Goal: Information Seeking & Learning: Learn about a topic

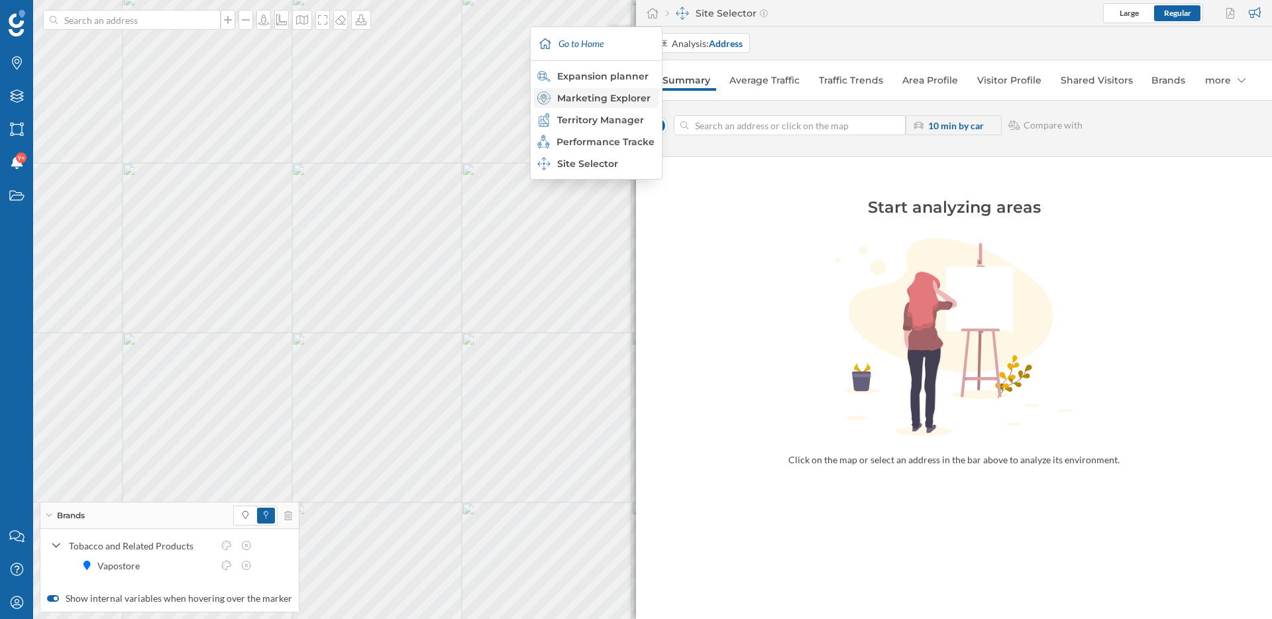
click at [612, 91] on div "Marketing Explorer" at bounding box center [595, 97] width 117 height 13
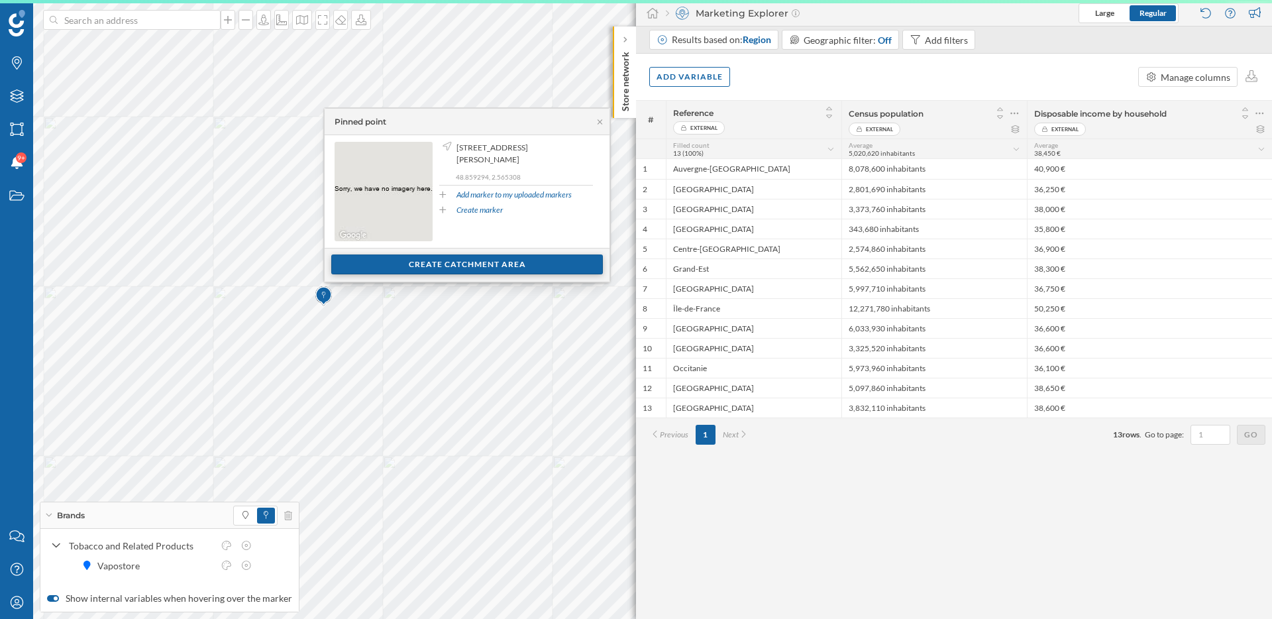
click at [437, 257] on div "Create catchment area" at bounding box center [467, 264] width 272 height 20
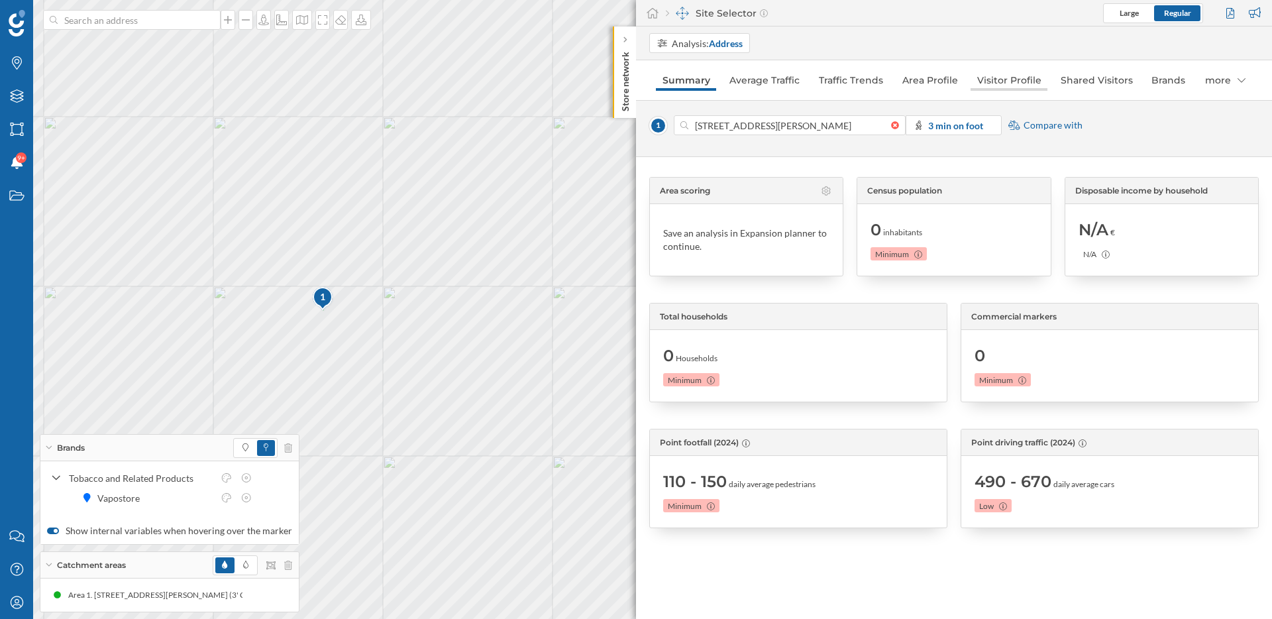
click at [1008, 85] on link "Visitor Profile" at bounding box center [1009, 80] width 77 height 21
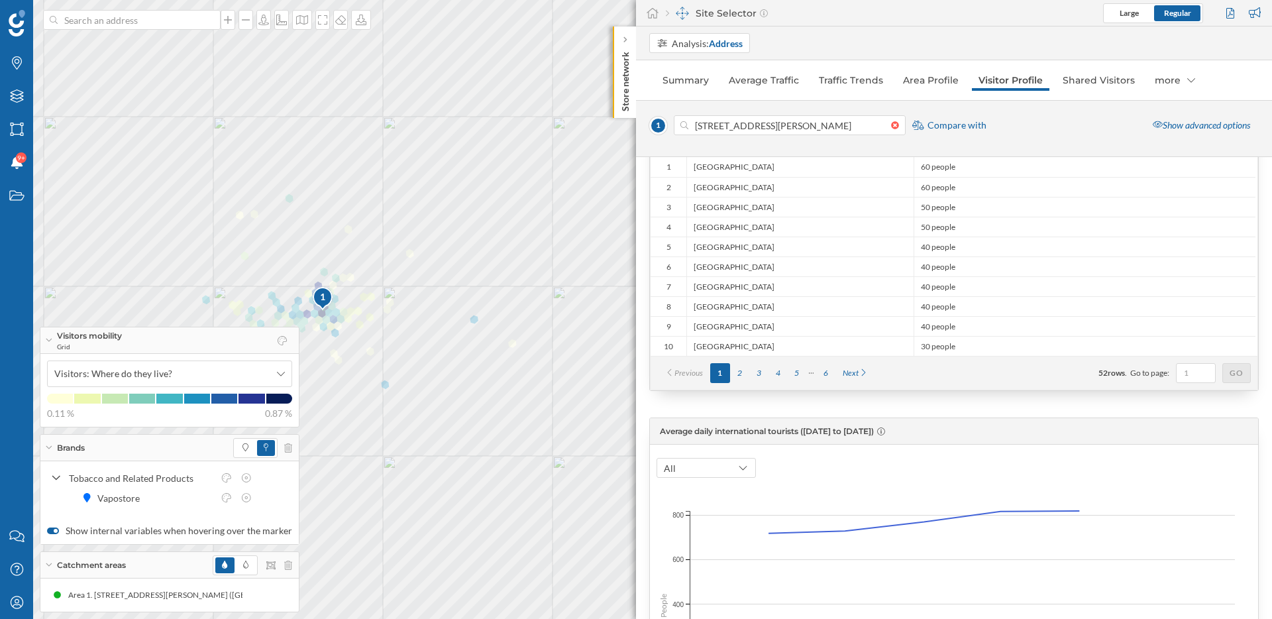
scroll to position [123, 0]
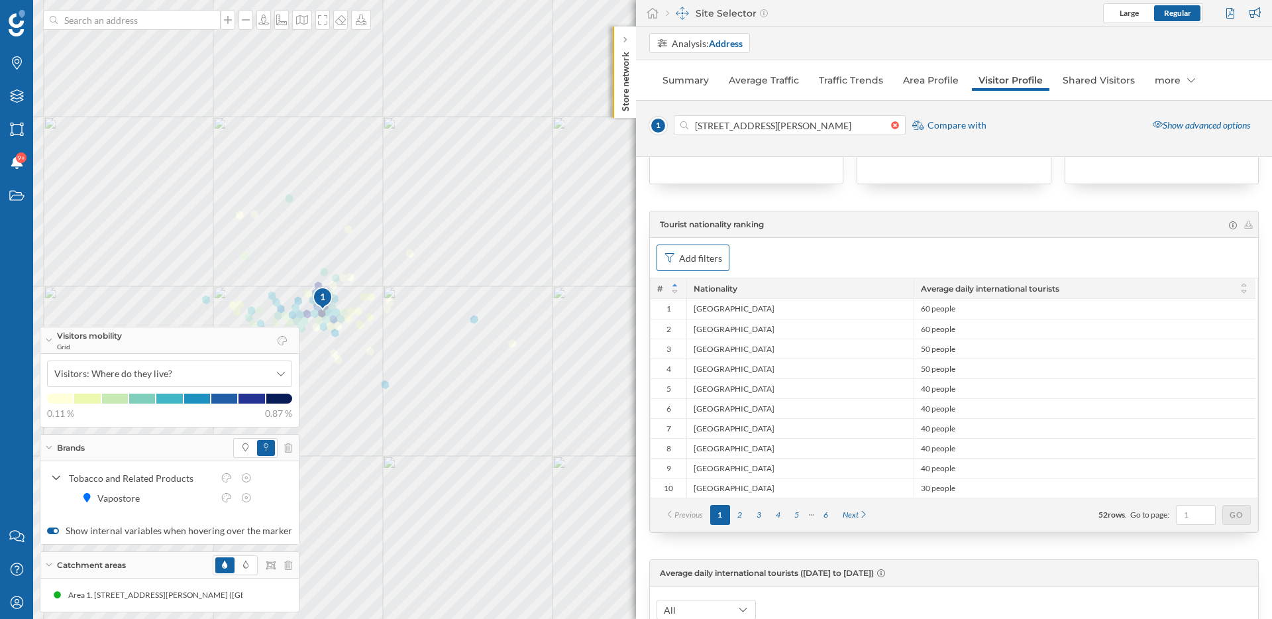
click at [714, 260] on div "Add filters" at bounding box center [700, 258] width 43 height 14
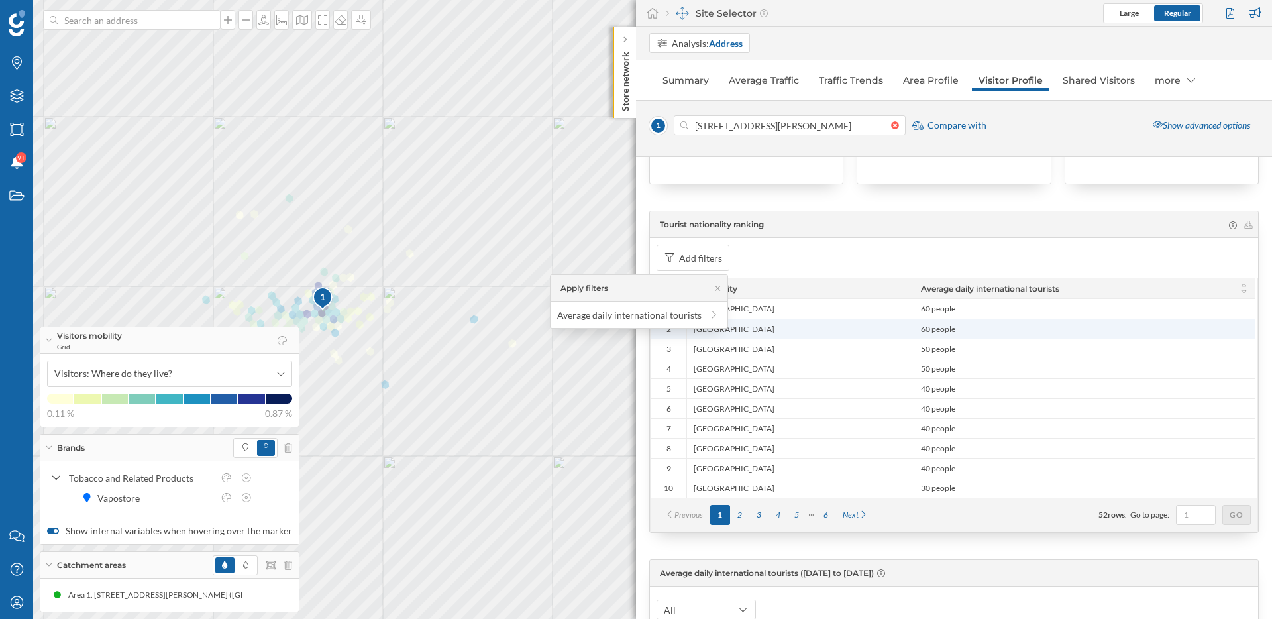
click at [666, 334] on div "2" at bounding box center [669, 329] width 36 height 20
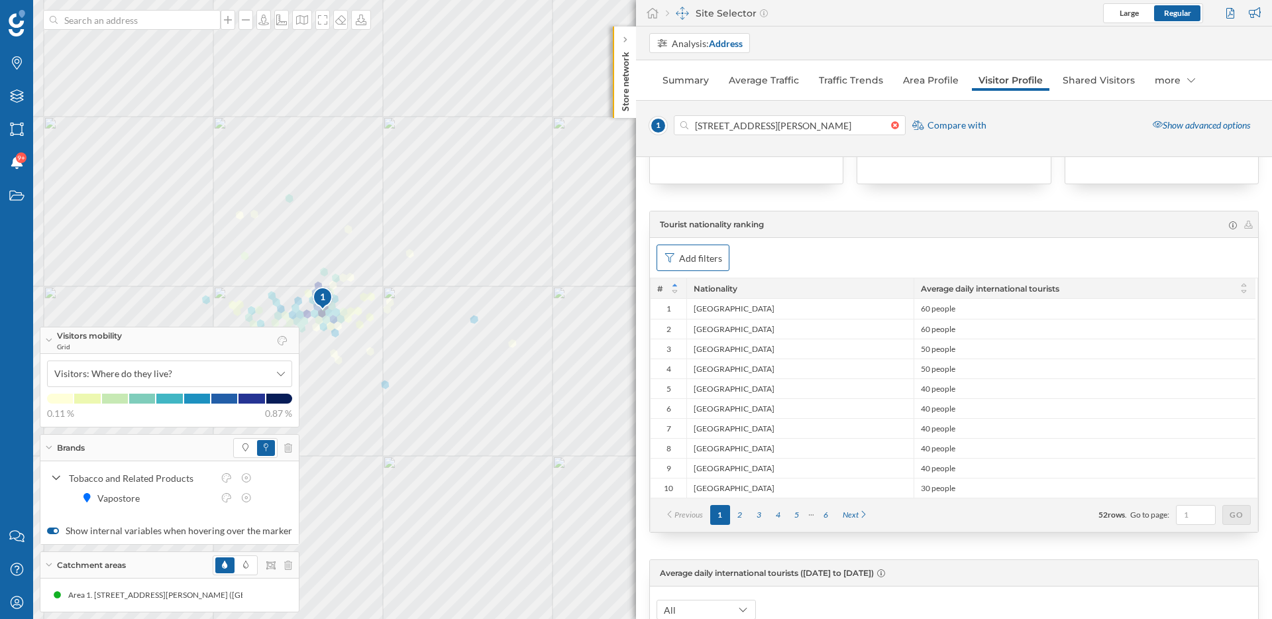
click at [716, 262] on div "Add filters" at bounding box center [700, 258] width 43 height 14
click at [709, 321] on div at bounding box center [714, 315] width 12 height 14
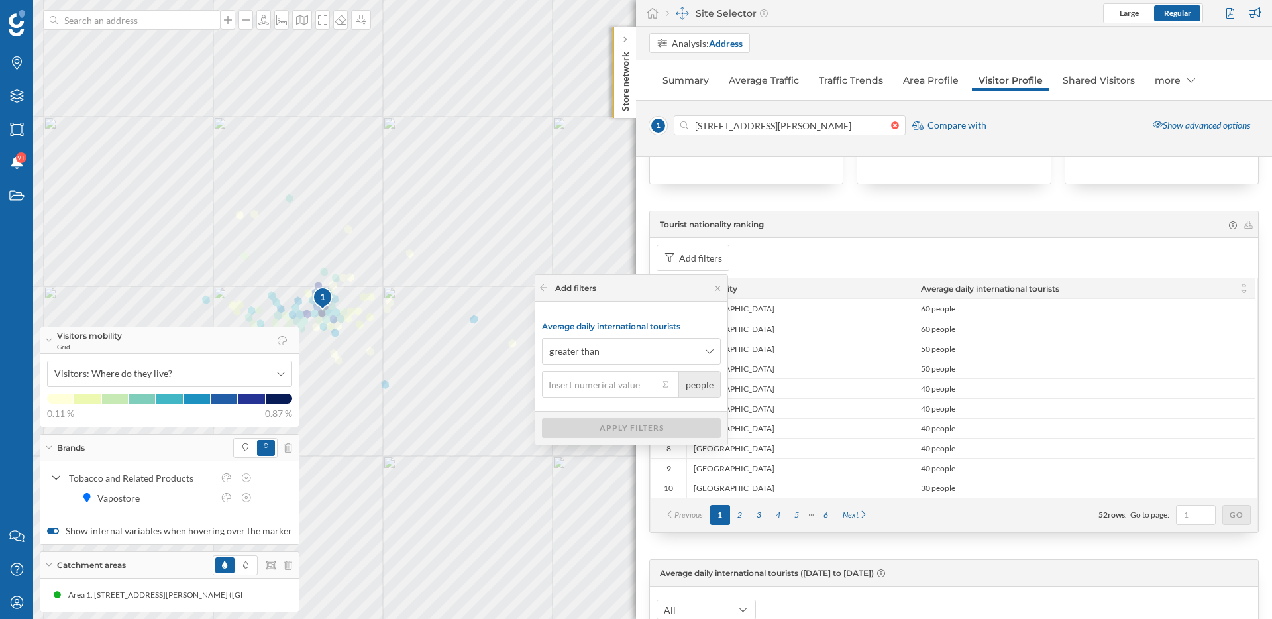
click at [868, 254] on div "Add filters" at bounding box center [954, 258] width 608 height 40
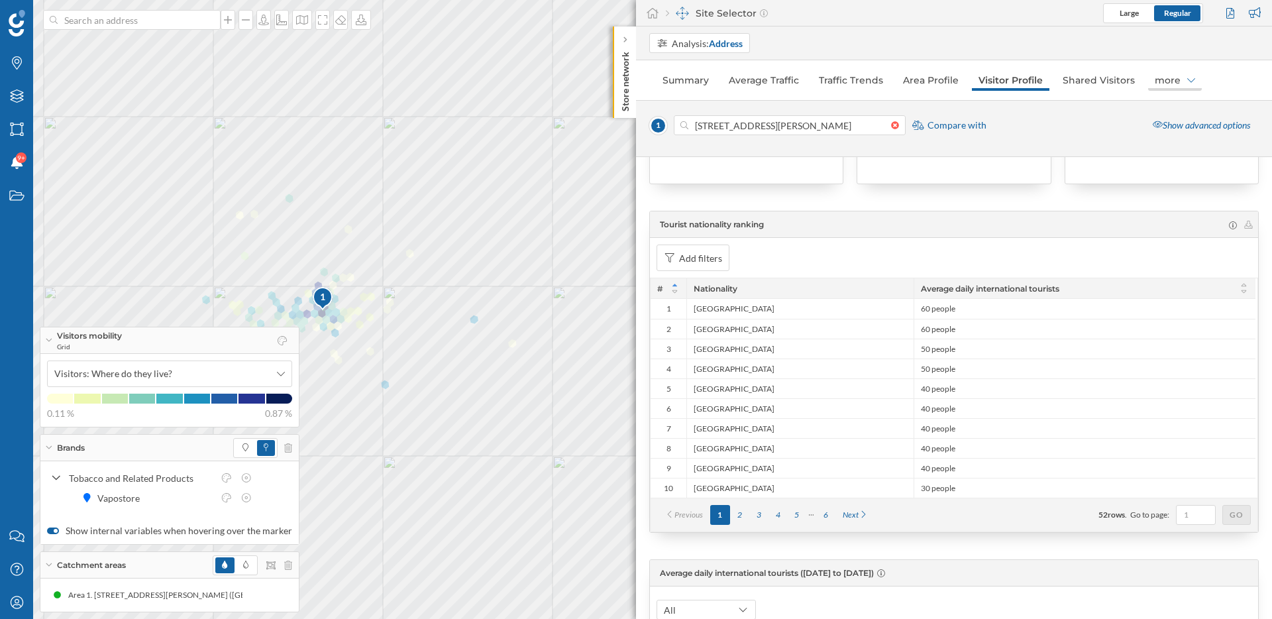
click at [1179, 87] on div "more" at bounding box center [1175, 80] width 54 height 21
click at [1192, 125] on div "Show advanced options" at bounding box center [1201, 125] width 115 height 20
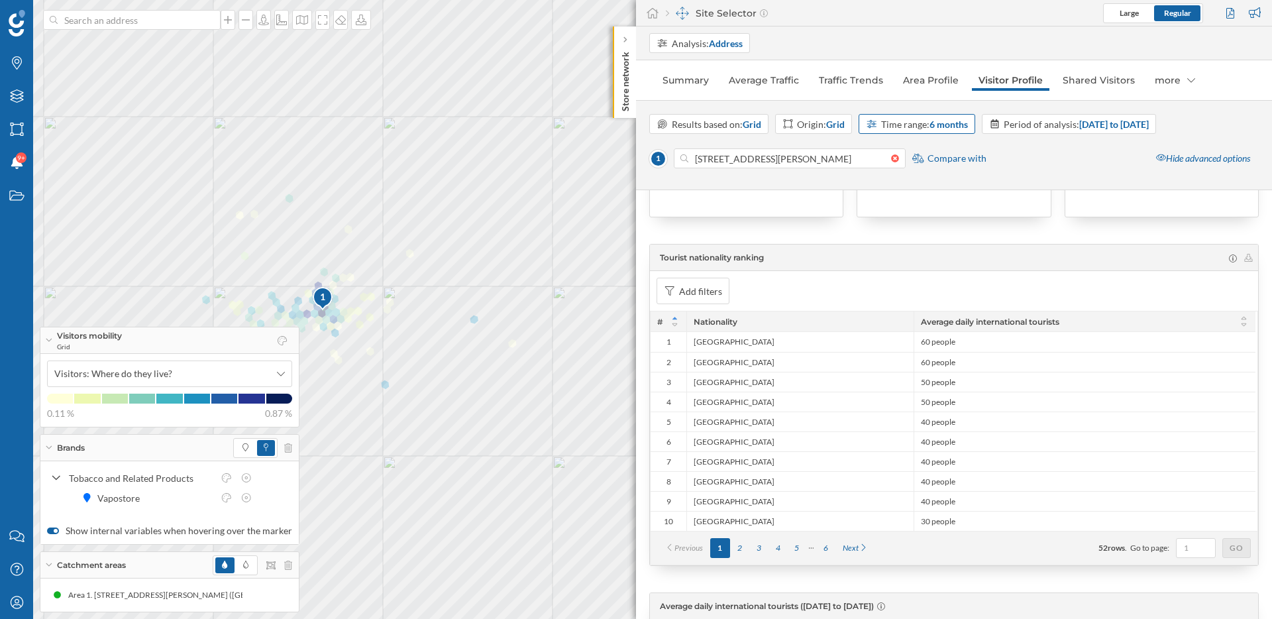
click at [952, 123] on strong "6 months" at bounding box center [949, 124] width 38 height 11
click at [924, 252] on div "12 months" at bounding box center [917, 248] width 101 height 14
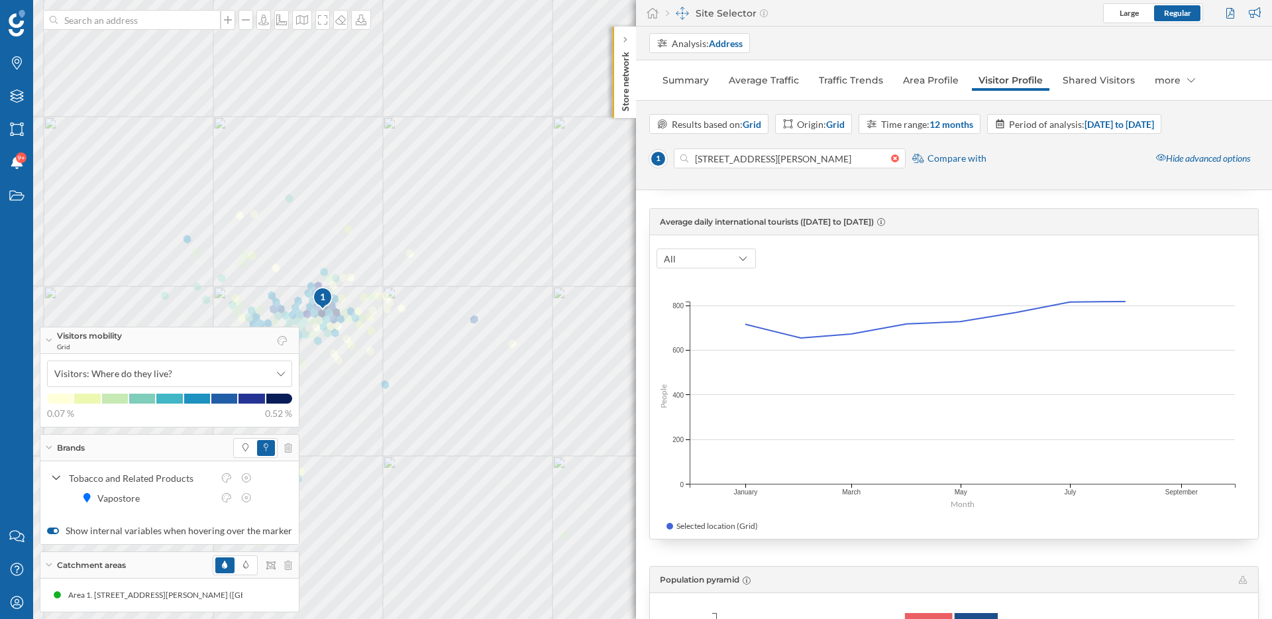
scroll to position [490, 0]
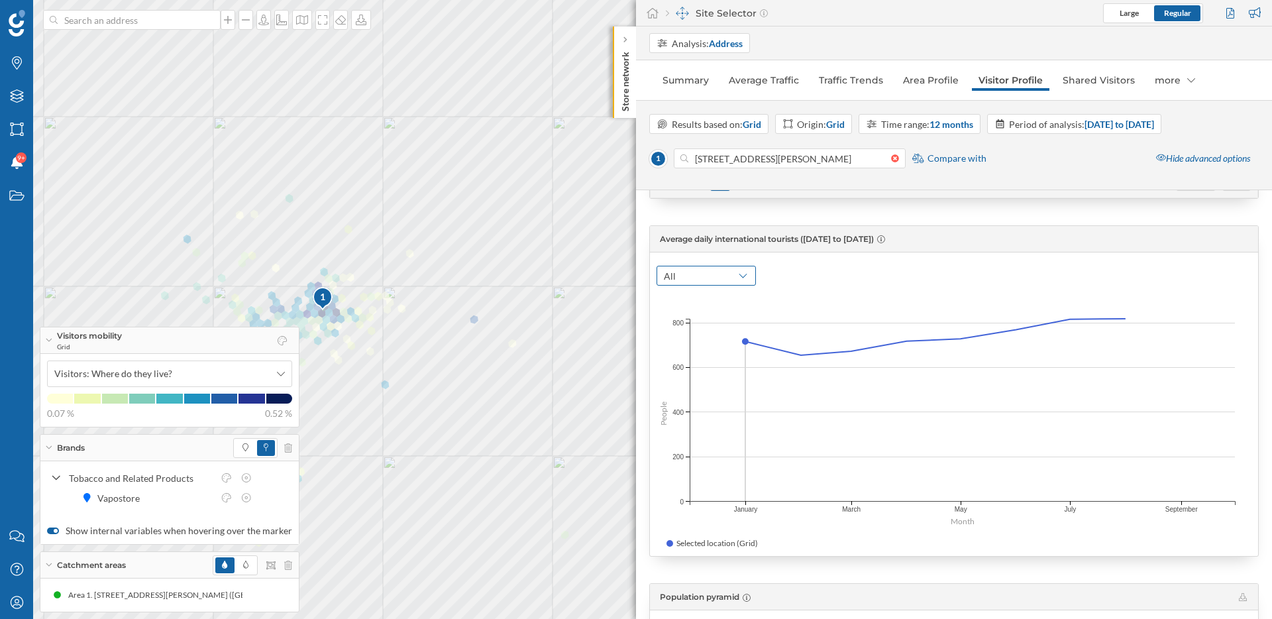
click at [737, 274] on icon at bounding box center [743, 275] width 12 height 9
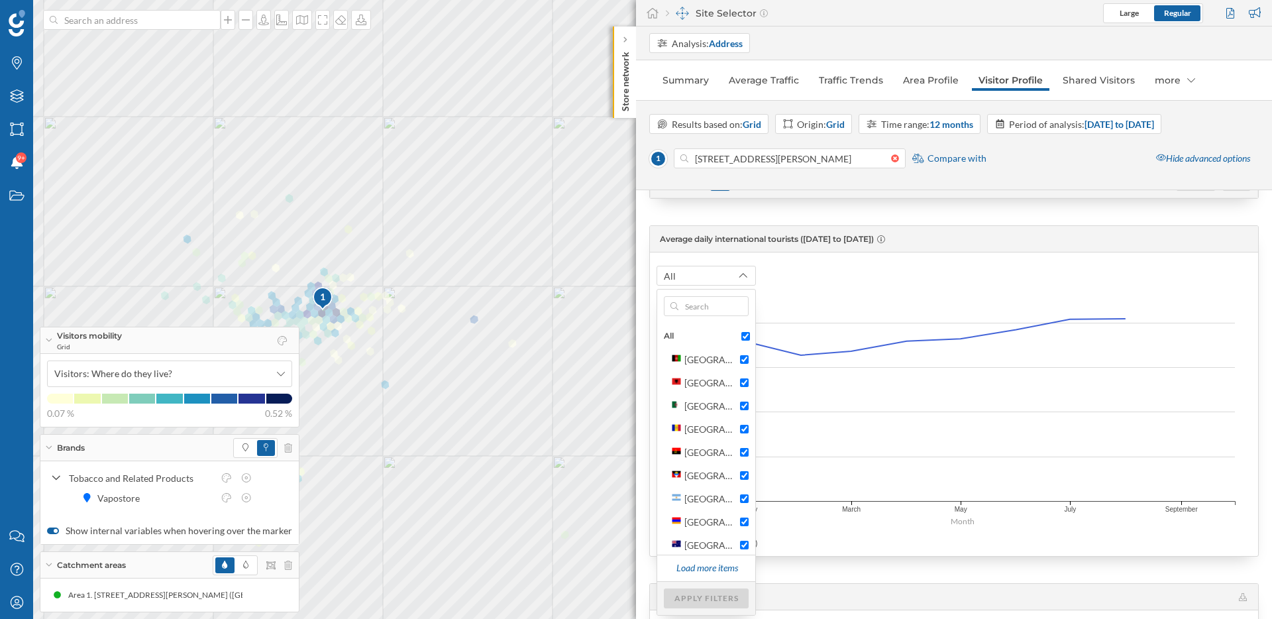
click at [824, 244] on div "Average daily international tourists (01/01/2025 to 31/08/2025)" at bounding box center [954, 239] width 608 height 27
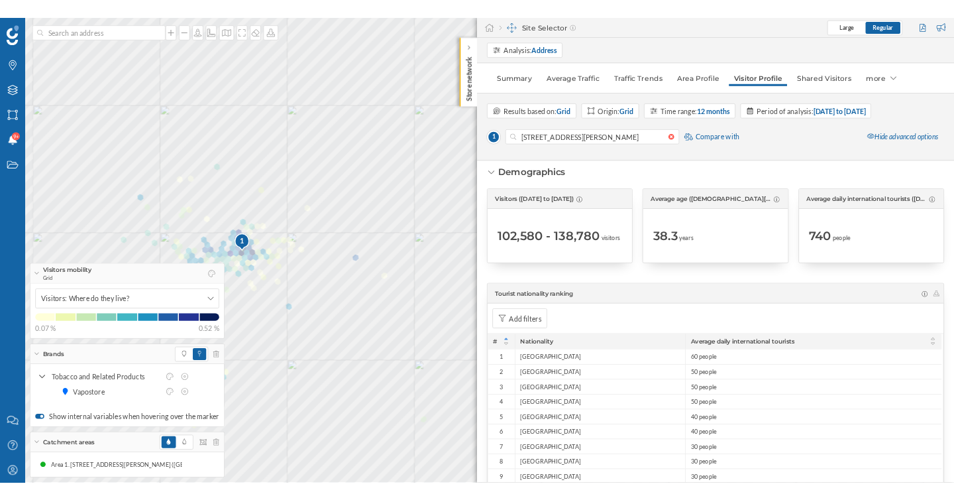
scroll to position [0, 0]
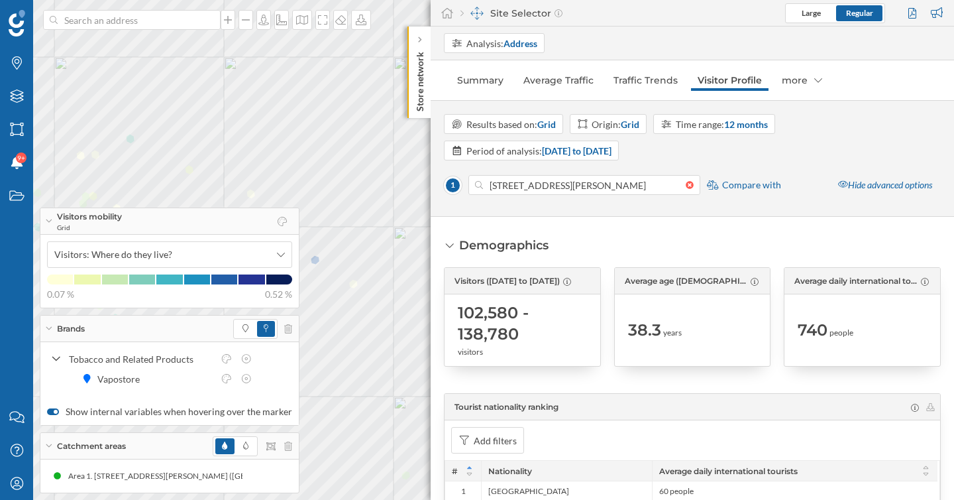
click at [419, 47] on p "Store network" at bounding box center [419, 78] width 13 height 65
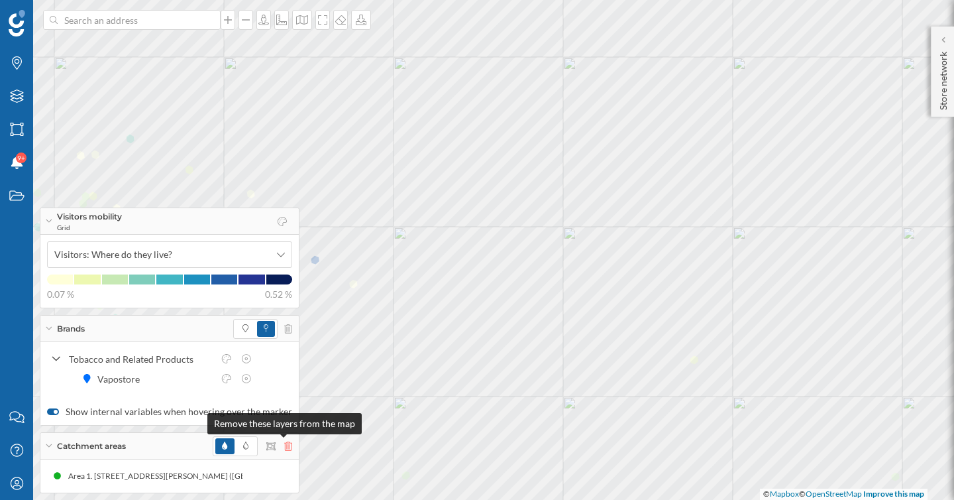
click at [286, 447] on icon at bounding box center [288, 445] width 8 height 9
click at [284, 447] on icon at bounding box center [288, 445] width 8 height 9
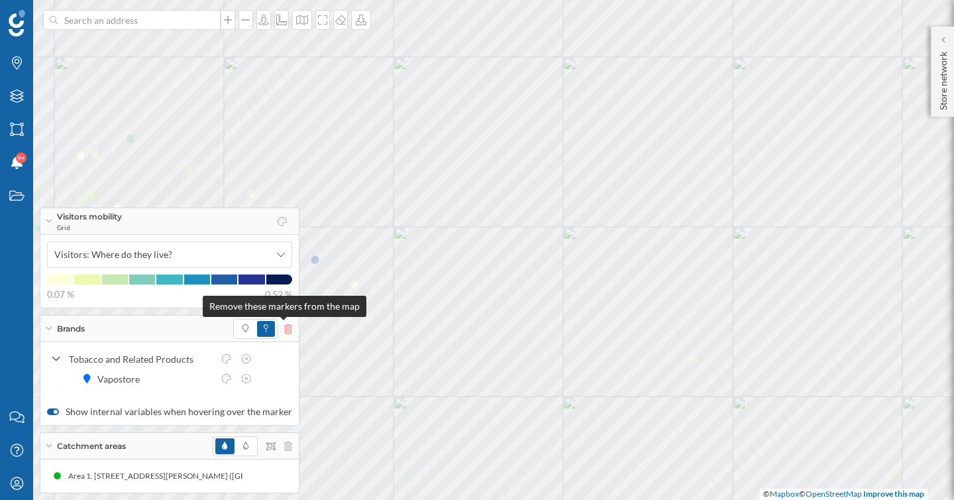
click at [284, 327] on icon at bounding box center [288, 328] width 8 height 9
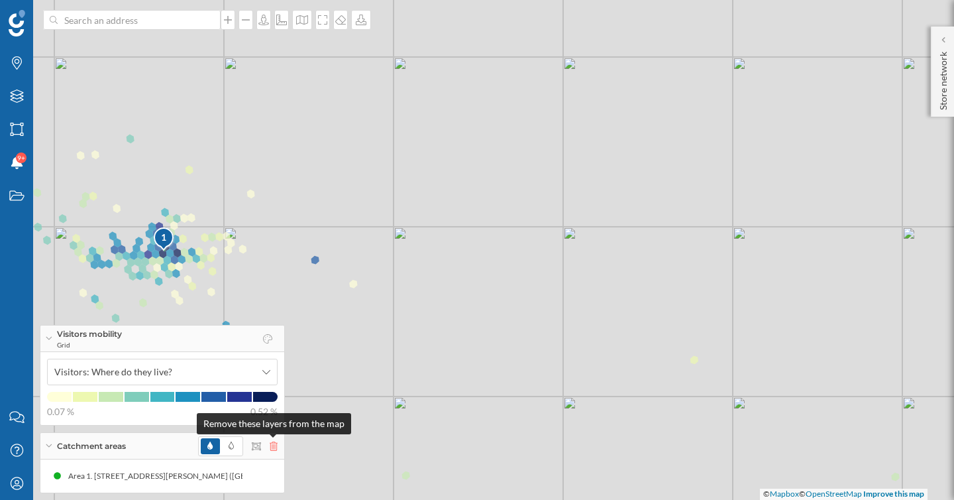
click at [272, 445] on icon at bounding box center [274, 445] width 8 height 9
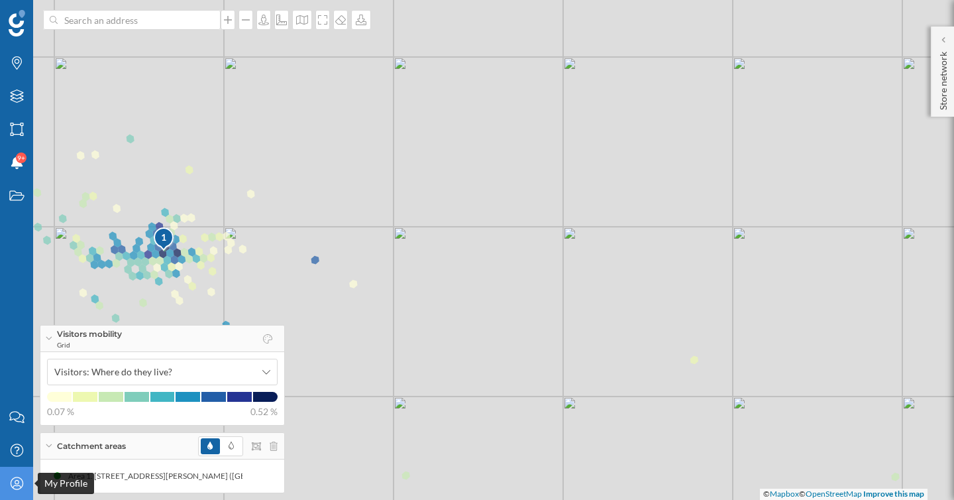
click at [22, 494] on div "My Profile" at bounding box center [16, 482] width 33 height 33
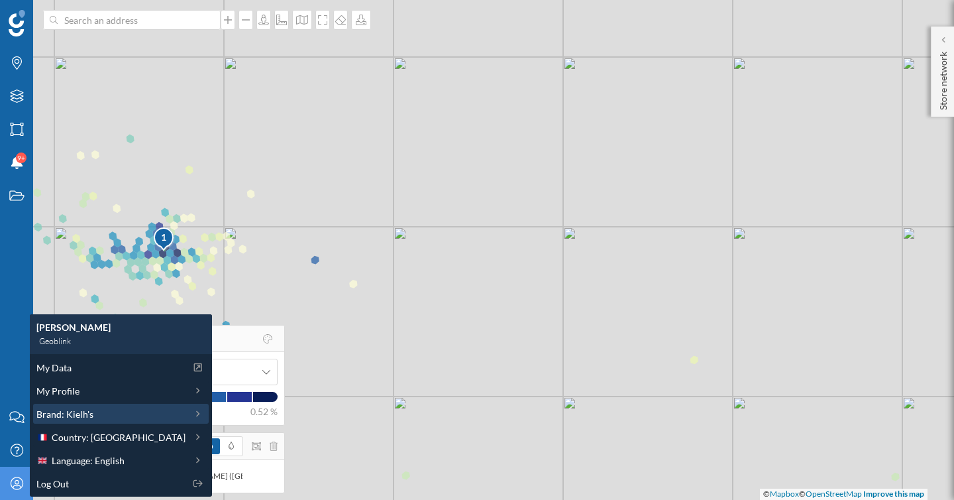
click at [70, 413] on span "Brand: Kielh's" at bounding box center [64, 414] width 57 height 14
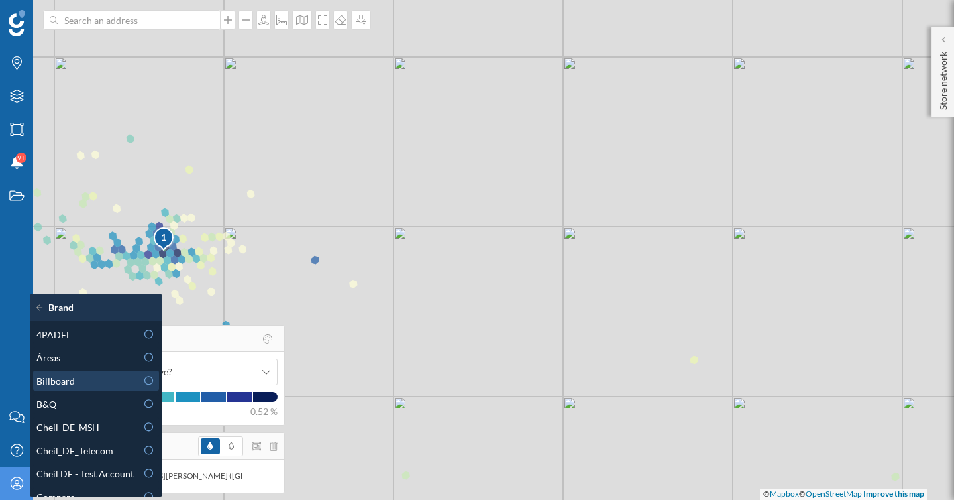
click at [84, 384] on div "Billboard" at bounding box center [86, 381] width 100 height 14
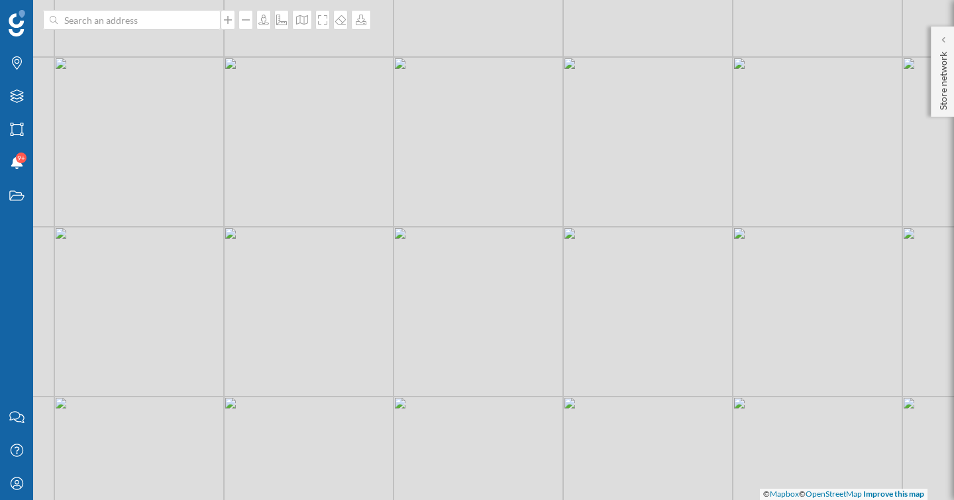
drag, startPoint x: 343, startPoint y: 311, endPoint x: 227, endPoint y: 191, distance: 166.8
click at [227, 191] on div "© Mapbox © OpenStreetMap Improve this map" at bounding box center [477, 250] width 954 height 500
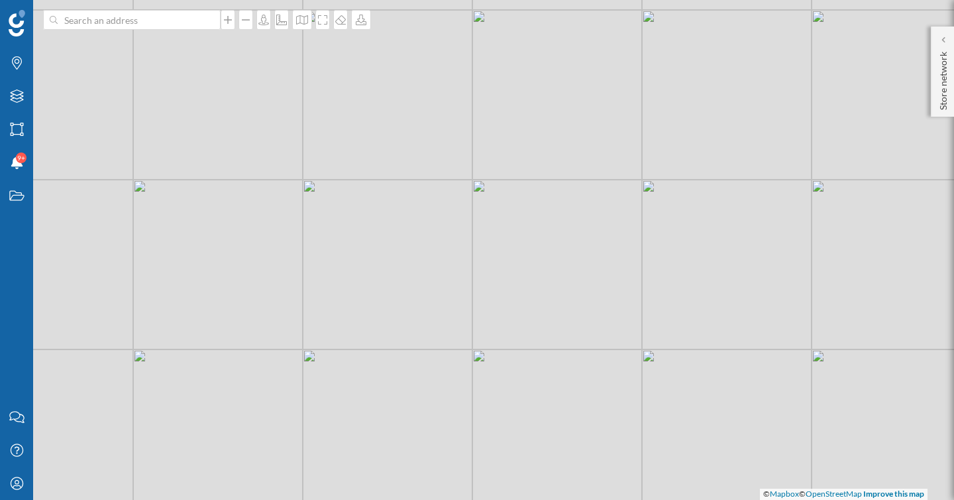
drag, startPoint x: 553, startPoint y: 372, endPoint x: 506, endPoint y: 302, distance: 84.5
click at [506, 302] on div "© Mapbox © OpenStreetMap Improve this map" at bounding box center [477, 250] width 954 height 500
drag, startPoint x: 507, startPoint y: 388, endPoint x: 494, endPoint y: 272, distance: 117.3
click at [494, 272] on div "© Mapbox © OpenStreetMap Improve this map" at bounding box center [477, 250] width 954 height 500
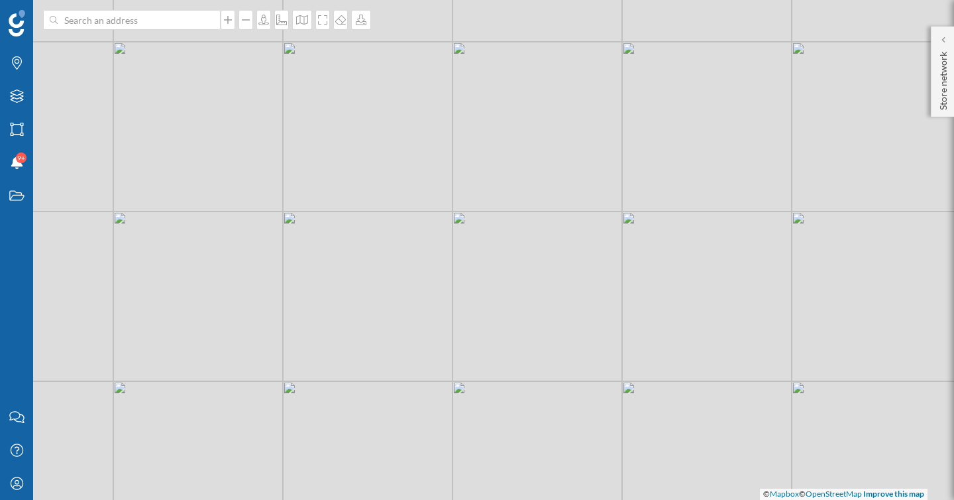
click at [462, 371] on div "© Mapbox © OpenStreetMap Improve this map" at bounding box center [477, 250] width 954 height 500
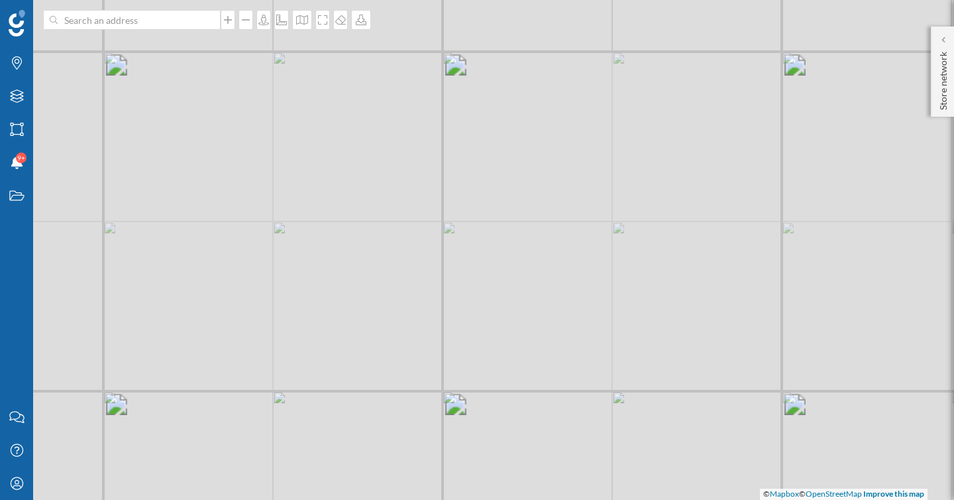
click at [460, 383] on div "© Mapbox © OpenStreetMap Improve this map" at bounding box center [477, 250] width 954 height 500
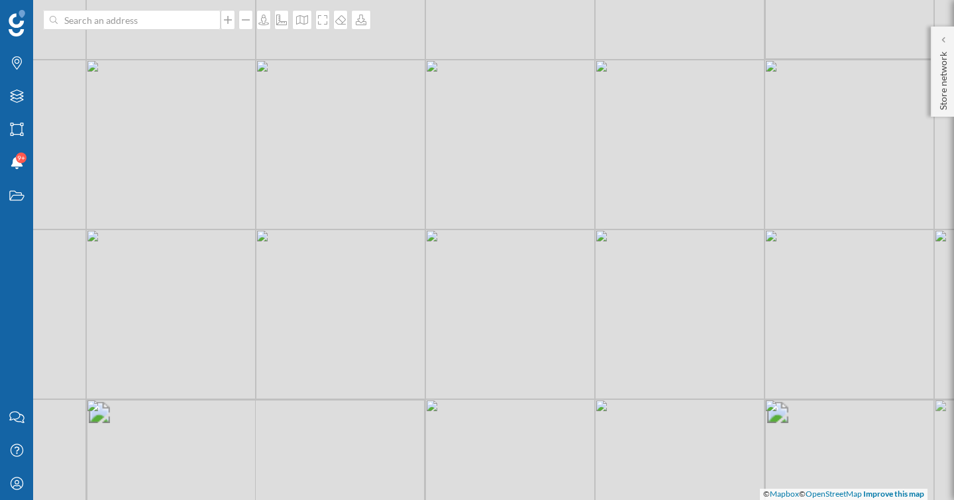
click at [457, 373] on div "© Mapbox © OpenStreetMap Improve this map" at bounding box center [477, 250] width 954 height 500
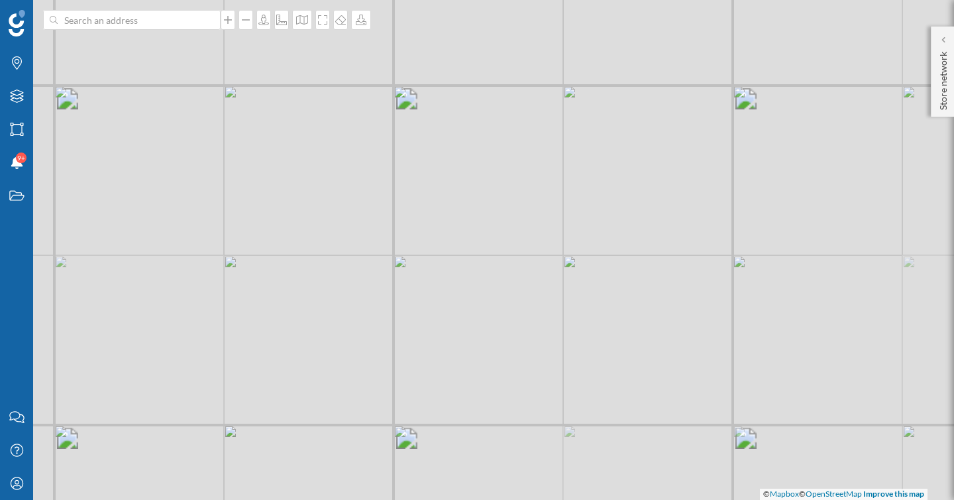
click at [454, 373] on div "© Mapbox © OpenStreetMap Improve this map" at bounding box center [477, 250] width 954 height 500
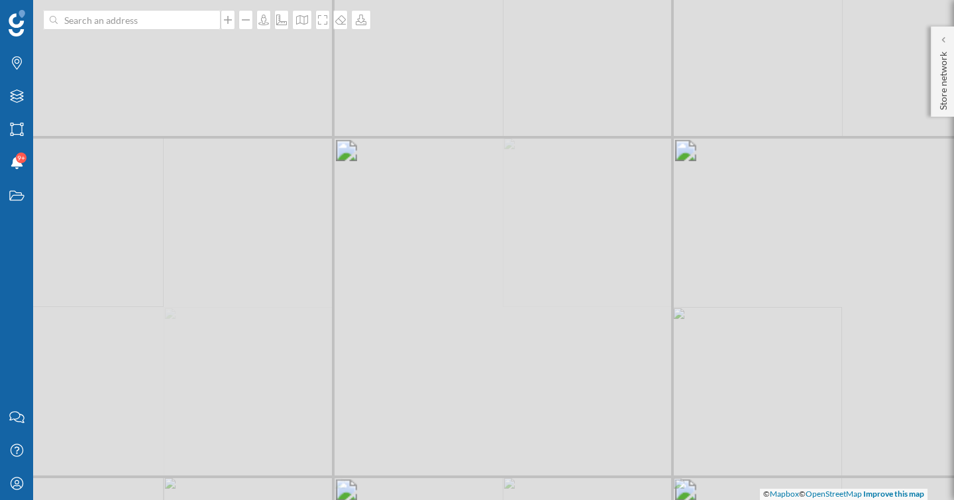
click at [449, 372] on div "© Mapbox © OpenStreetMap Improve this map" at bounding box center [477, 250] width 954 height 500
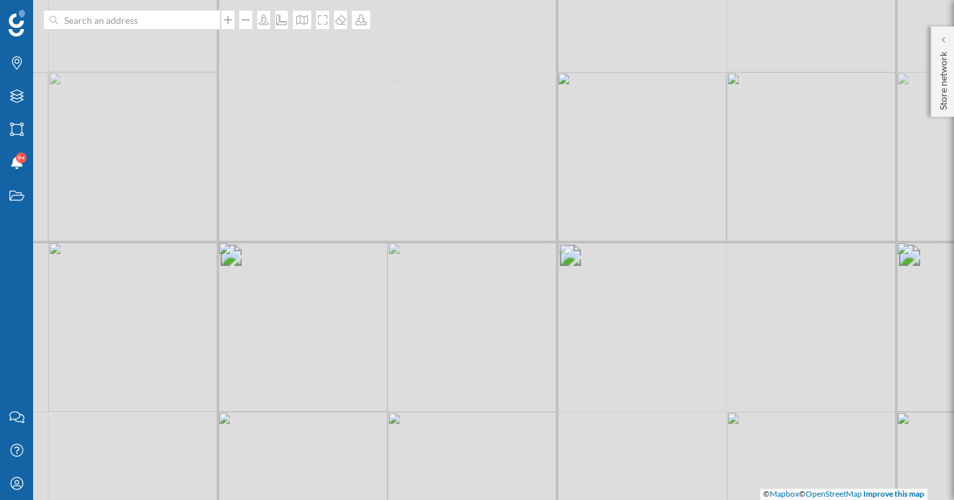
click at [449, 372] on div "© Mapbox © OpenStreetMap Improve this map" at bounding box center [477, 250] width 954 height 500
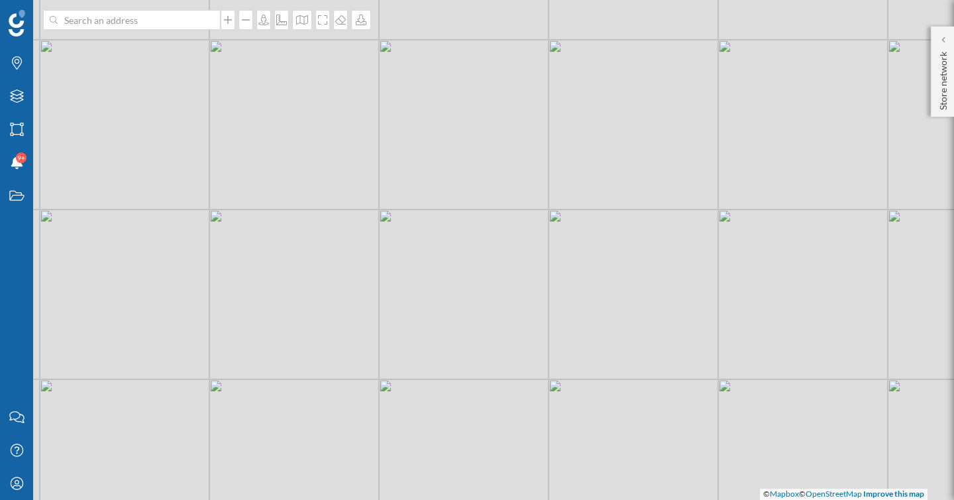
drag, startPoint x: 451, startPoint y: 366, endPoint x: 442, endPoint y: 329, distance: 38.1
click at [442, 329] on div "© Mapbox © OpenStreetMap Improve this map" at bounding box center [477, 250] width 954 height 500
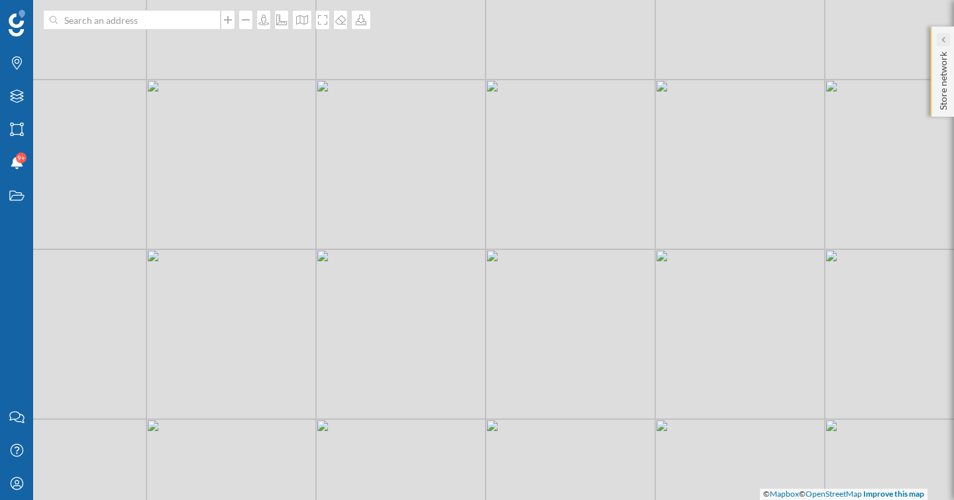
click at [939, 38] on div at bounding box center [943, 39] width 13 height 13
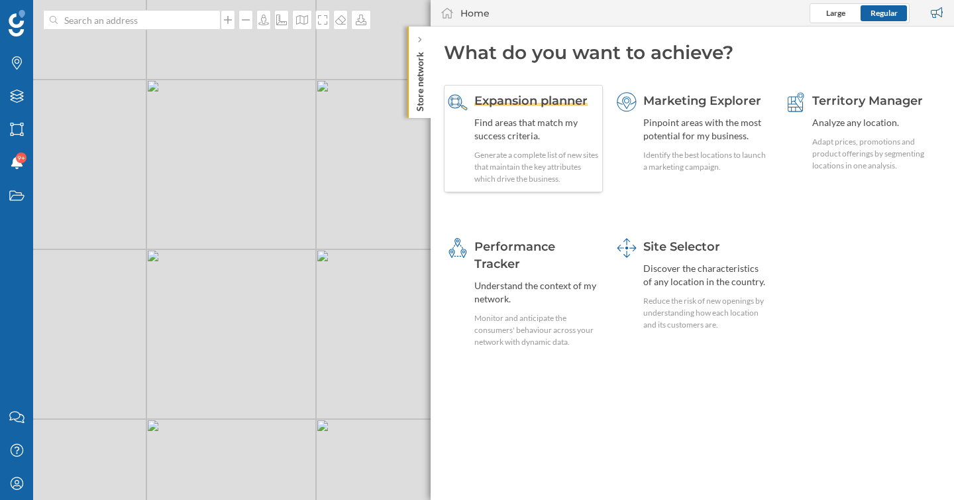
click at [553, 152] on div "Generate a complete list of new sites that maintain the key attributes which dr…" at bounding box center [536, 167] width 125 height 36
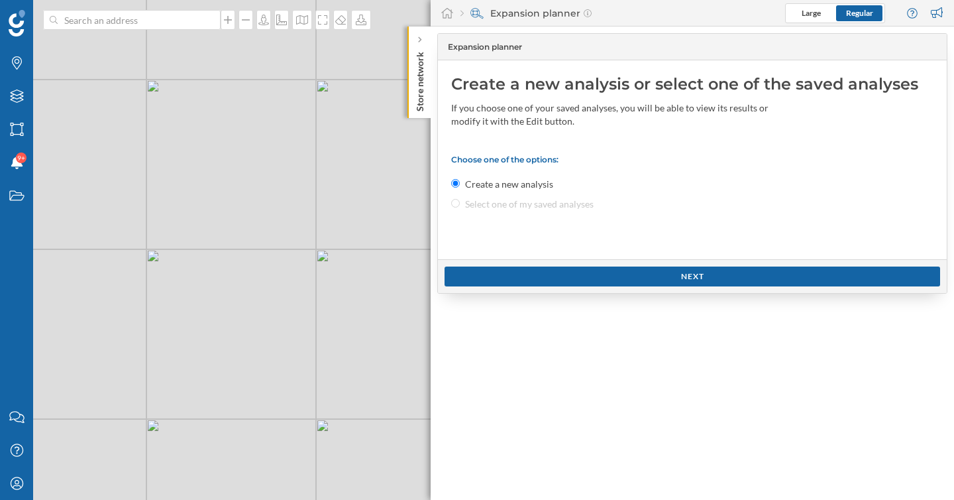
click at [490, 207] on div "Choose one of the options: Create a new analysis Select one of my saved analyses" at bounding box center [692, 182] width 482 height 56
click at [14, 488] on icon at bounding box center [16, 482] width 13 height 13
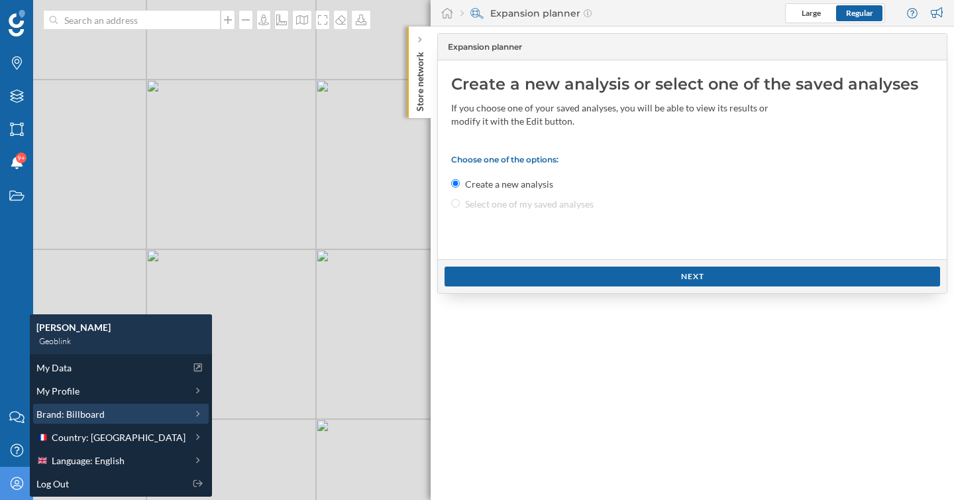
click at [66, 411] on span "Brand: Billboard" at bounding box center [70, 414] width 68 height 14
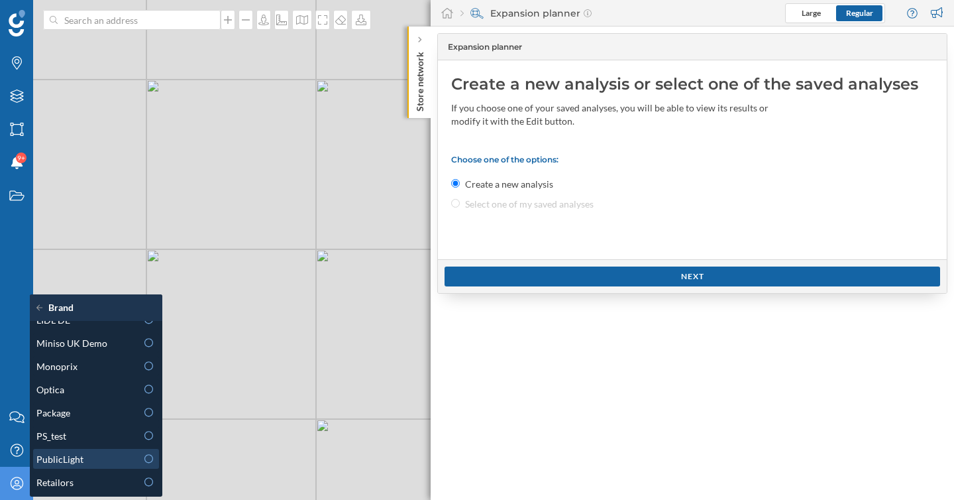
scroll to position [620, 0]
click at [83, 414] on div "Package" at bounding box center [86, 411] width 100 height 14
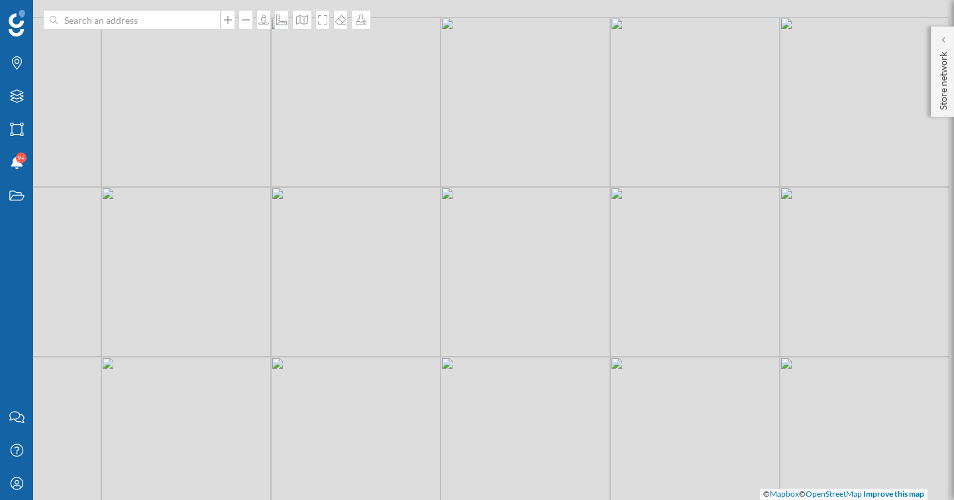
drag, startPoint x: 769, startPoint y: 139, endPoint x: 667, endPoint y: 217, distance: 128.6
click at [667, 217] on div "© Mapbox © OpenStreetMap Improve this map" at bounding box center [477, 250] width 954 height 500
drag, startPoint x: 667, startPoint y: 217, endPoint x: 591, endPoint y: 248, distance: 81.7
click at [591, 248] on div "© Mapbox © OpenStreetMap Improve this map" at bounding box center [477, 250] width 954 height 500
drag, startPoint x: 580, startPoint y: 224, endPoint x: 582, endPoint y: 287, distance: 63.0
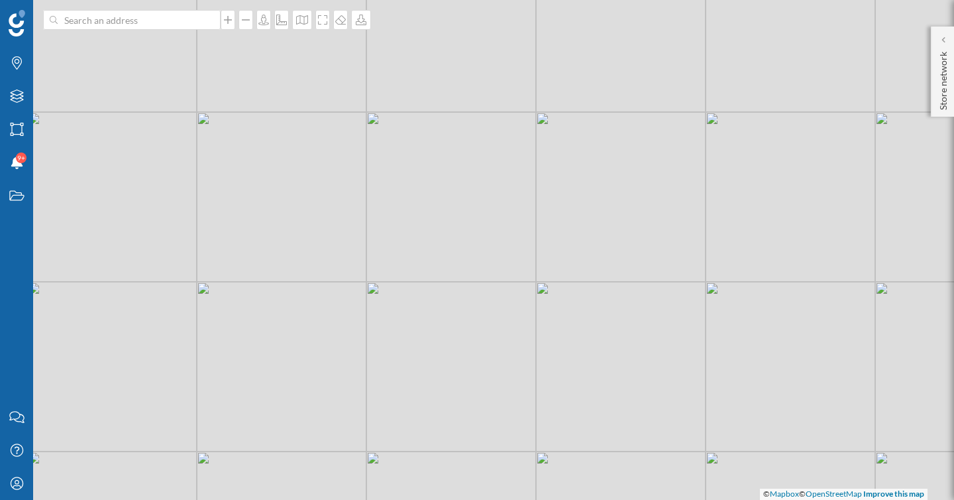
click at [582, 287] on div "© Mapbox © OpenStreetMap Improve this map" at bounding box center [477, 250] width 954 height 500
drag, startPoint x: 499, startPoint y: 311, endPoint x: 500, endPoint y: 215, distance: 95.4
click at [500, 215] on div "© Mapbox © OpenStreetMap Improve this map" at bounding box center [477, 250] width 954 height 500
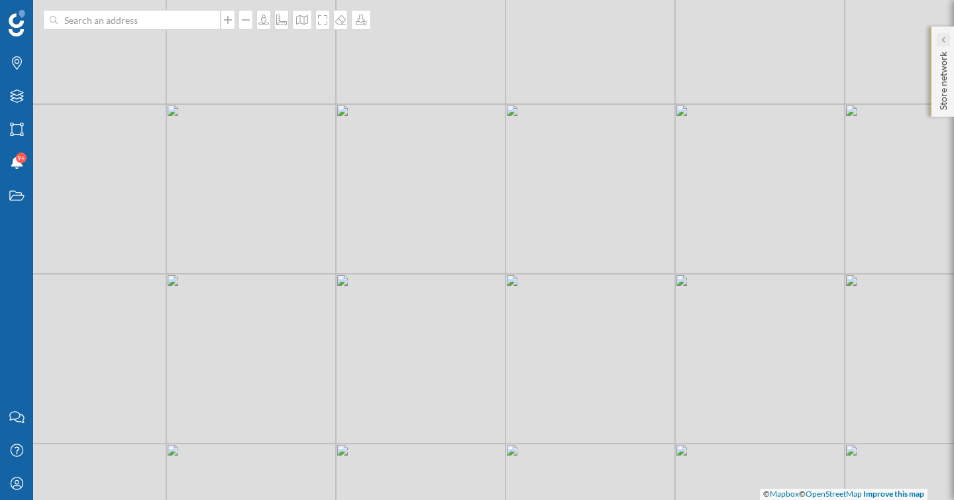
click at [941, 39] on icon at bounding box center [943, 39] width 4 height 7
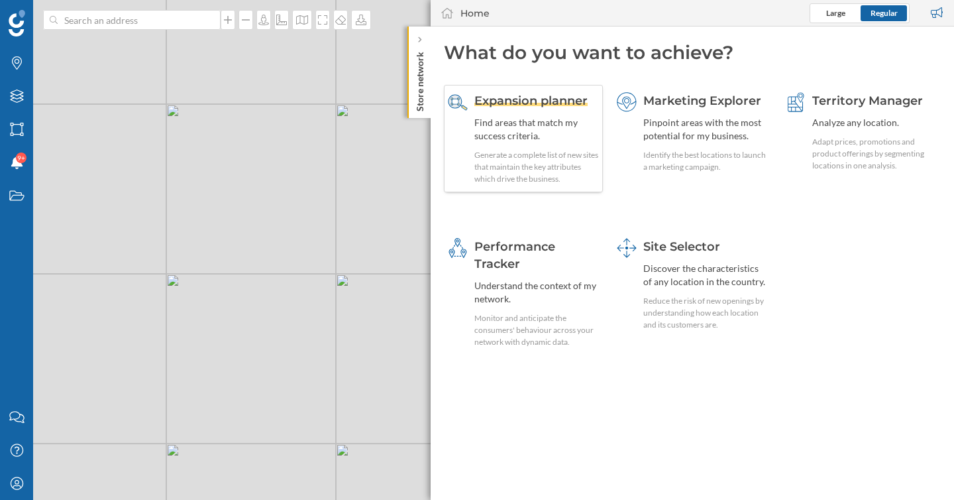
click at [545, 150] on div "Generate a complete list of new sites that maintain the key attributes which dr…" at bounding box center [536, 167] width 125 height 36
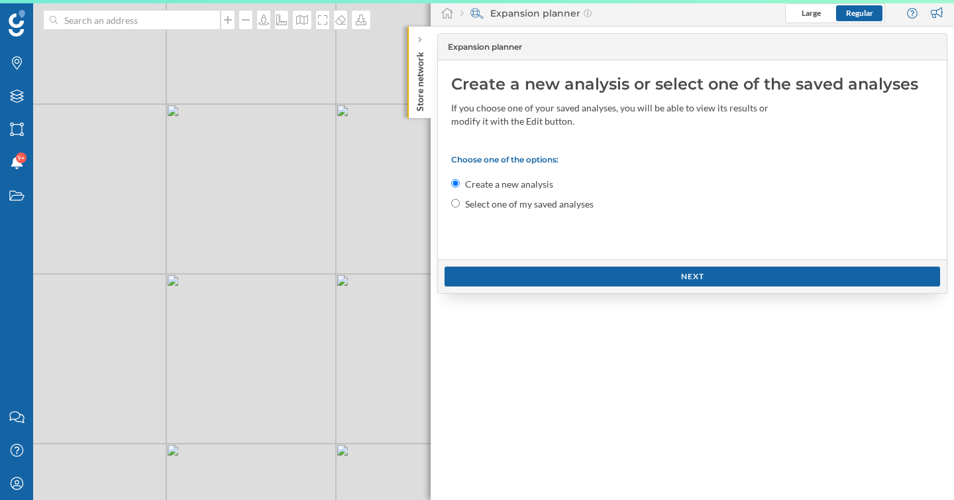
click at [523, 201] on label "Select one of my saved analyses" at bounding box center [529, 203] width 129 height 13
click at [460, 201] on input "Select one of my saved analyses" at bounding box center [455, 203] width 9 height 9
radio input "true"
radio input "false"
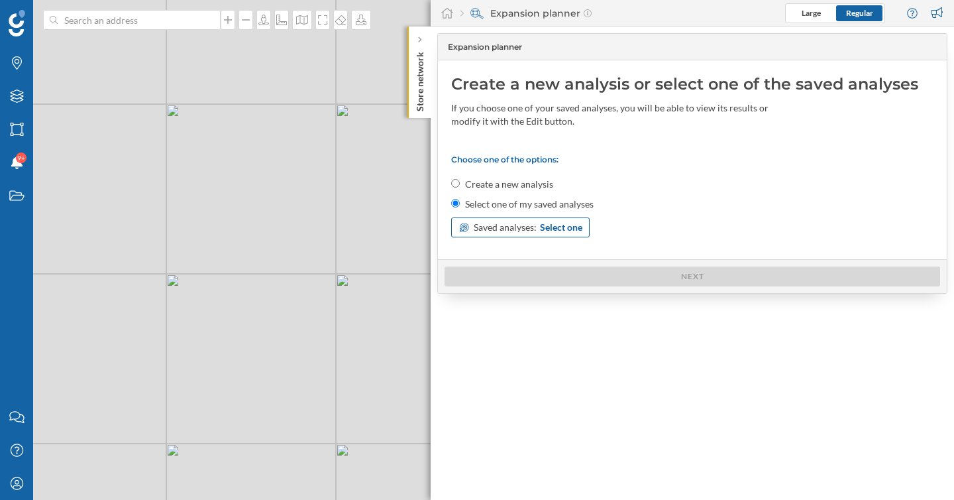
click at [523, 228] on span "Saved analyses:" at bounding box center [505, 227] width 63 height 13
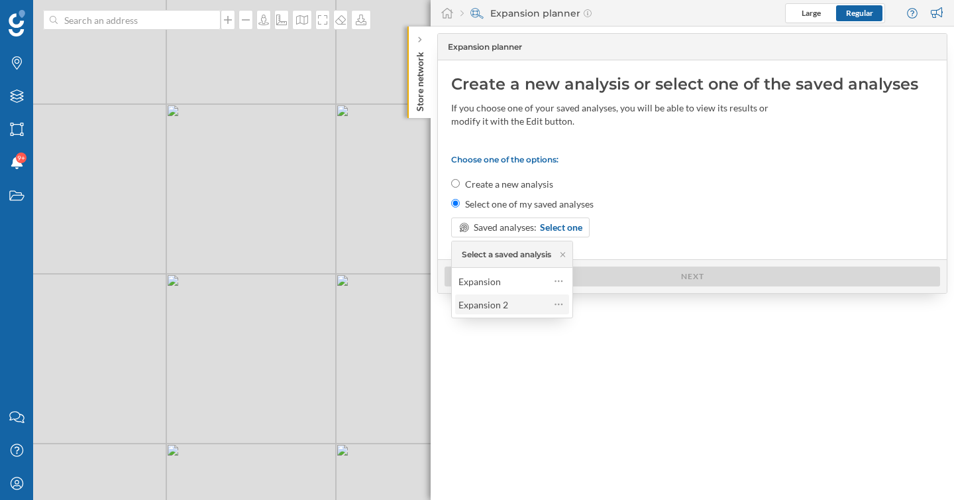
click at [509, 301] on span "Expansion 2" at bounding box center [501, 305] width 85 height 14
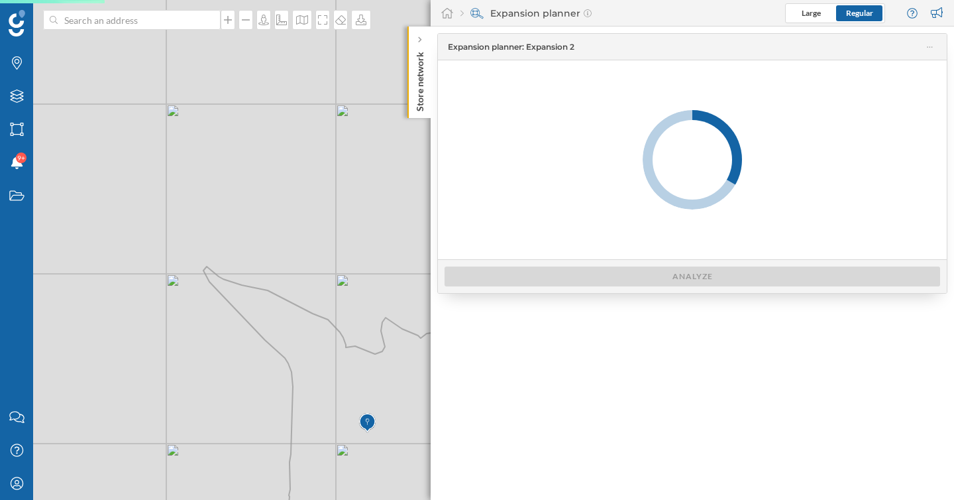
click at [367, 289] on div "© Mapbox © OpenStreetMap Improve this map" at bounding box center [477, 250] width 954 height 500
click at [423, 41] on div at bounding box center [419, 39] width 13 height 13
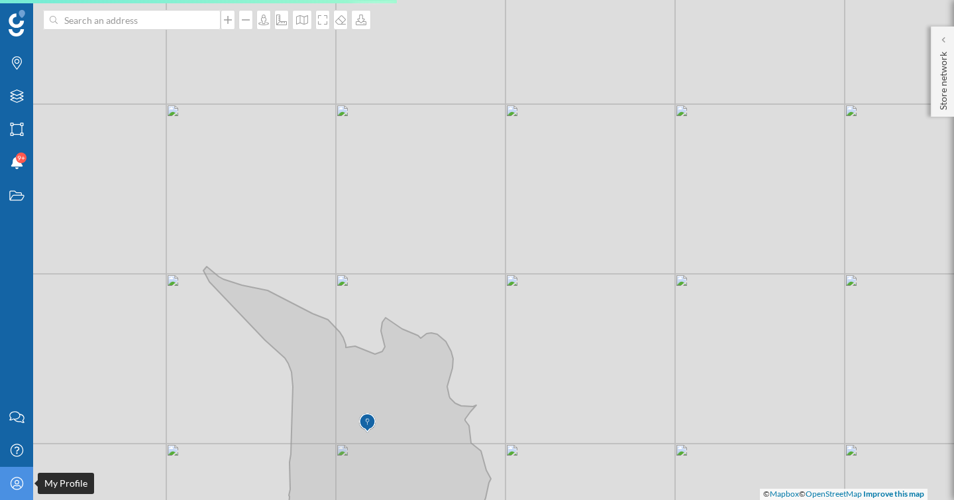
click at [24, 491] on div "My Profile" at bounding box center [16, 482] width 33 height 33
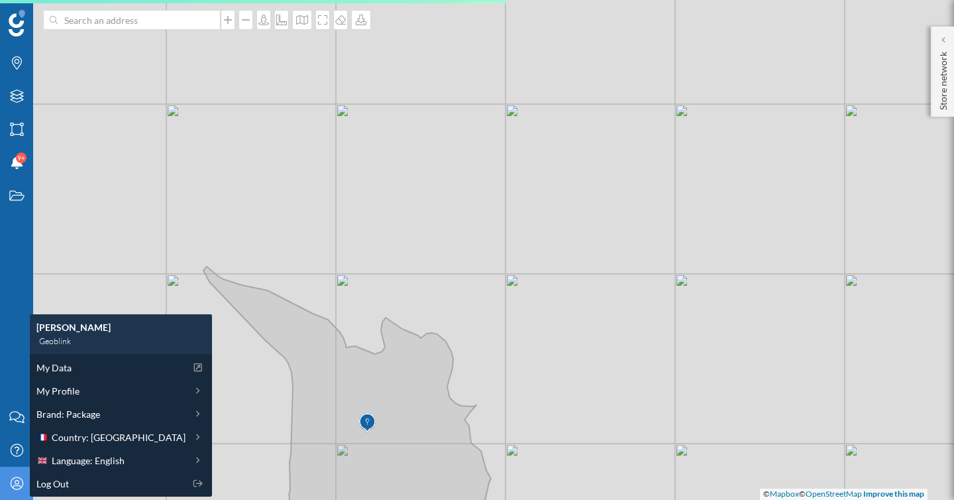
drag, startPoint x: 77, startPoint y: 443, endPoint x: 199, endPoint y: 390, distance: 133.3
click at [199, 390] on body "Brands Layers Areas Notifications 9+ States Contact us Help Center My Profile S…" at bounding box center [477, 250] width 954 height 500
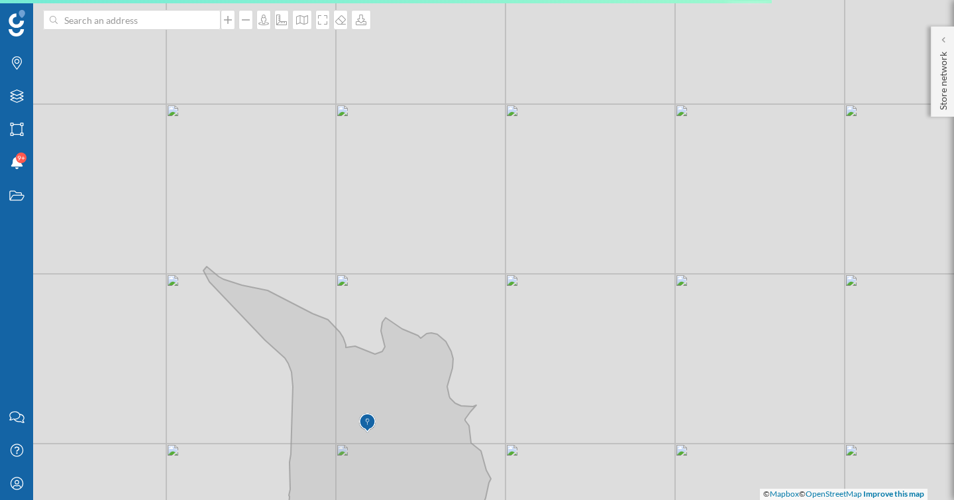
click at [462, 257] on div "© Mapbox © OpenStreetMap Improve this map" at bounding box center [477, 250] width 954 height 500
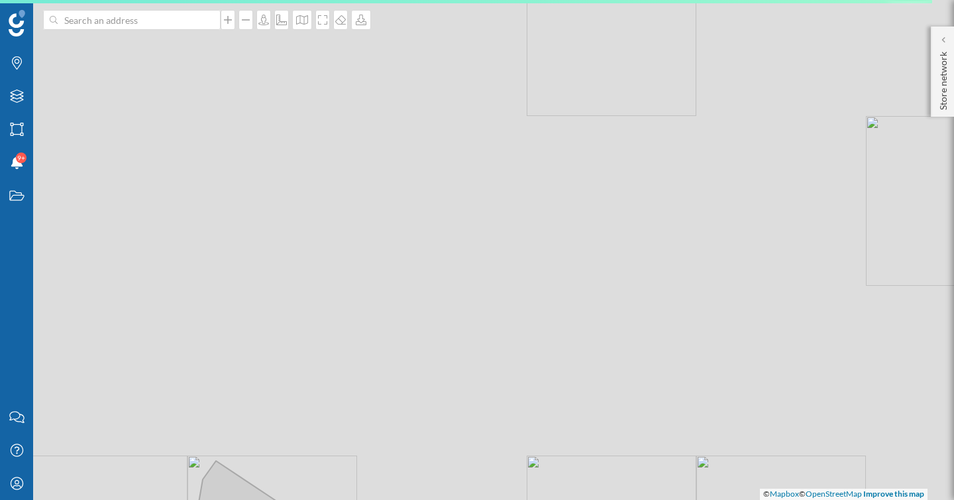
drag, startPoint x: 360, startPoint y: 325, endPoint x: 484, endPoint y: 360, distance: 128.1
click at [484, 360] on div "© Mapbox © OpenStreetMap Improve this map" at bounding box center [477, 250] width 954 height 500
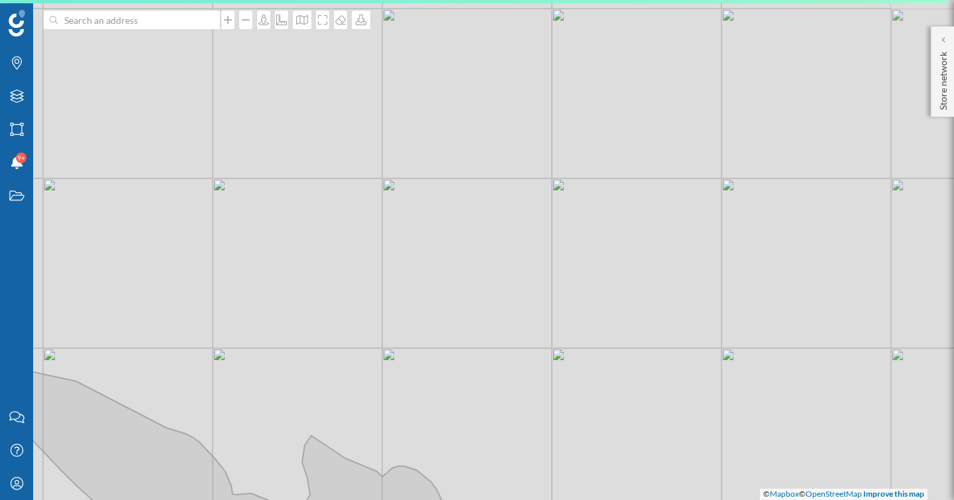
drag, startPoint x: 531, startPoint y: 431, endPoint x: 397, endPoint y: 483, distance: 144.1
click at [397, 483] on div "© Mapbox © OpenStreetMap Improve this map" at bounding box center [477, 250] width 954 height 500
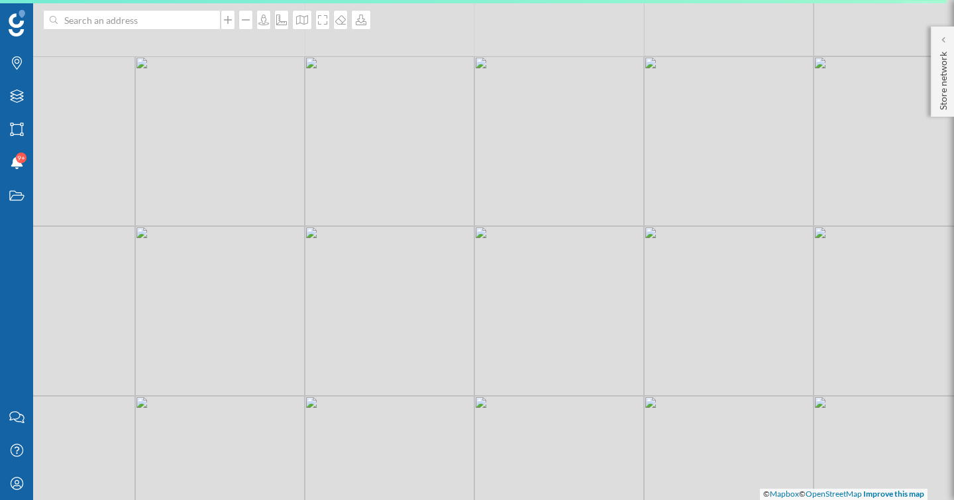
drag, startPoint x: 524, startPoint y: 331, endPoint x: 480, endPoint y: 499, distance: 173.9
click at [480, 499] on div "© Mapbox © OpenStreetMap Improve this map" at bounding box center [477, 250] width 954 height 500
drag, startPoint x: 494, startPoint y: 268, endPoint x: 536, endPoint y: 429, distance: 166.3
click at [536, 429] on div "© Mapbox © OpenStreetMap Improve this map" at bounding box center [477, 250] width 954 height 500
drag, startPoint x: 496, startPoint y: 211, endPoint x: 545, endPoint y: 327, distance: 125.9
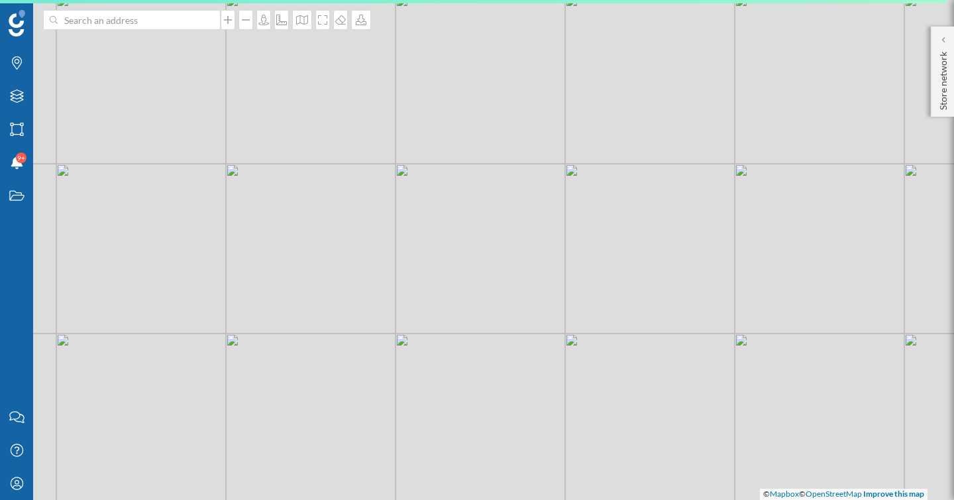
click at [545, 327] on div "© Mapbox © OpenStreetMap Improve this map" at bounding box center [477, 250] width 954 height 500
drag, startPoint x: 471, startPoint y: 221, endPoint x: 618, endPoint y: 305, distance: 169.8
click at [618, 305] on div "© Mapbox © OpenStreetMap Improve this map" at bounding box center [477, 250] width 954 height 500
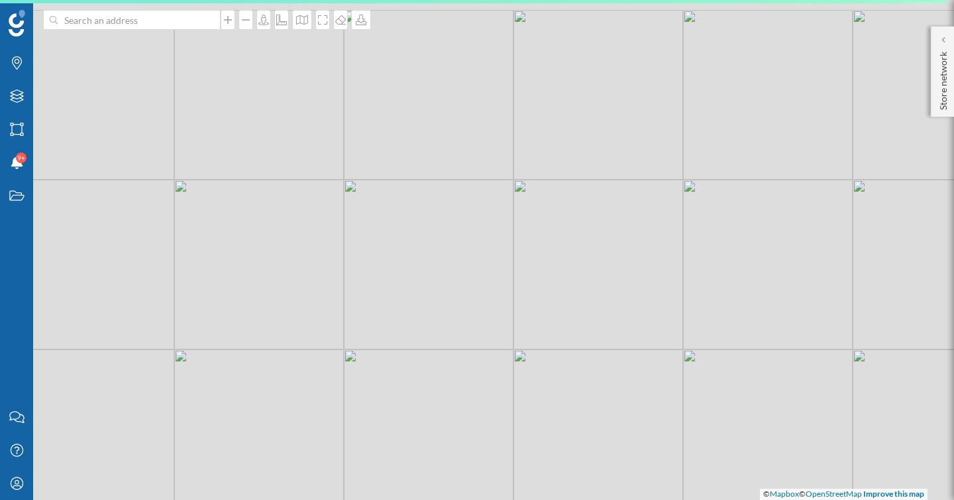
drag, startPoint x: 525, startPoint y: 171, endPoint x: 406, endPoint y: 336, distance: 204.0
click at [406, 336] on div "© Mapbox © OpenStreetMap Improve this map" at bounding box center [477, 250] width 954 height 500
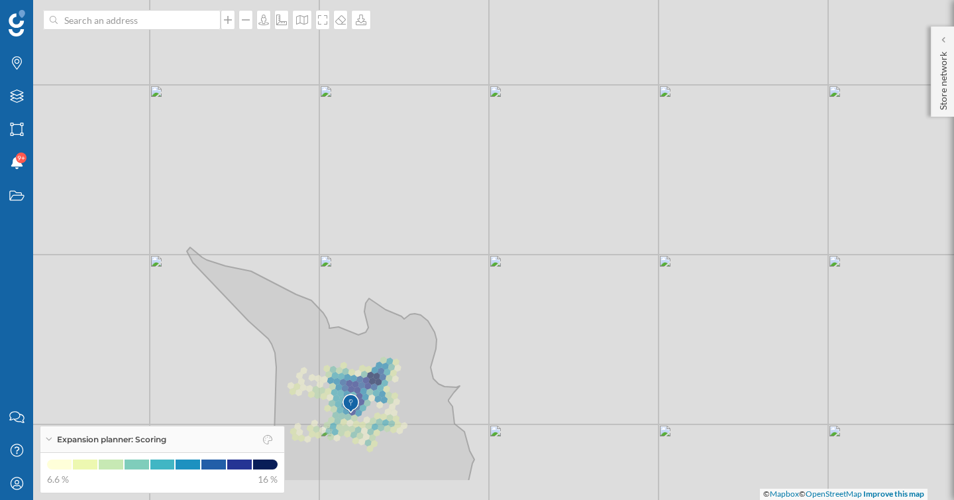
drag, startPoint x: 429, startPoint y: 368, endPoint x: 437, endPoint y: 296, distance: 72.7
click at [437, 296] on div "© Mapbox © OpenStreetMap Improve this map" at bounding box center [477, 250] width 954 height 500
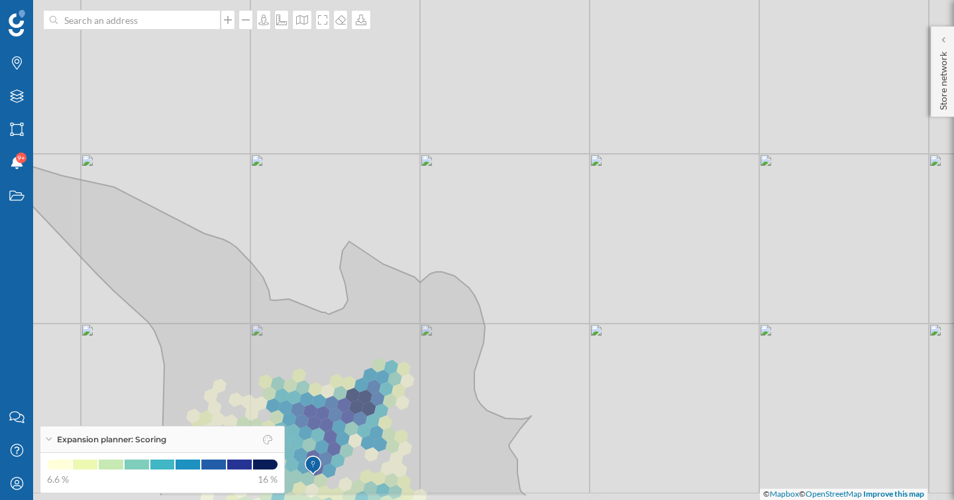
drag, startPoint x: 437, startPoint y: 296, endPoint x: 503, endPoint y: 225, distance: 97.0
click at [503, 225] on div "© Mapbox © OpenStreetMap Improve this map" at bounding box center [477, 250] width 954 height 500
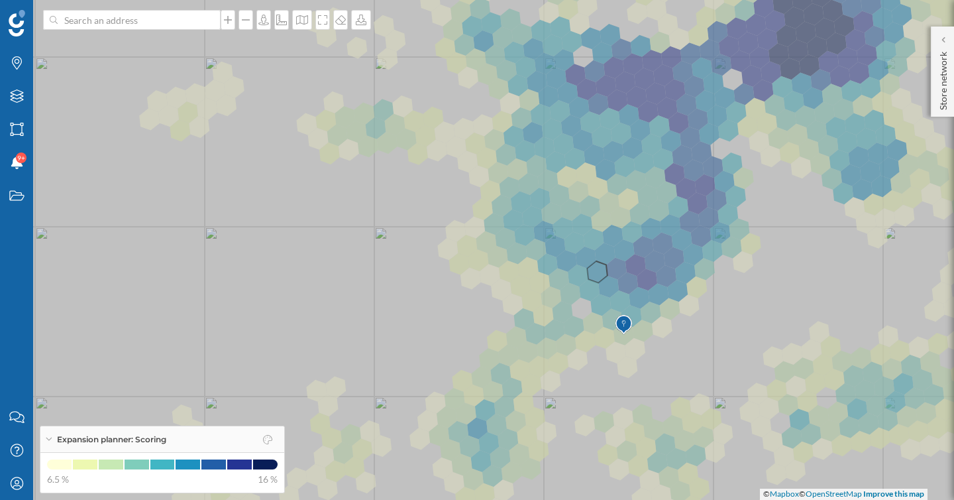
drag, startPoint x: 604, startPoint y: 270, endPoint x: 407, endPoint y: 270, distance: 197.5
click at [407, 270] on icon at bounding box center [527, 250] width 1048 height 602
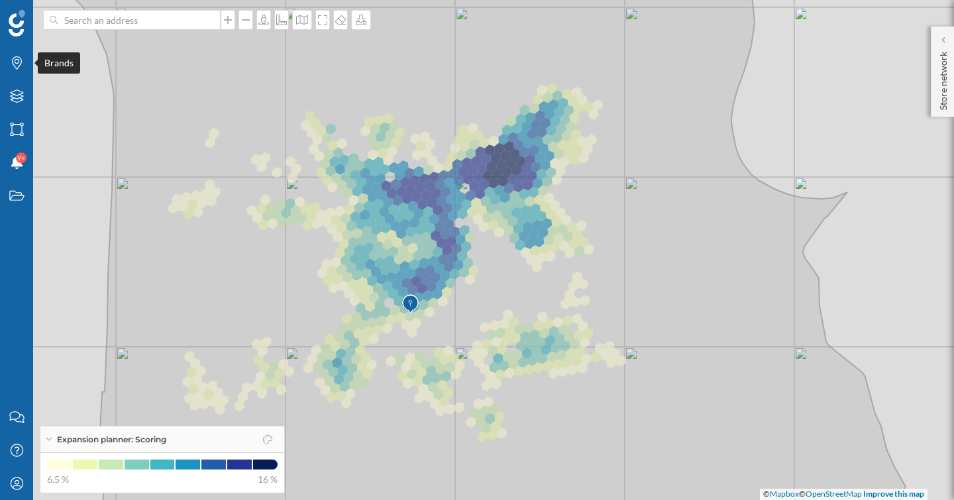
drag, startPoint x: 14, startPoint y: 61, endPoint x: 71, endPoint y: 65, distance: 57.1
click at [14, 61] on icon at bounding box center [17, 62] width 10 height 13
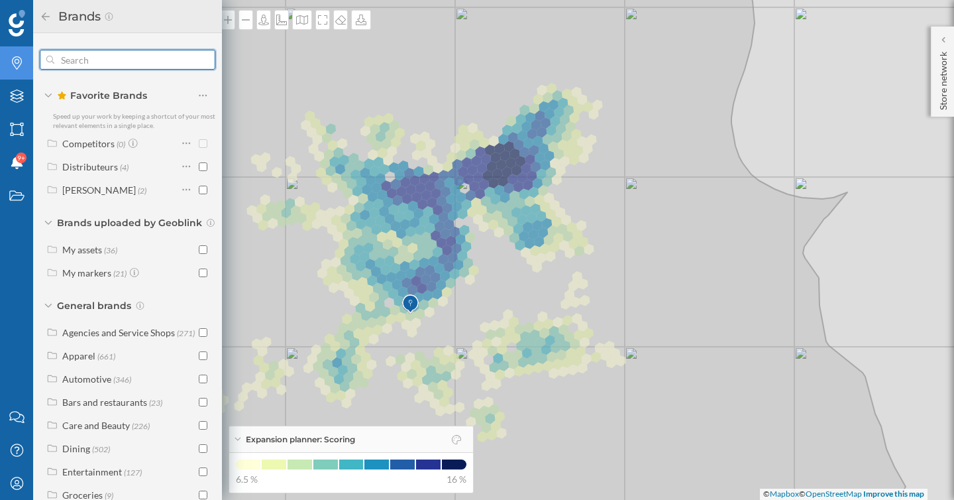
click at [111, 62] on input "text" at bounding box center [127, 59] width 146 height 27
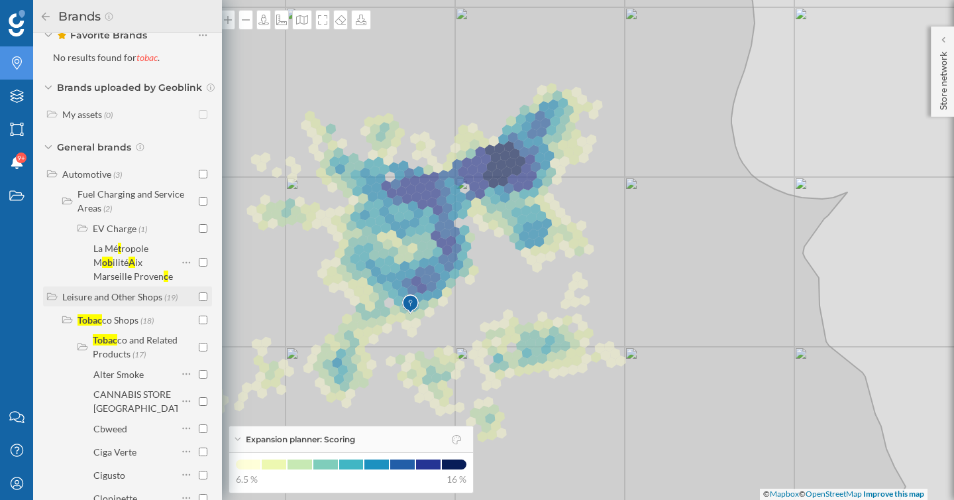
scroll to position [63, 0]
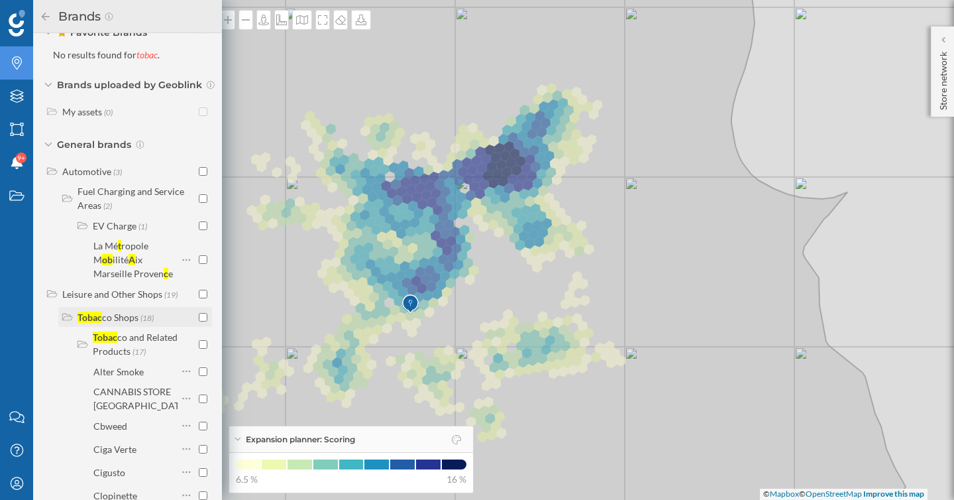
click at [199, 319] on input "checkbox" at bounding box center [203, 317] width 9 height 9
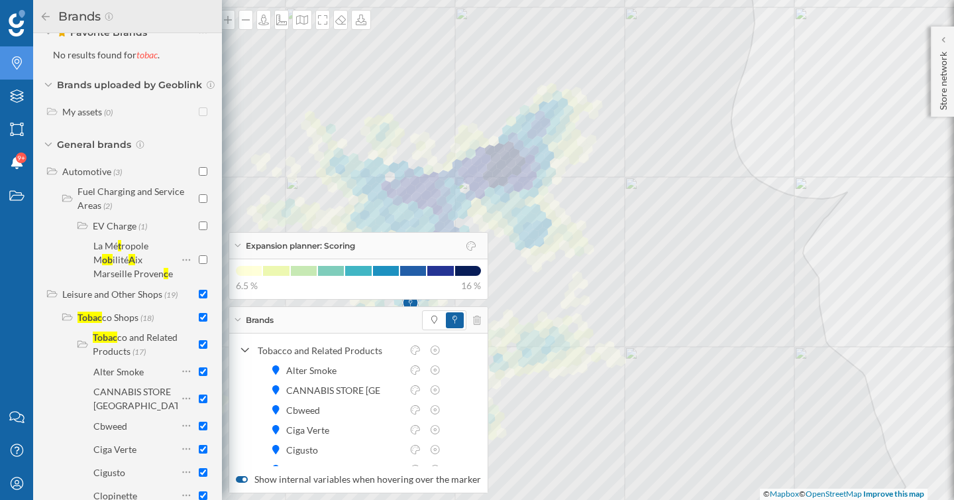
scroll to position [0, 0]
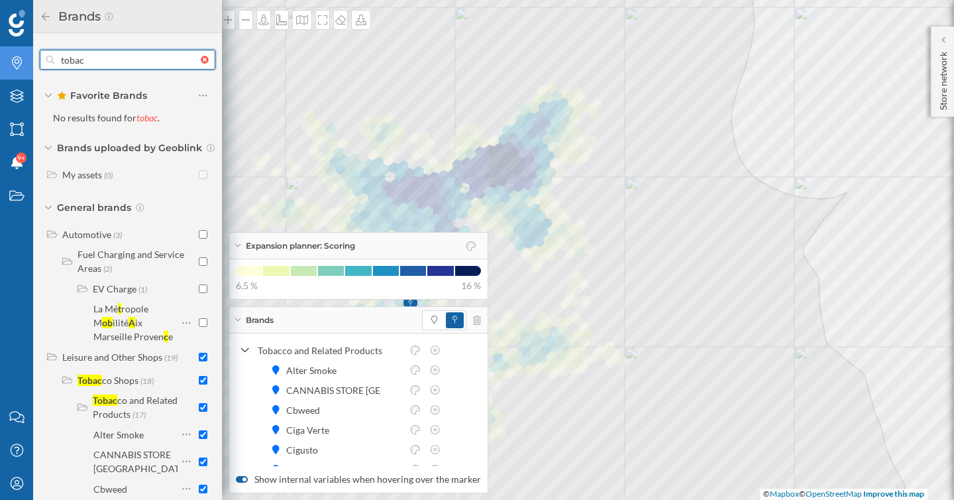
drag, startPoint x: 107, startPoint y: 65, endPoint x: 44, endPoint y: 63, distance: 63.6
click at [44, 63] on div "tobac" at bounding box center [128, 60] width 176 height 20
type input "libra"
checkbox input "false"
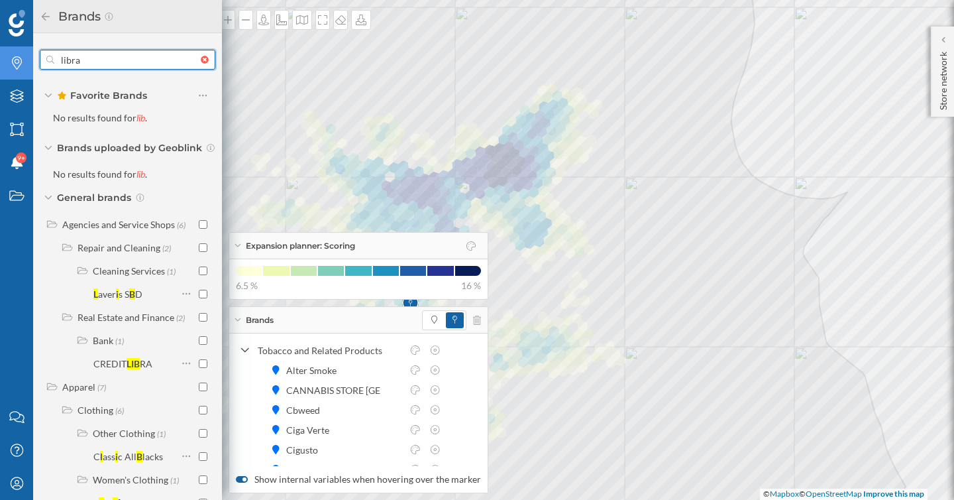
type input "librai"
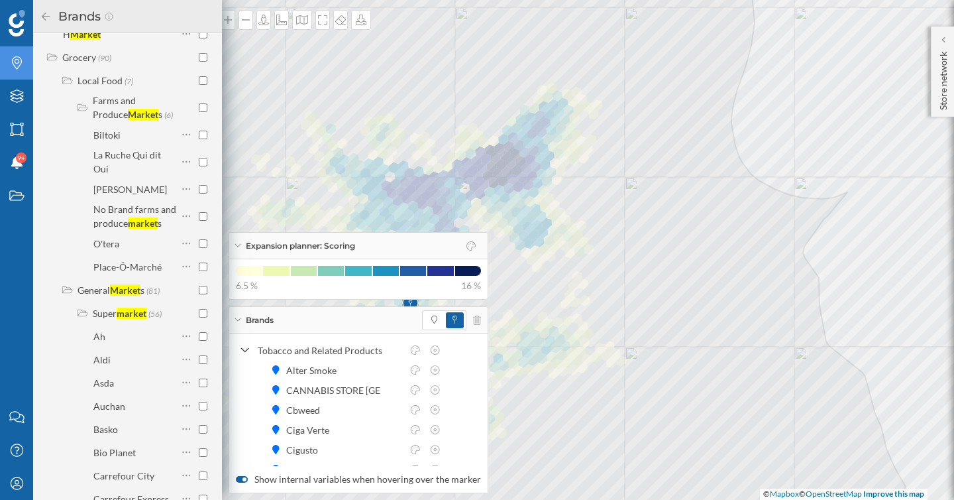
scroll to position [577, 0]
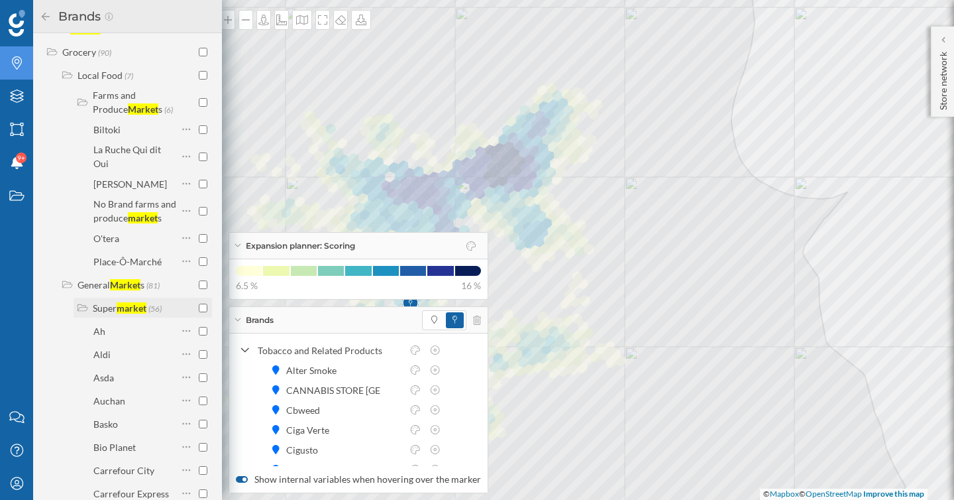
type input "market"
click at [200, 309] on input "checkbox" at bounding box center [203, 307] width 9 height 9
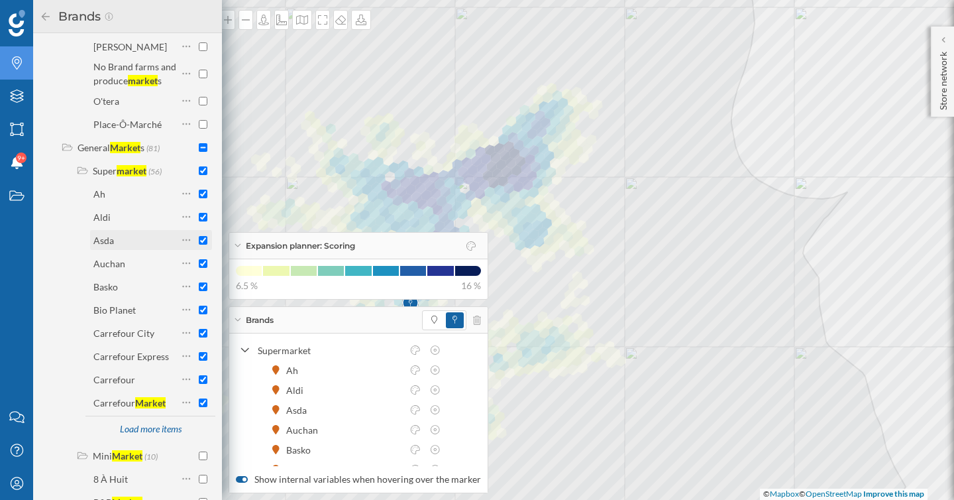
scroll to position [733, 0]
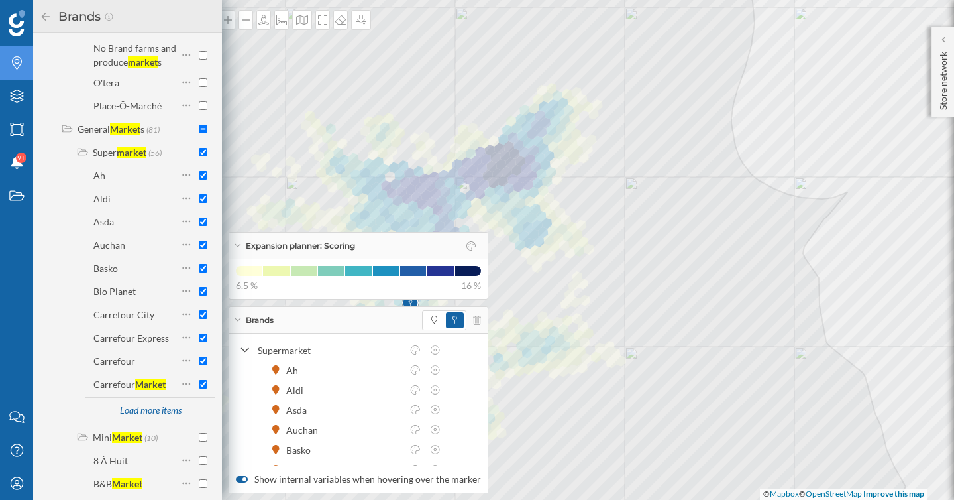
click at [42, 21] on icon at bounding box center [46, 16] width 12 height 9
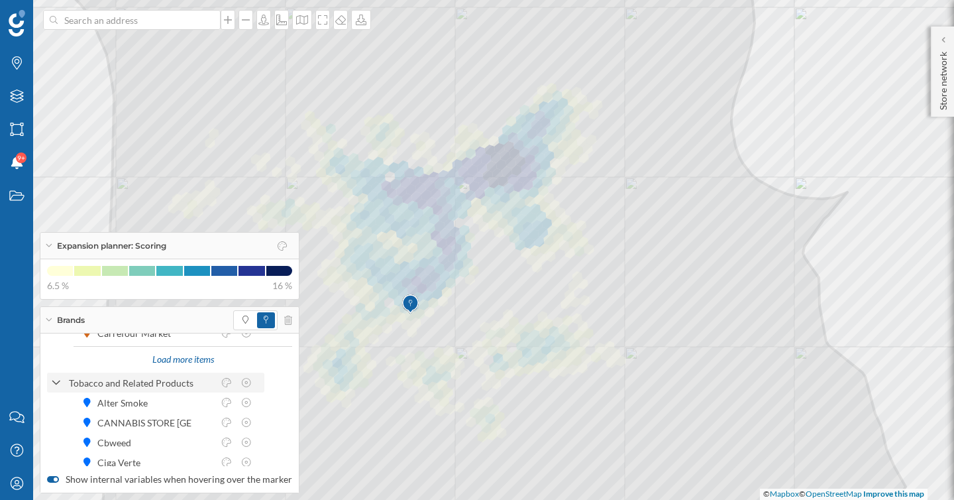
scroll to position [0, 0]
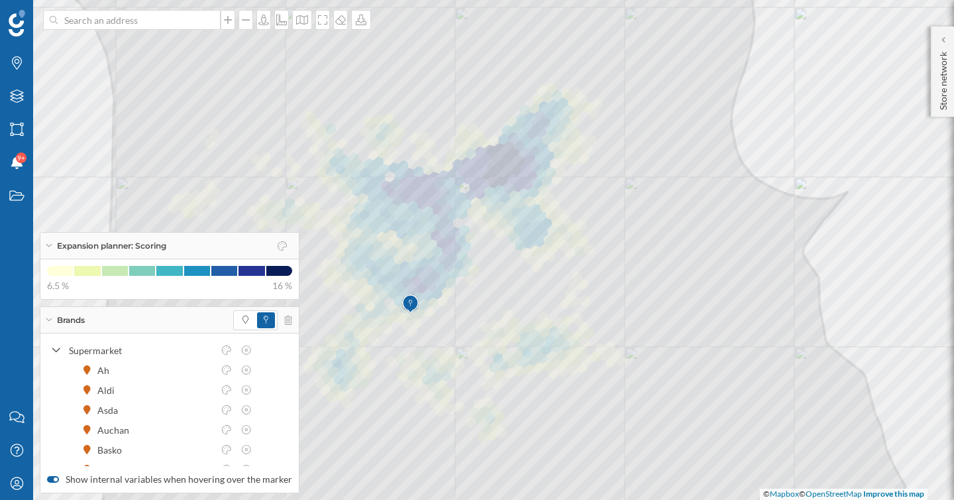
click at [52, 321] on div "Brands" at bounding box center [169, 320] width 258 height 27
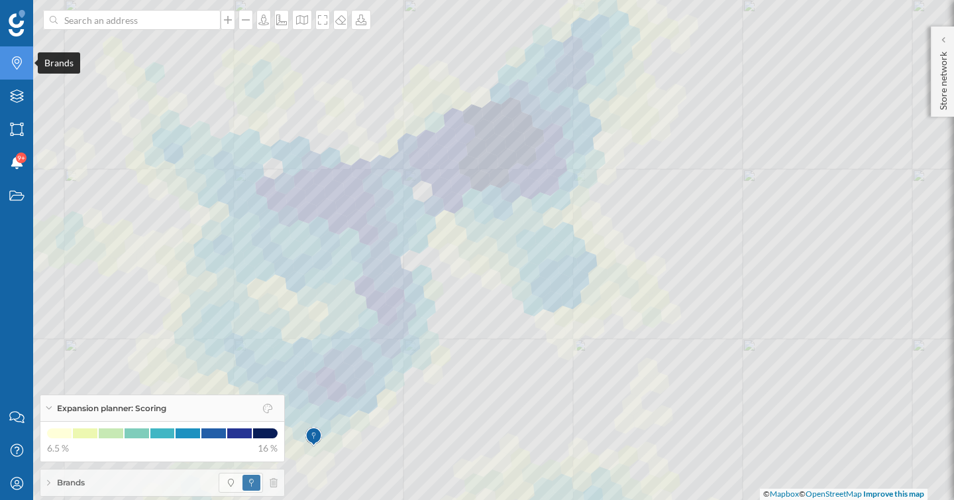
click at [22, 66] on icon "Brands" at bounding box center [17, 62] width 17 height 13
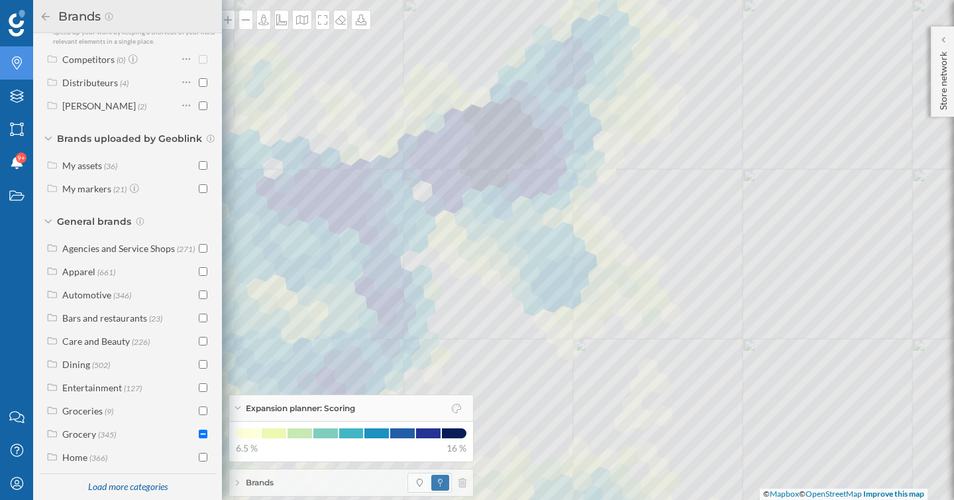
scroll to position [102, 0]
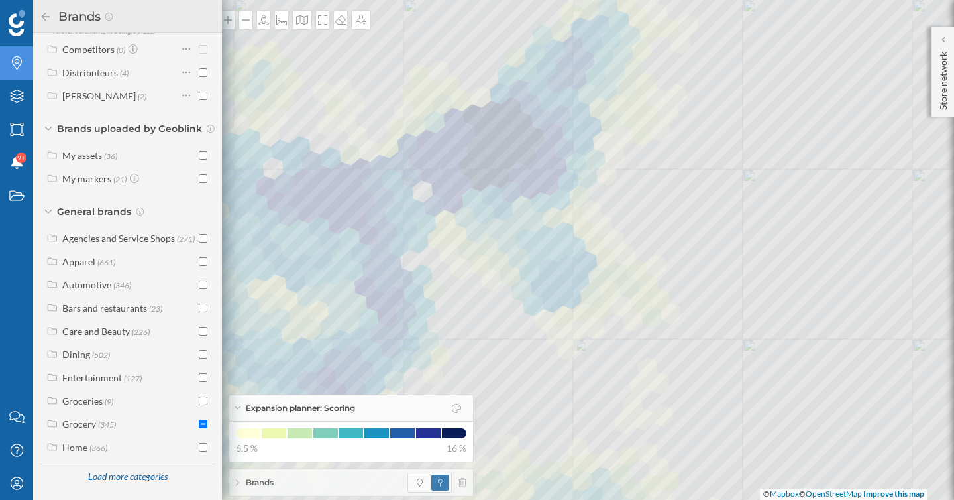
click at [140, 480] on div "Load more categories" at bounding box center [128, 477] width 96 height 20
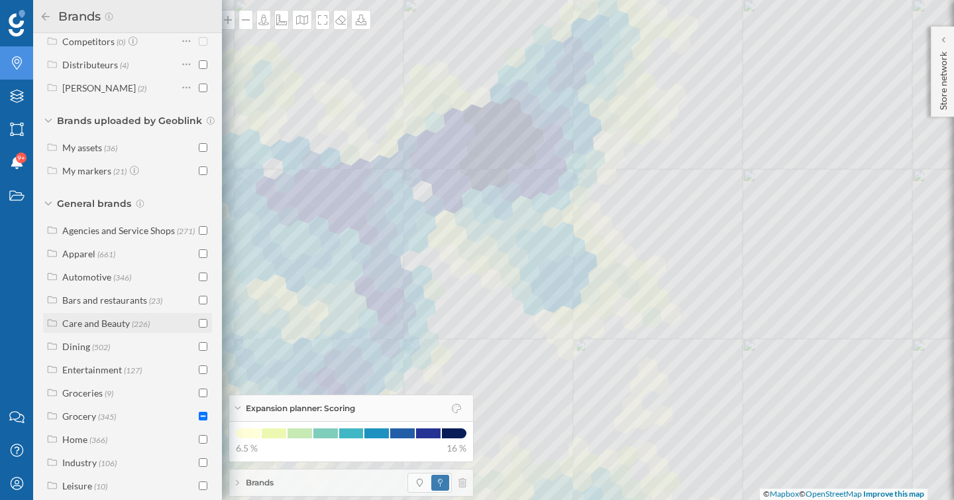
click at [129, 330] on label "Care and Beauty (226)" at bounding box center [105, 323] width 87 height 14
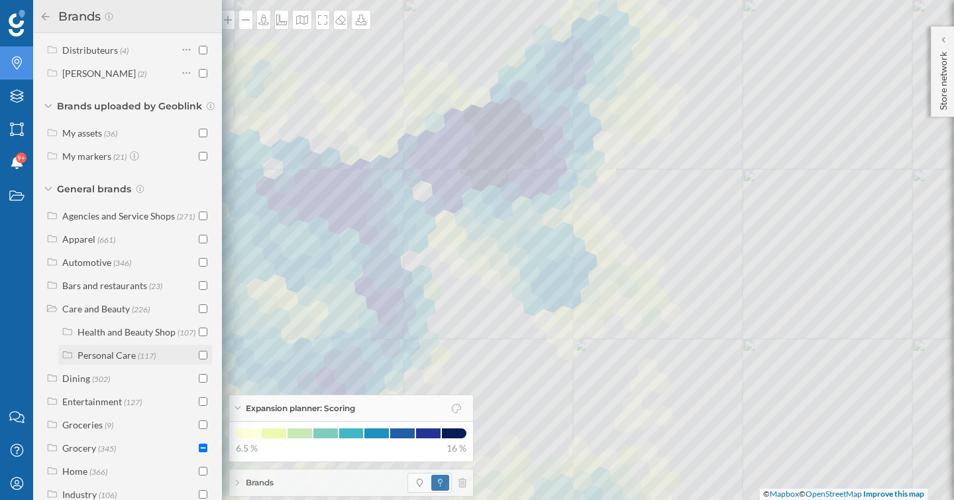
scroll to position [124, 0]
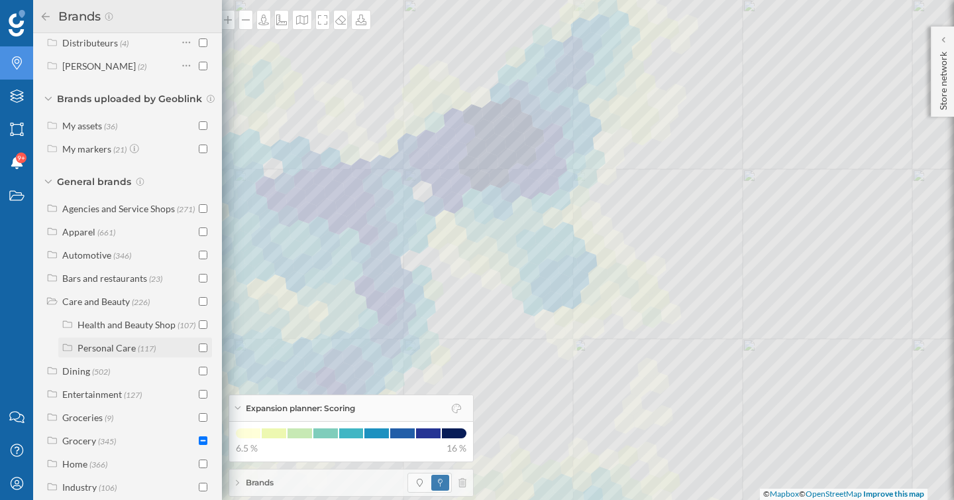
click at [127, 353] on div "Personal Care" at bounding box center [107, 347] width 58 height 11
click at [99, 353] on div "Personal Care" at bounding box center [107, 347] width 58 height 11
click at [178, 330] on span "(107)" at bounding box center [187, 324] width 18 height 11
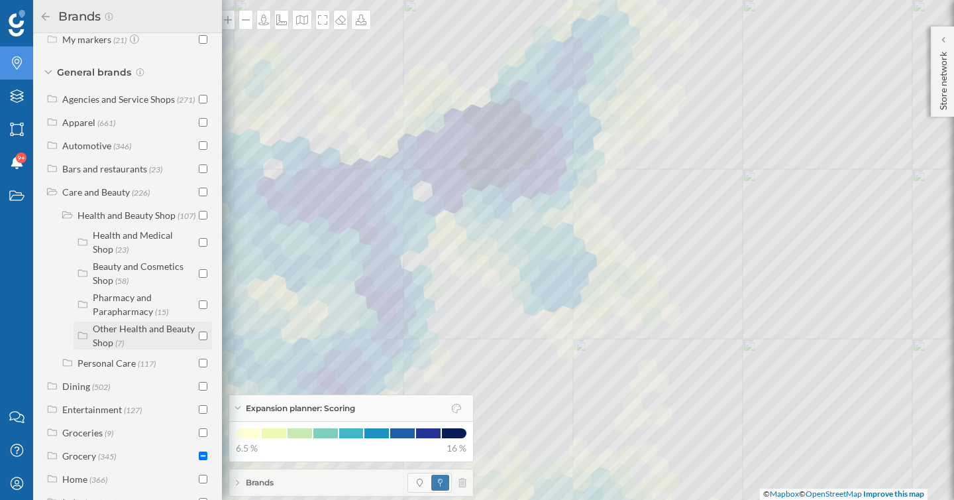
scroll to position [241, 0]
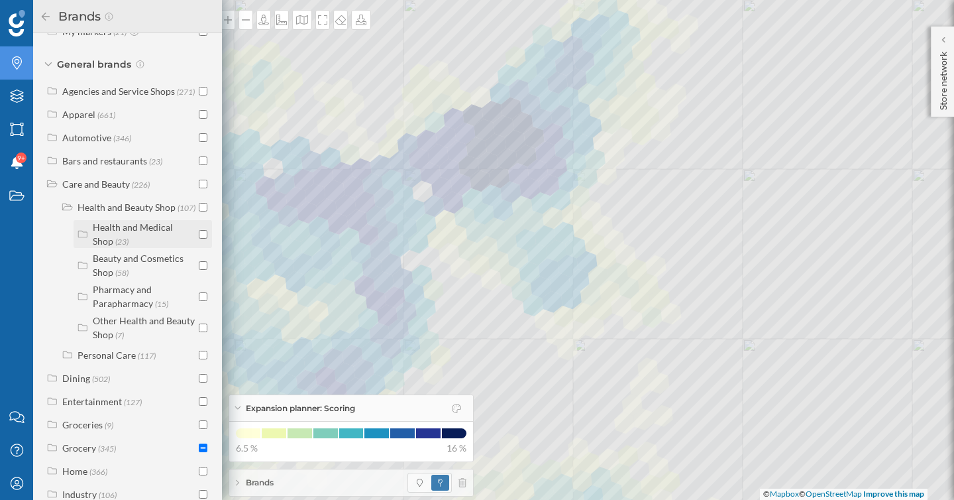
click at [162, 248] on label "Health and Medical Shop (23)" at bounding box center [144, 234] width 103 height 28
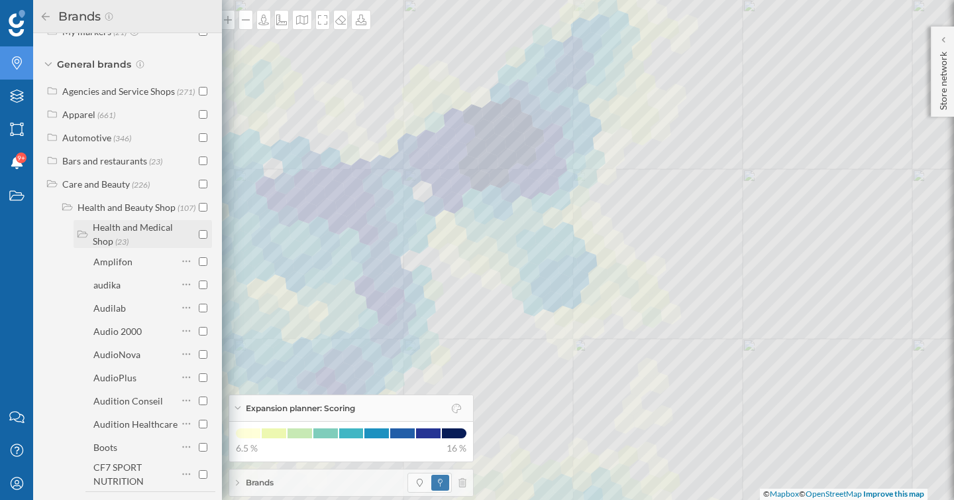
click at [161, 248] on label "Health and Medical Shop (23)" at bounding box center [144, 234] width 103 height 28
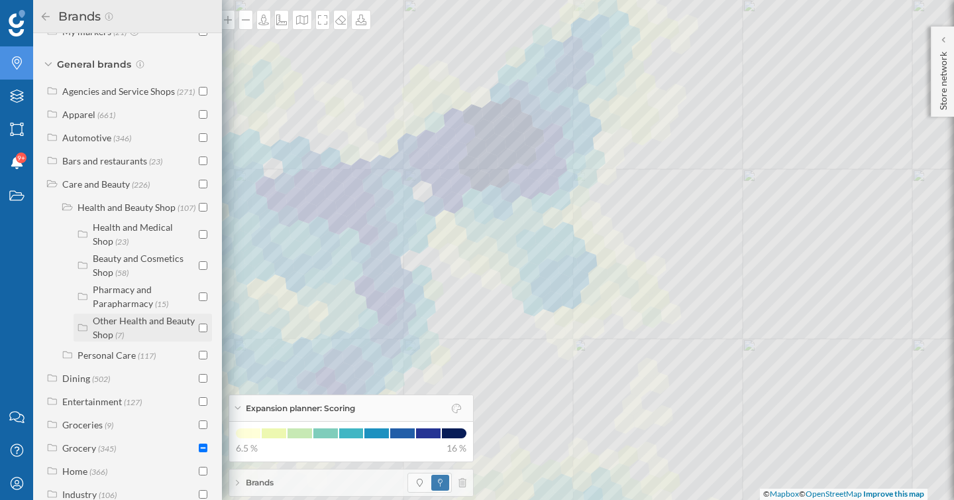
click at [201, 332] on input "checkbox" at bounding box center [203, 327] width 9 height 9
click at [199, 332] on input "checkbox" at bounding box center [203, 327] width 9 height 9
click at [49, 188] on icon at bounding box center [52, 183] width 12 height 9
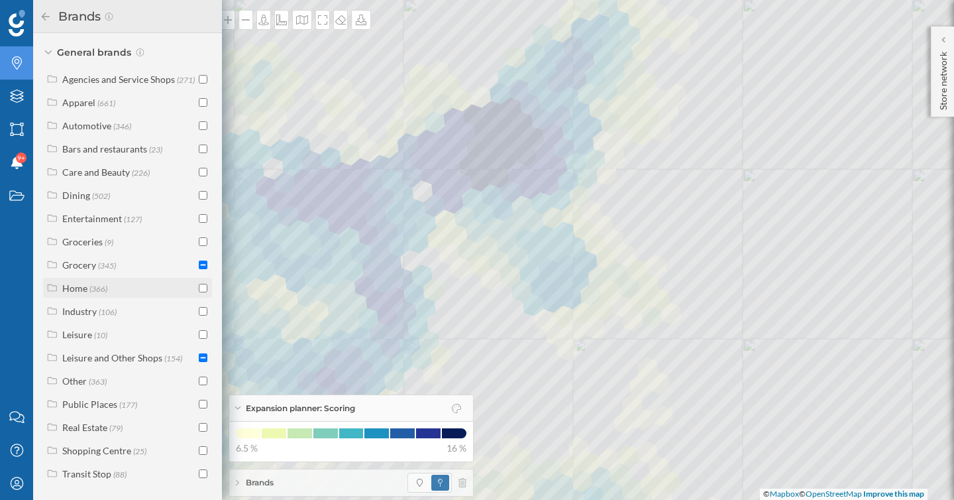
scroll to position [261, 0]
click at [97, 470] on div "Transit Stop" at bounding box center [86, 473] width 49 height 11
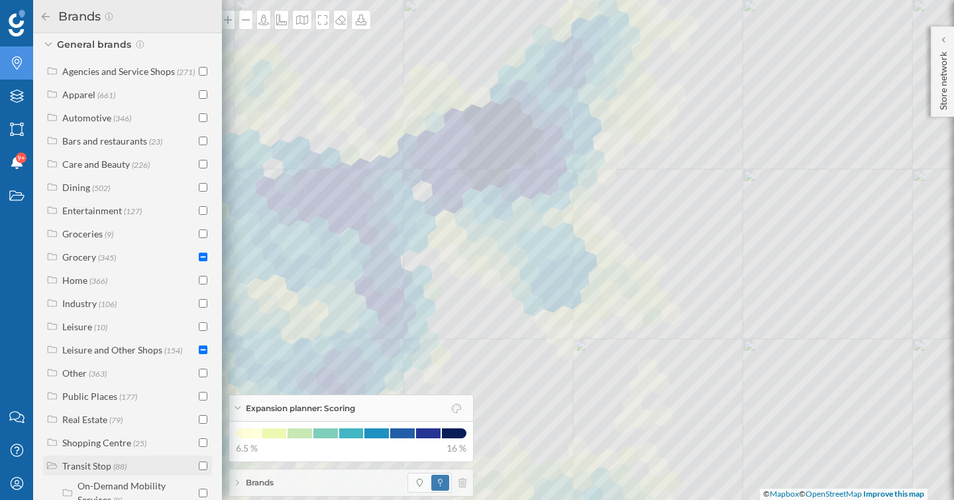
click at [97, 470] on div "Transit Stop" at bounding box center [86, 465] width 49 height 11
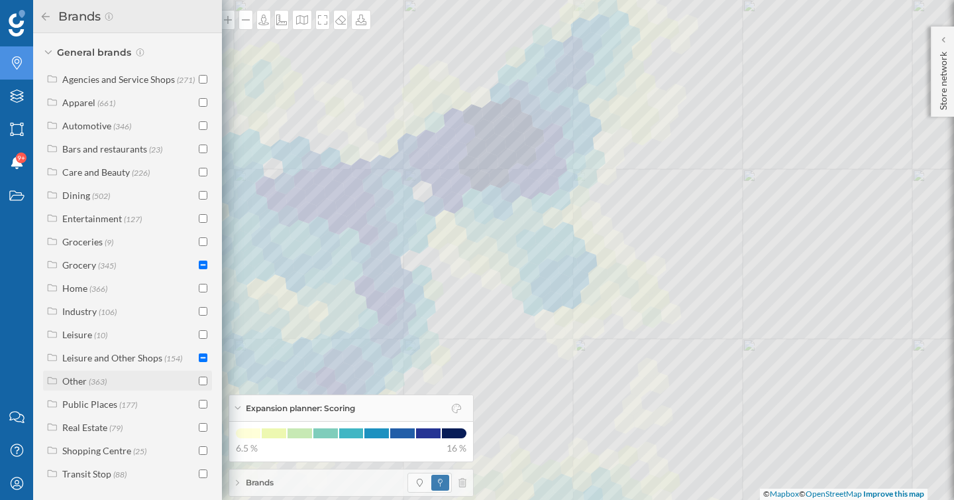
click at [89, 381] on span "(363)" at bounding box center [98, 380] width 18 height 11
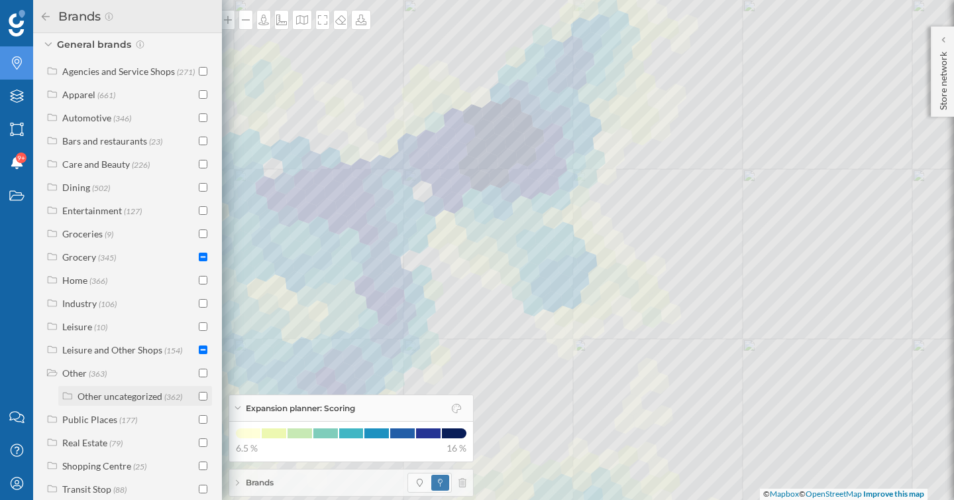
click at [99, 402] on div "Other uncategorized" at bounding box center [120, 395] width 85 height 11
click at [103, 421] on div "Other point of interest" at bounding box center [122, 422] width 59 height 25
click at [89, 380] on label "Other (363)" at bounding box center [84, 373] width 44 height 14
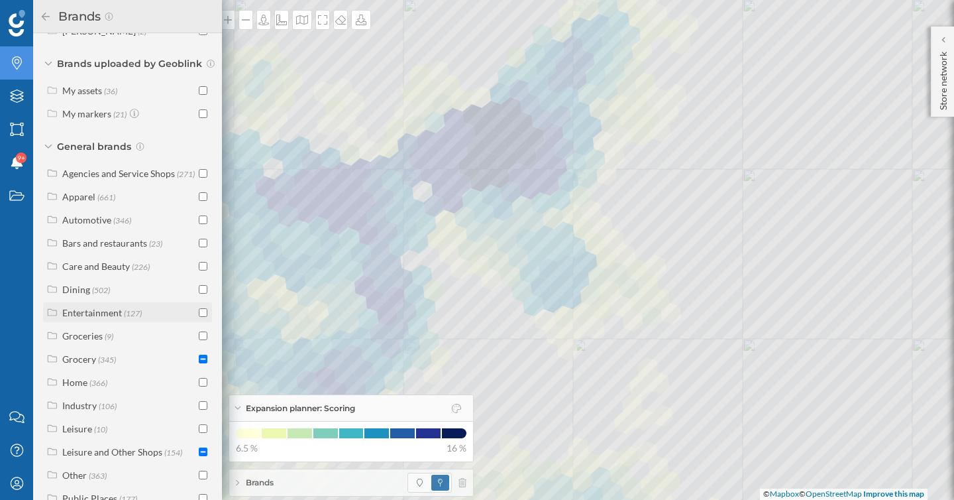
scroll to position [155, 0]
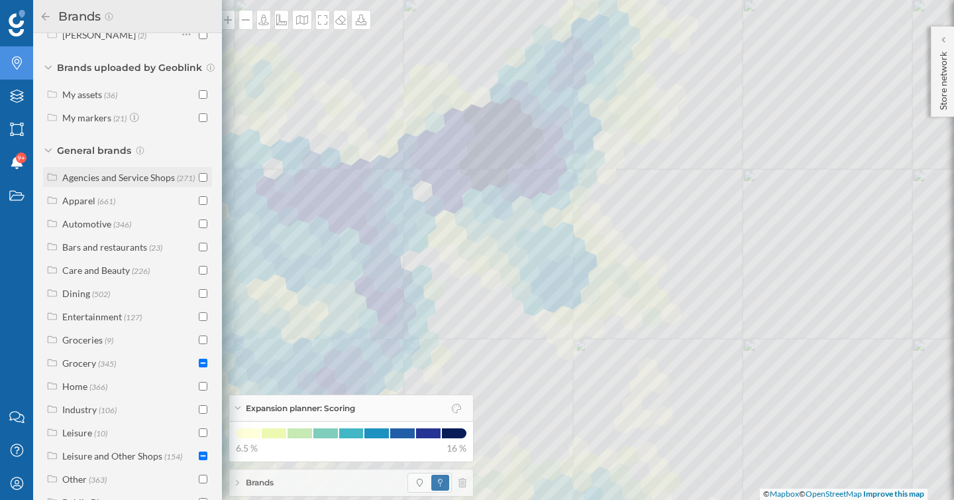
click at [177, 183] on span "(271)" at bounding box center [186, 177] width 18 height 11
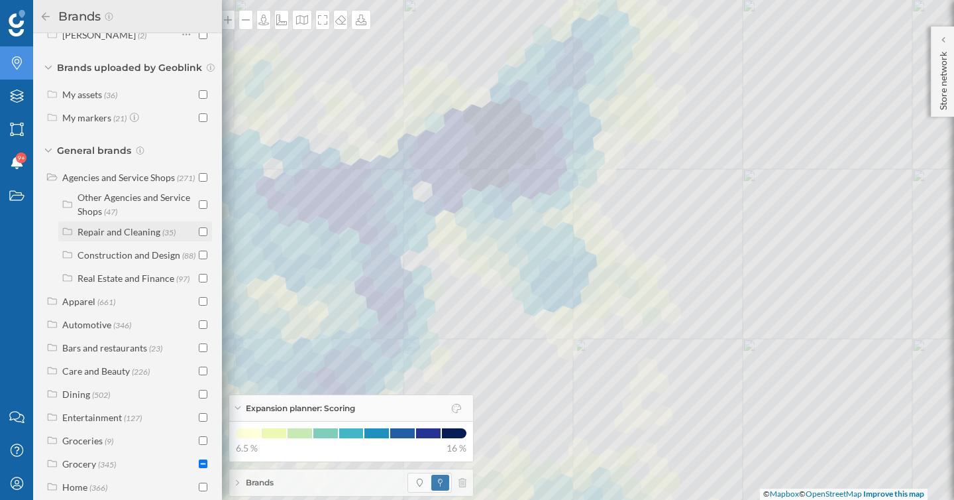
click at [157, 241] on div "Repair and Cleaning (35)" at bounding box center [135, 231] width 154 height 20
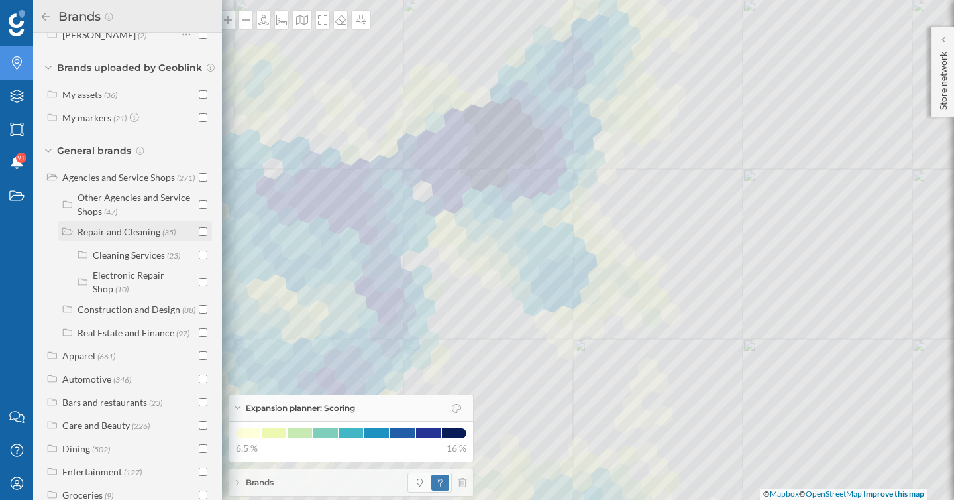
click at [200, 236] on input "checkbox" at bounding box center [203, 231] width 9 height 9
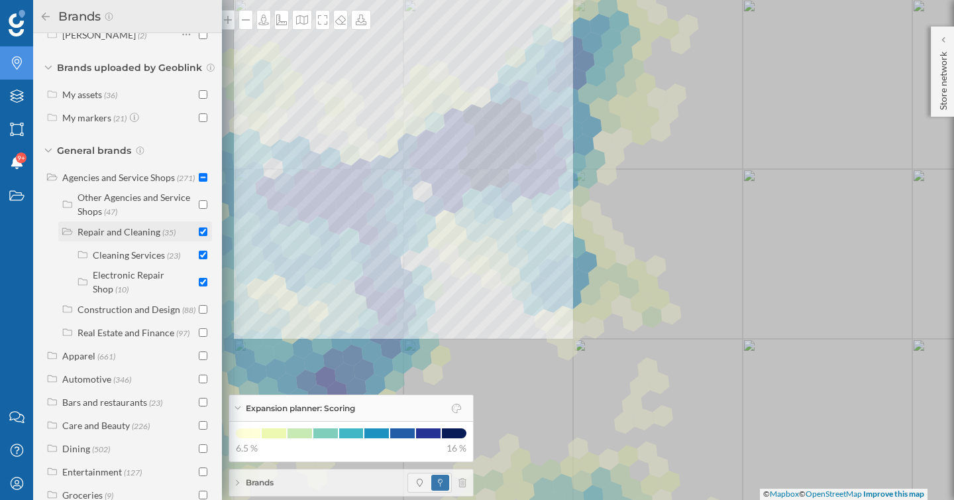
click at [147, 237] on div "Repair and Cleaning" at bounding box center [119, 231] width 83 height 11
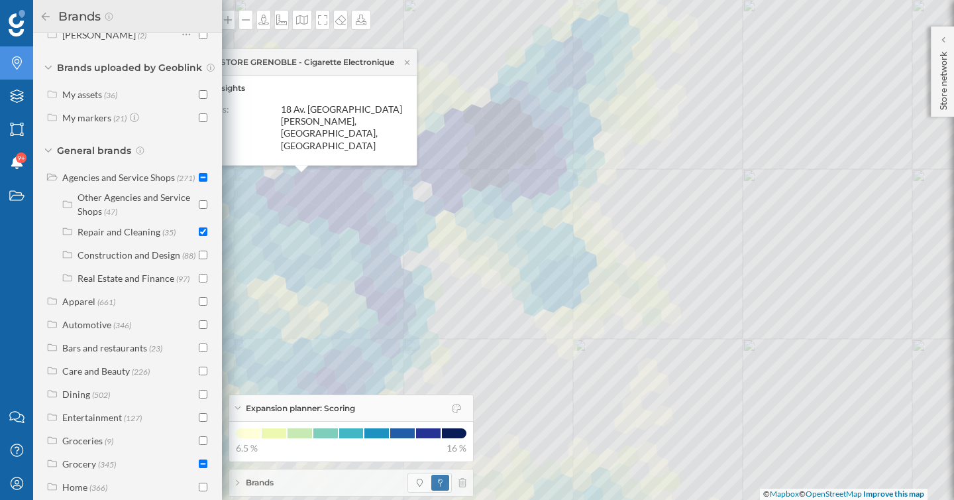
click at [46, 9] on div "Brands" at bounding box center [128, 16] width 176 height 21
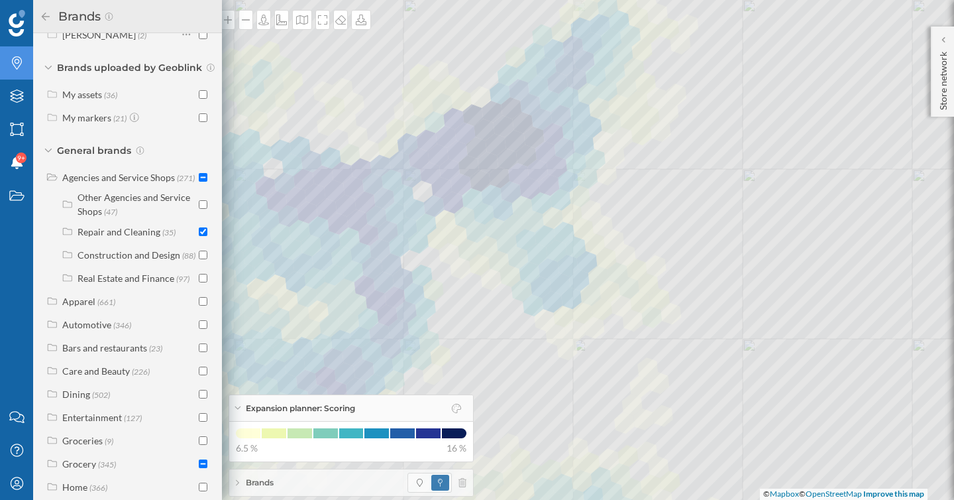
click at [46, 18] on icon at bounding box center [46, 16] width 12 height 9
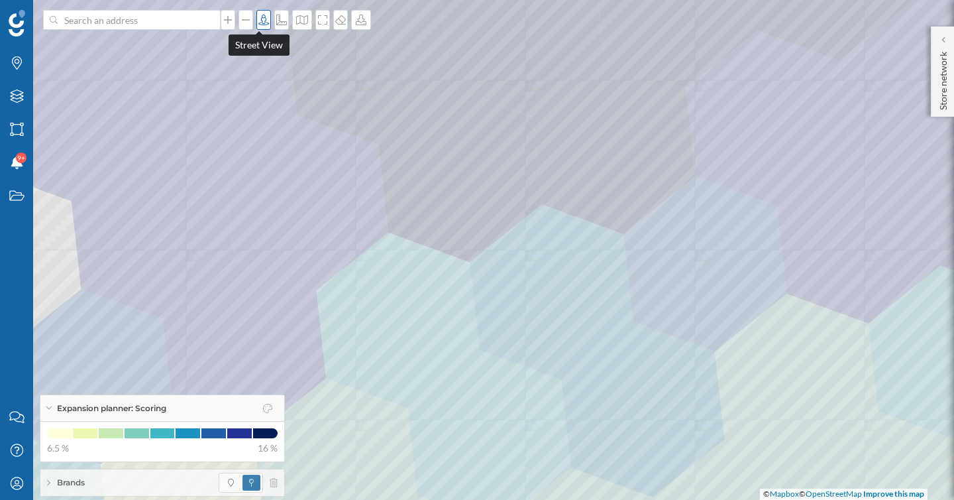
click at [262, 18] on icon at bounding box center [263, 20] width 13 height 11
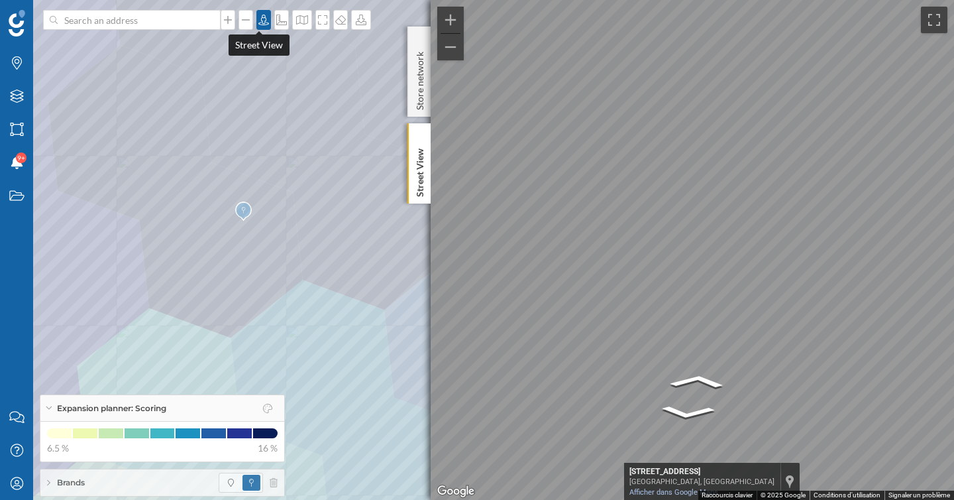
click at [260, 20] on icon at bounding box center [263, 20] width 13 height 11
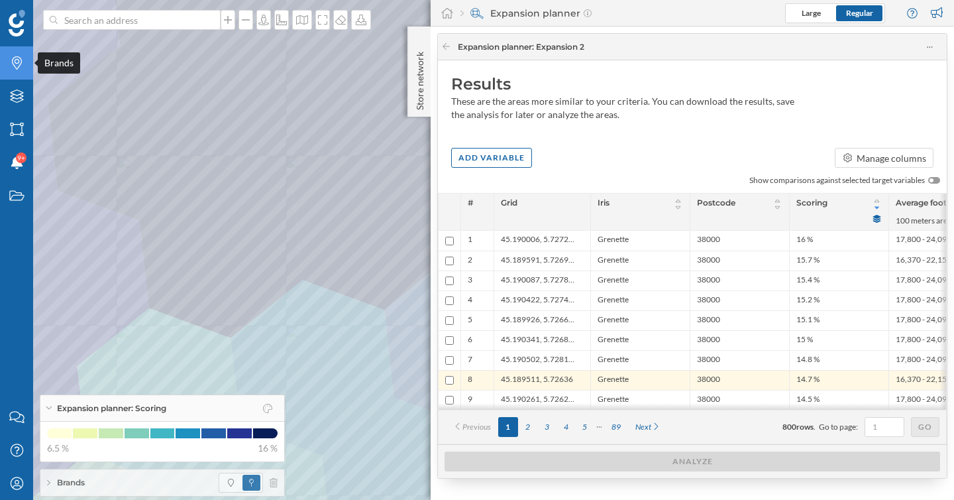
click at [17, 66] on icon "Brands" at bounding box center [17, 62] width 17 height 13
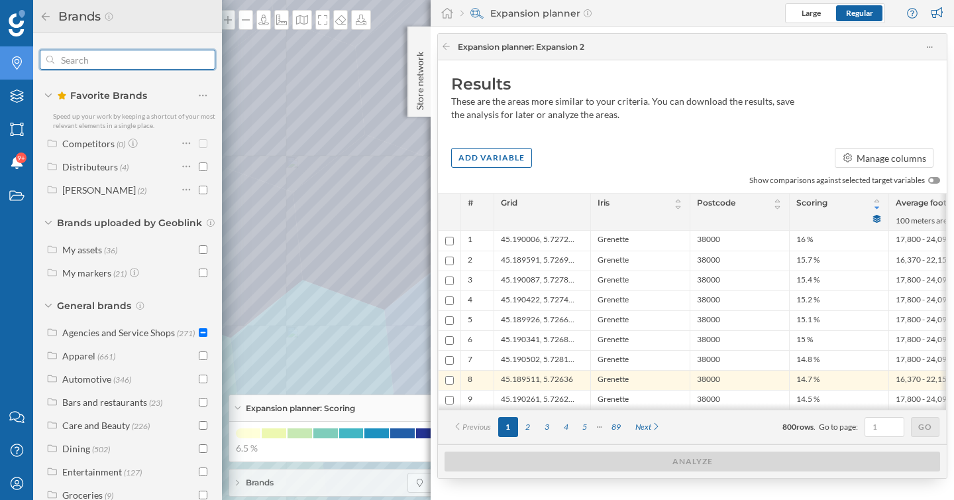
click at [99, 58] on input "text" at bounding box center [127, 59] width 146 height 27
type input "phone"
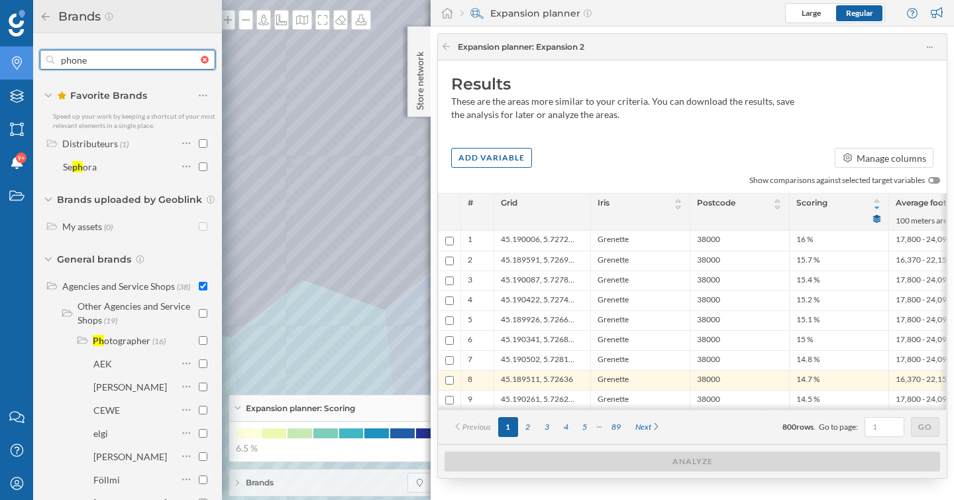
checkbox input "true"
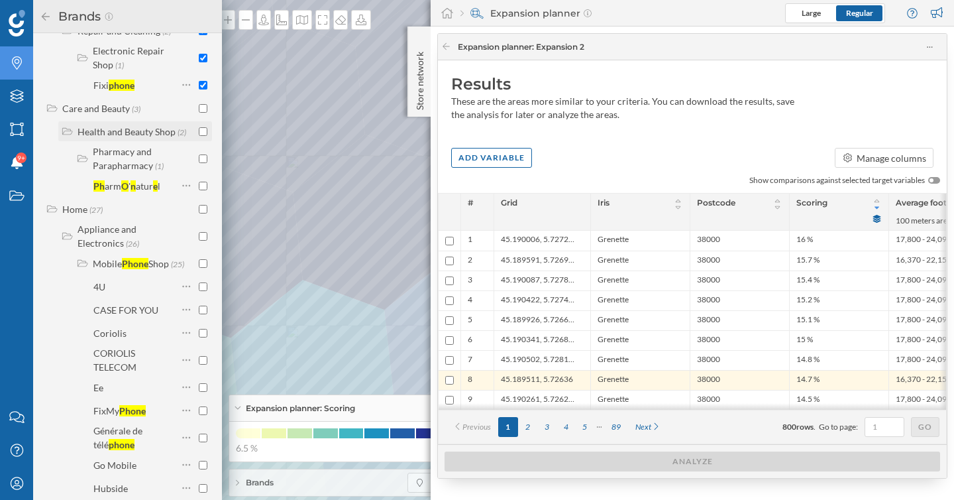
scroll to position [221, 0]
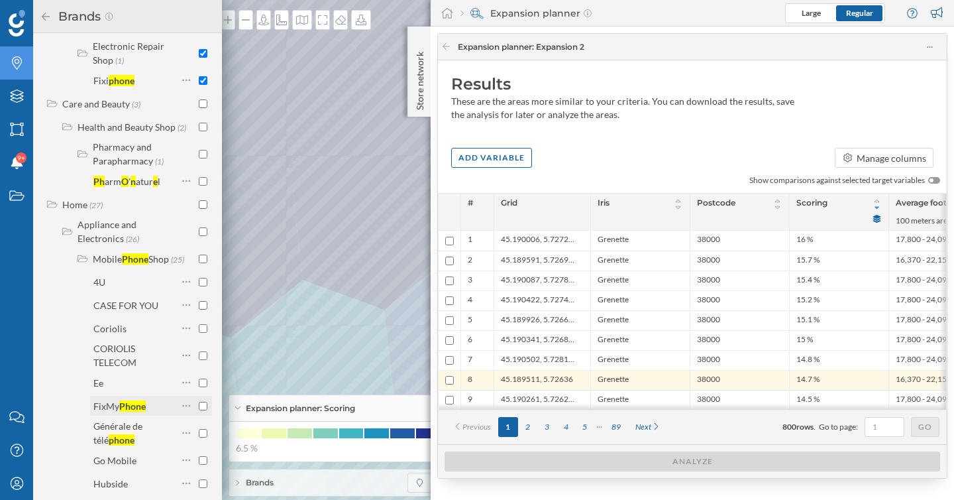
type input "phone"
click at [201, 406] on input "checkbox" at bounding box center [203, 406] width 9 height 9
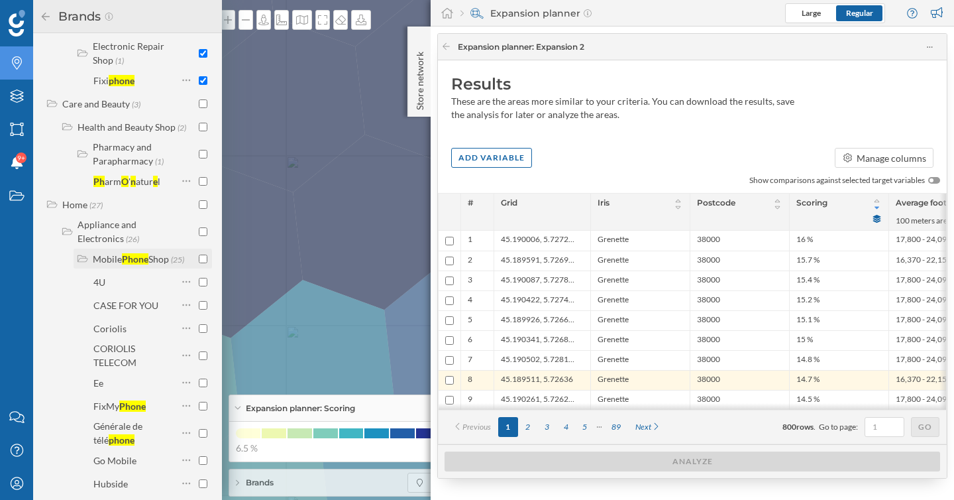
click at [199, 256] on input "checkbox" at bounding box center [203, 258] width 9 height 9
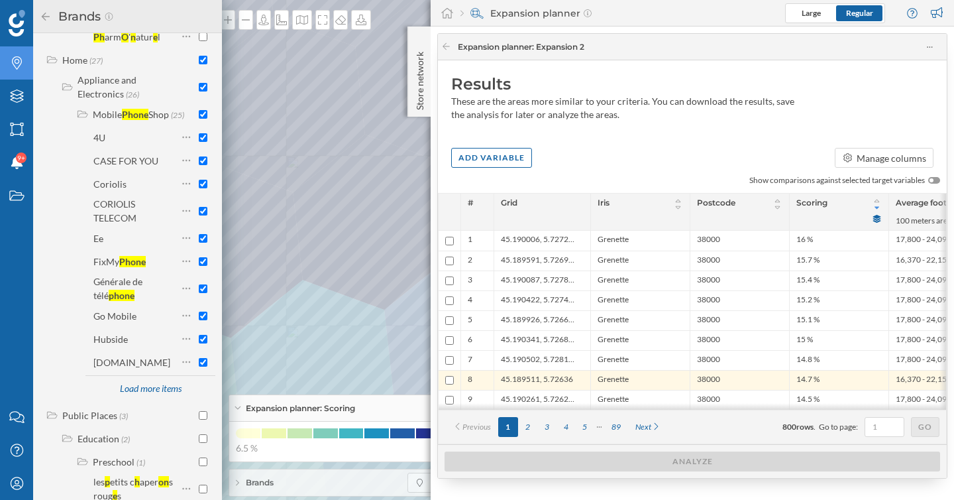
scroll to position [385, 0]
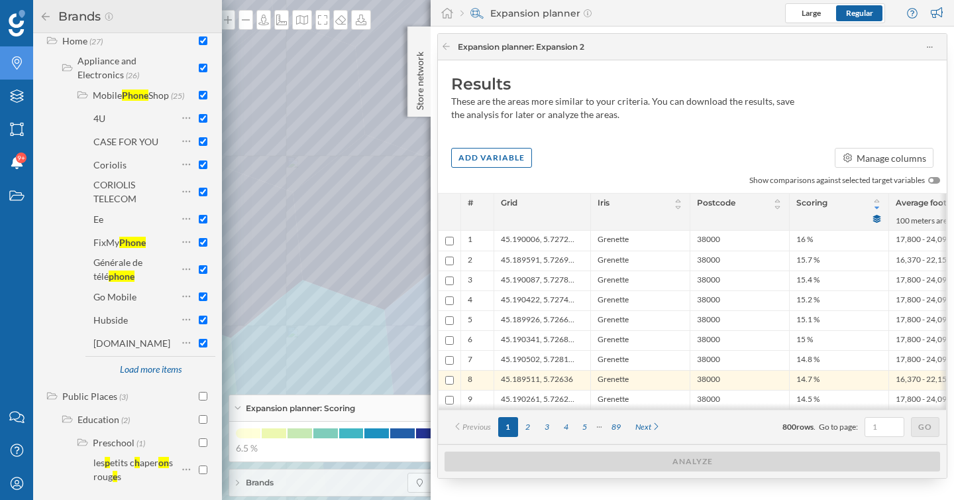
click at [44, 18] on icon at bounding box center [46, 16] width 12 height 9
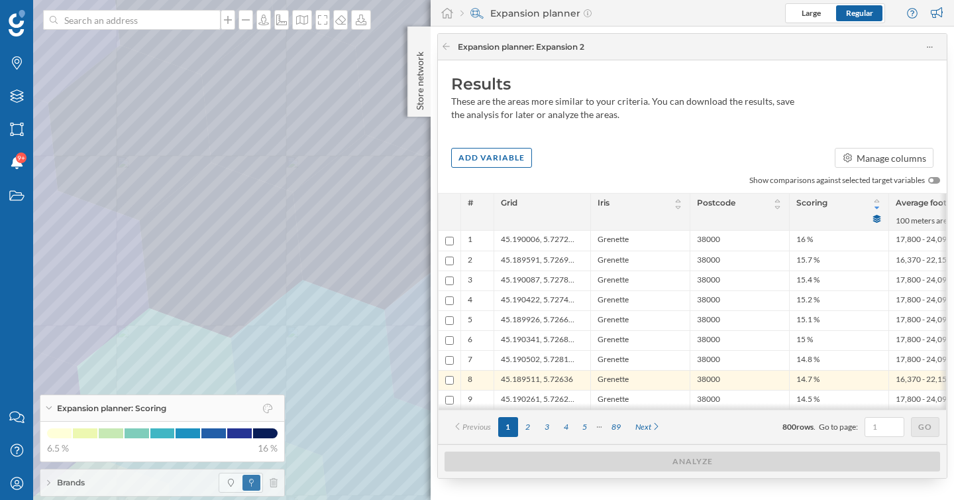
click at [57, 484] on span "Brands" at bounding box center [71, 482] width 28 height 12
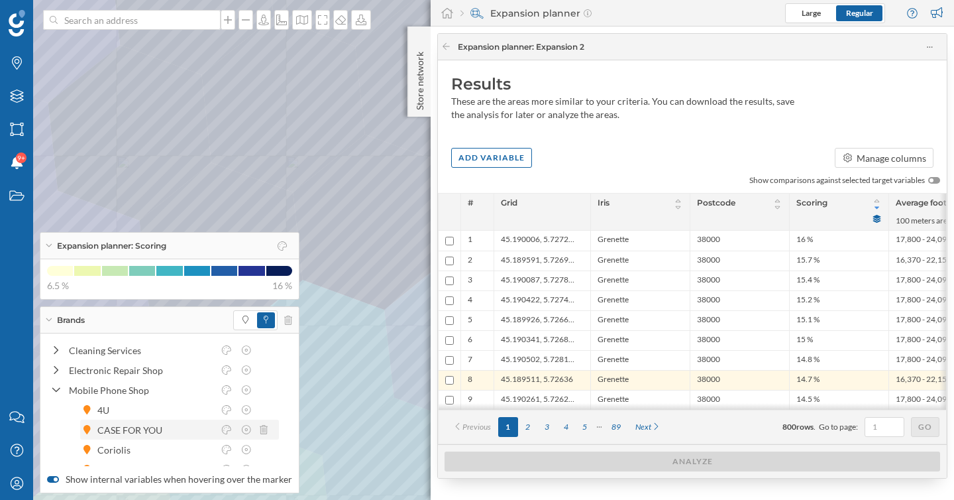
scroll to position [15, 0]
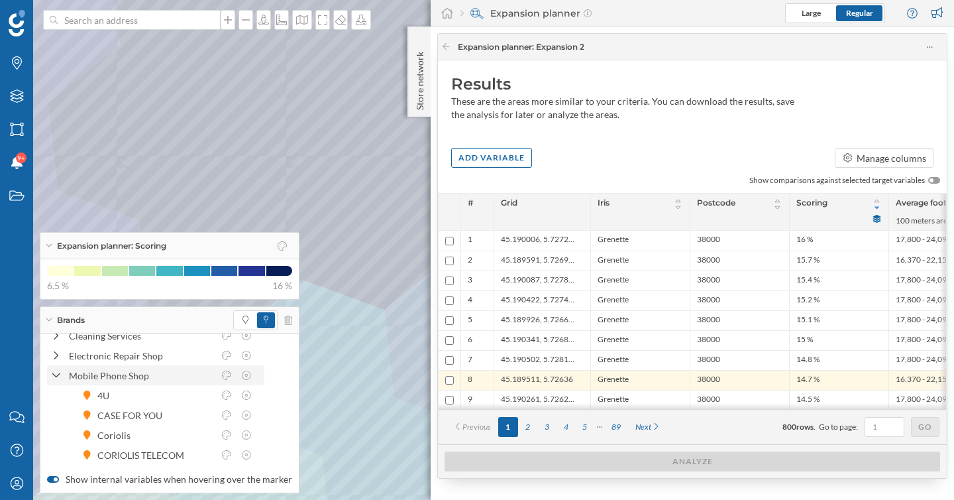
click at [59, 378] on icon at bounding box center [56, 376] width 9 height 12
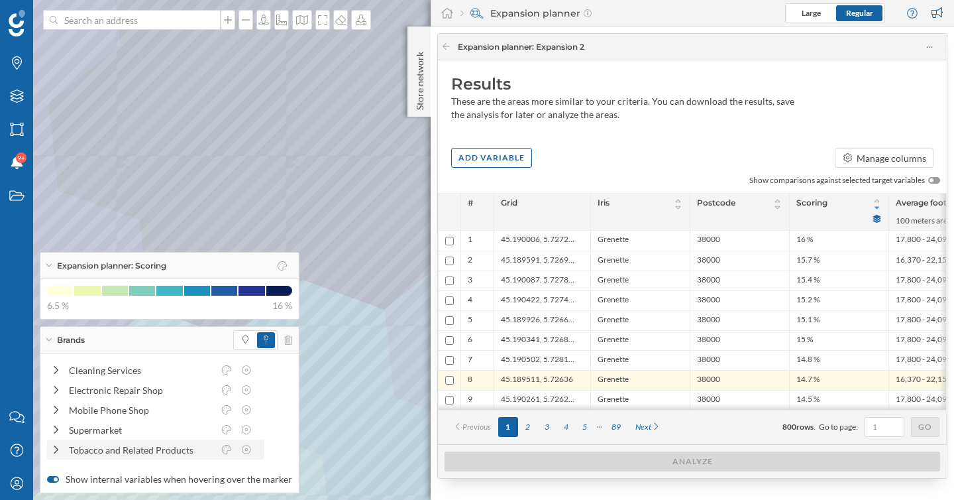
click at [63, 453] on div "Tobacco and Related Products" at bounding box center [131, 450] width 163 height 14
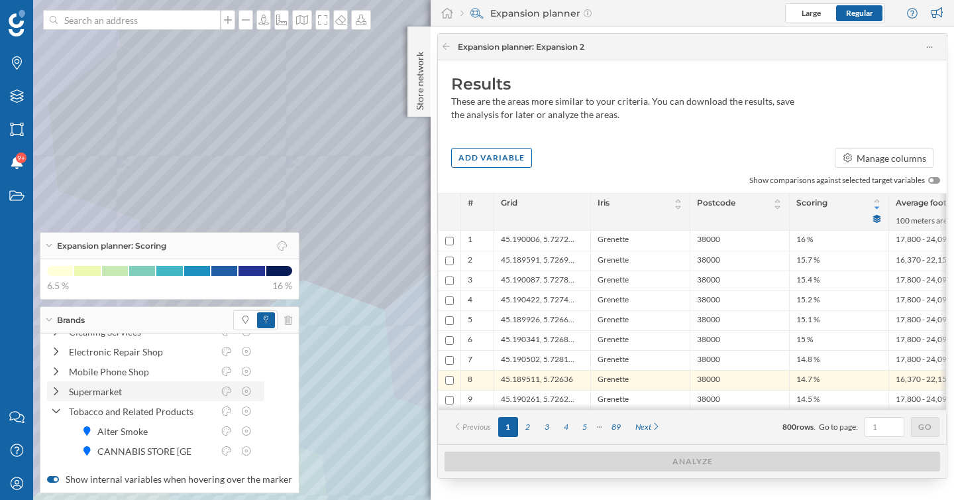
scroll to position [4, 0]
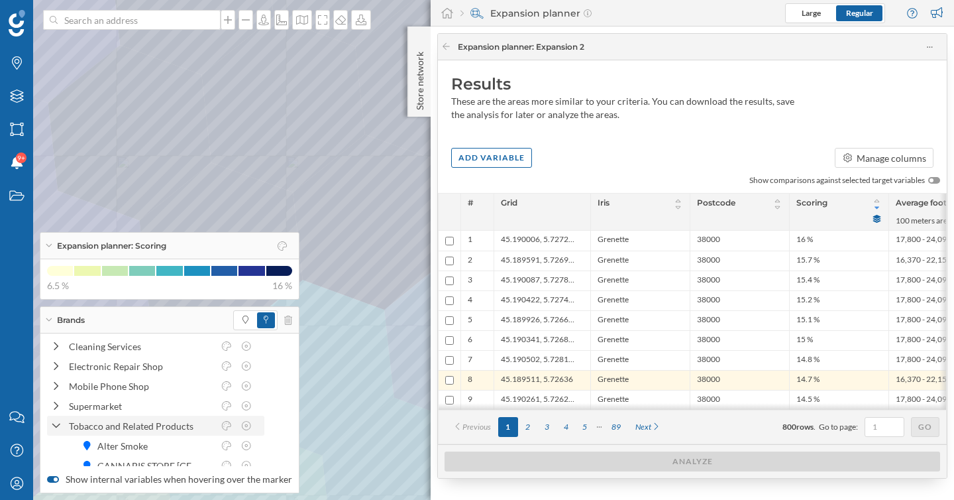
click at [56, 427] on icon at bounding box center [56, 425] width 8 height 5
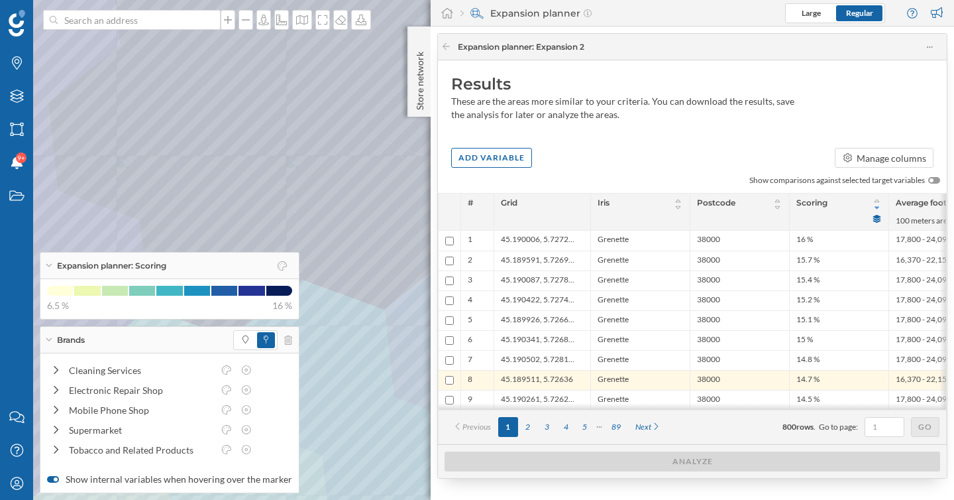
click at [52, 339] on div "Brands" at bounding box center [169, 340] width 258 height 27
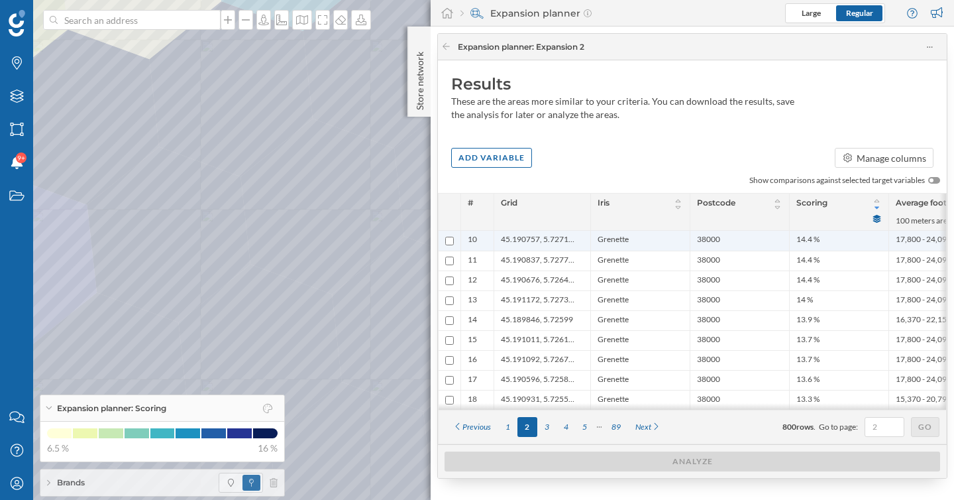
click at [599, 239] on span "Grenette" at bounding box center [613, 240] width 31 height 13
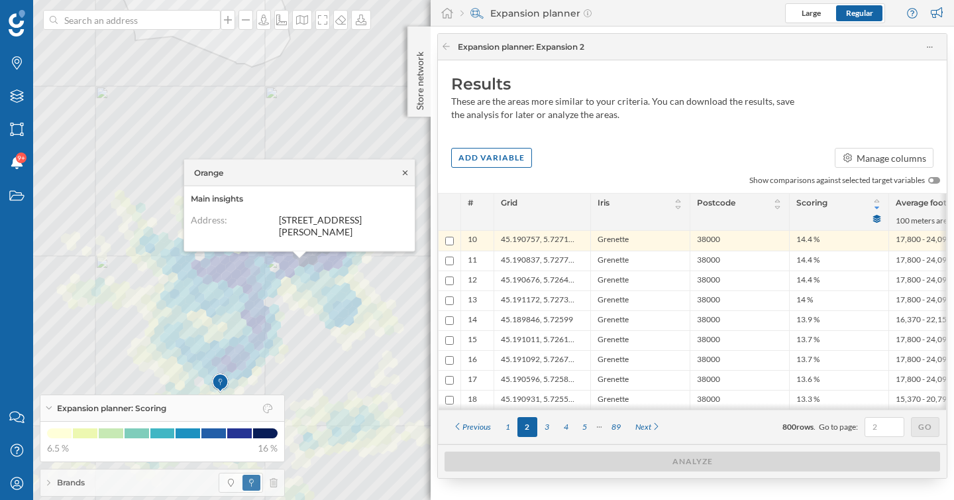
click at [407, 174] on icon at bounding box center [405, 172] width 10 height 8
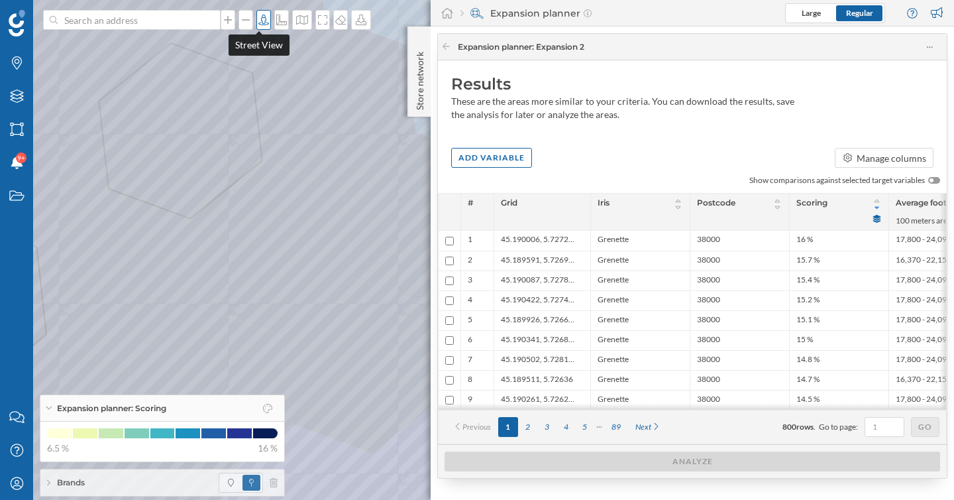
click at [259, 27] on div at bounding box center [263, 20] width 15 height 20
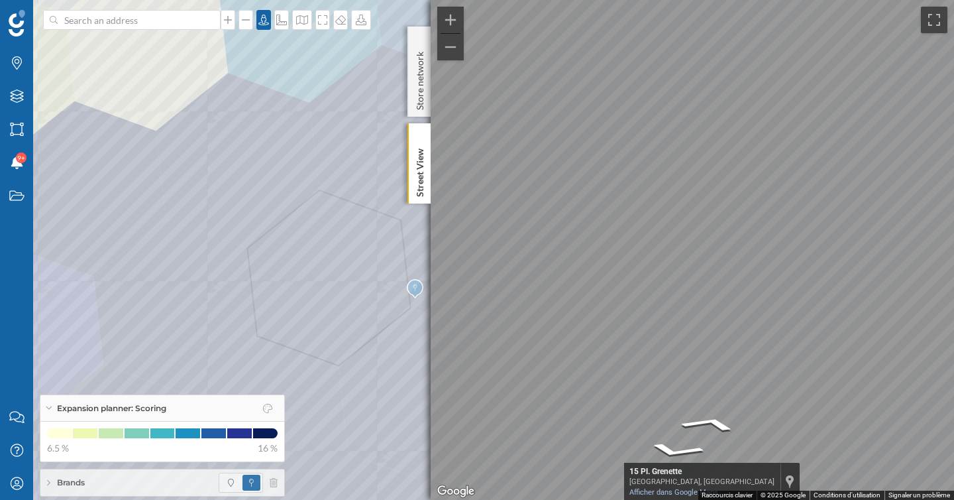
click at [414, 272] on div "Brands Layers Areas Notifications 9+ States Contact us Help Center My Profile E…" at bounding box center [477, 250] width 954 height 500
click at [262, 19] on icon at bounding box center [263, 20] width 13 height 11
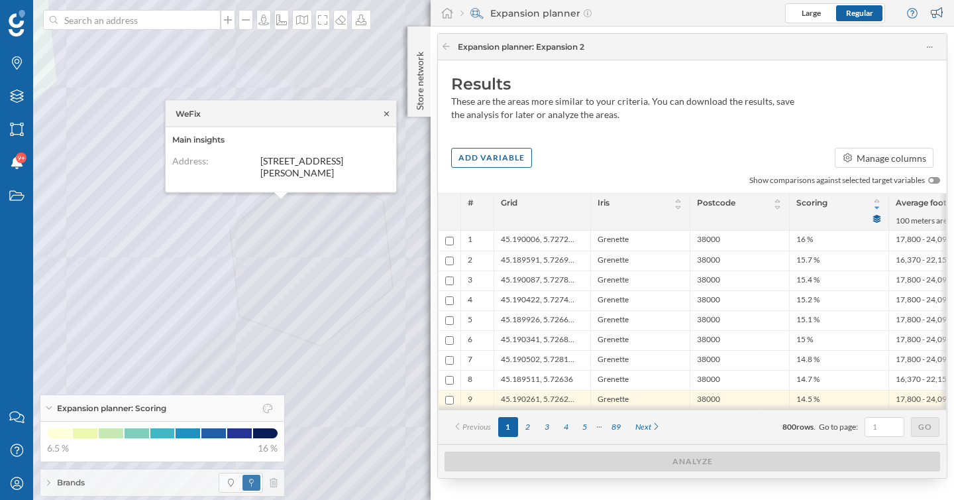
click at [387, 113] on icon at bounding box center [386, 113] width 5 height 5
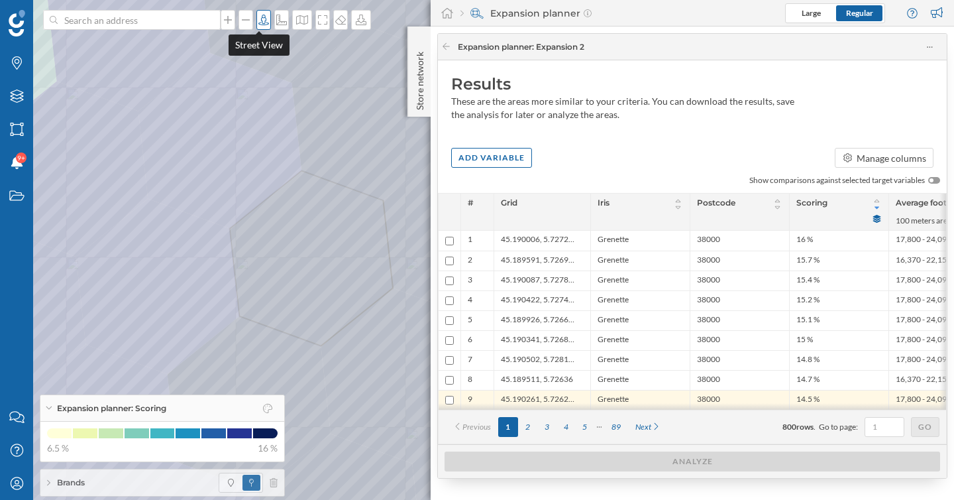
click at [257, 20] on icon at bounding box center [263, 20] width 13 height 11
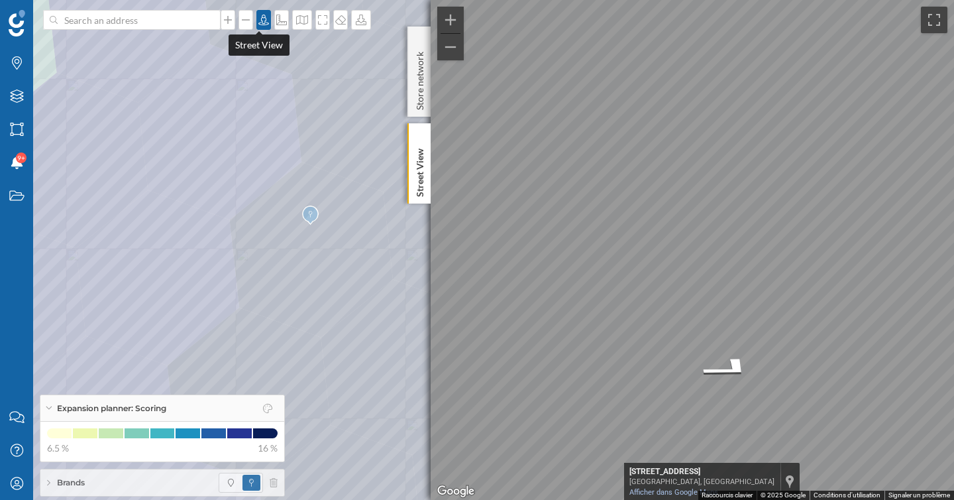
click at [256, 27] on div at bounding box center [263, 20] width 15 height 20
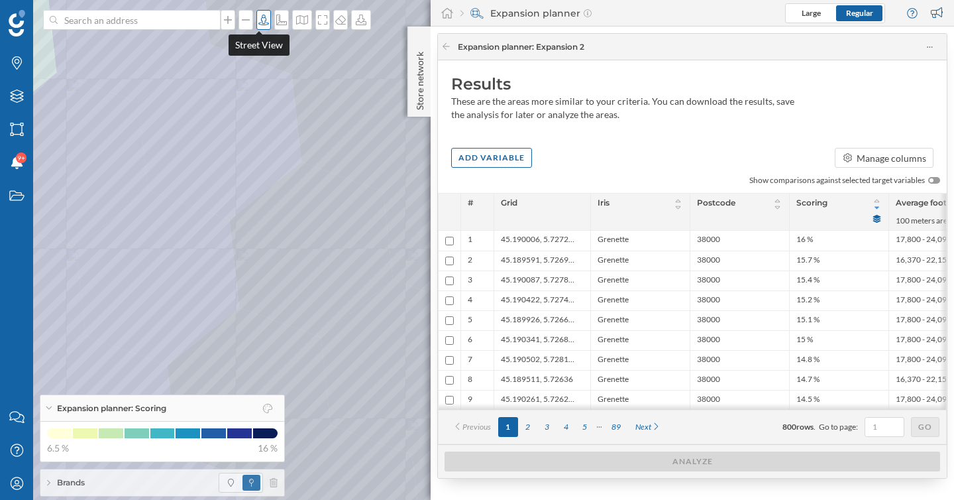
click at [259, 20] on icon at bounding box center [263, 20] width 13 height 11
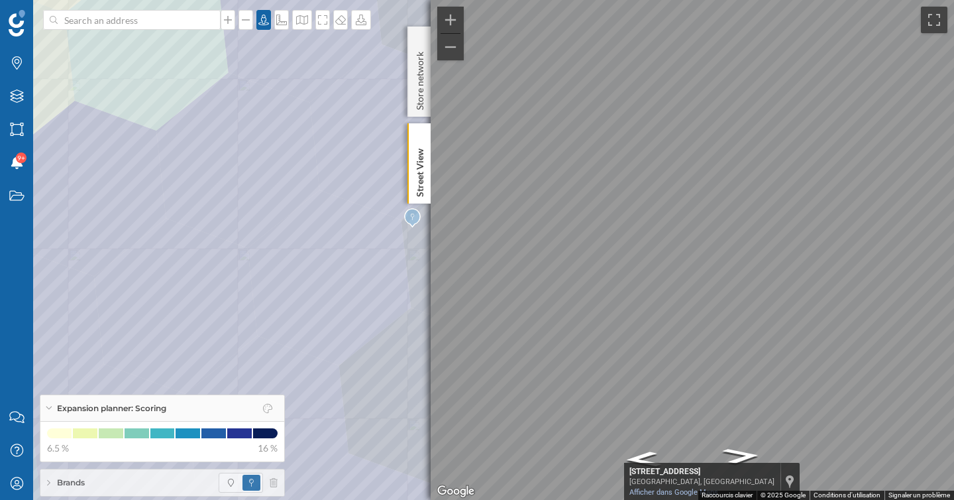
click at [408, 268] on div "Brands Layers Areas Notifications 9+ States Contact us Help Center My Profile E…" at bounding box center [477, 250] width 954 height 500
click at [264, 22] on icon at bounding box center [263, 20] width 13 height 11
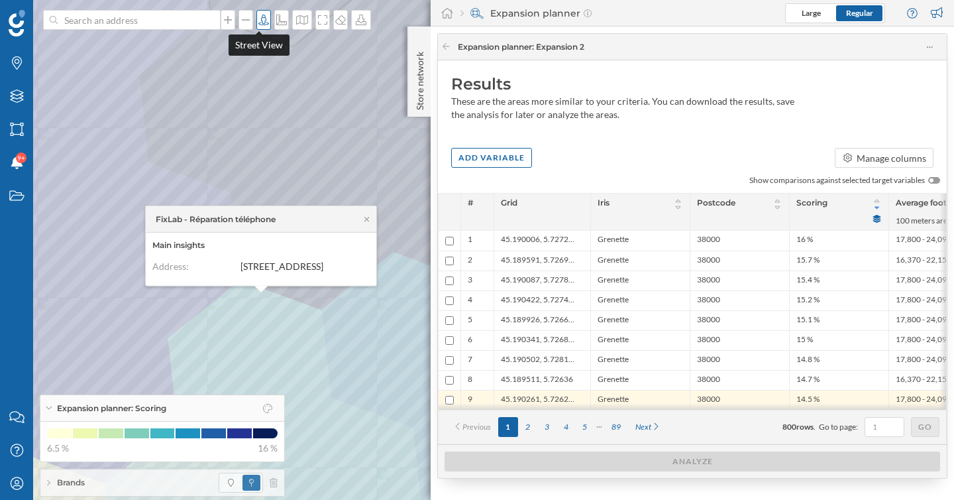
click at [260, 23] on icon at bounding box center [263, 20] width 13 height 11
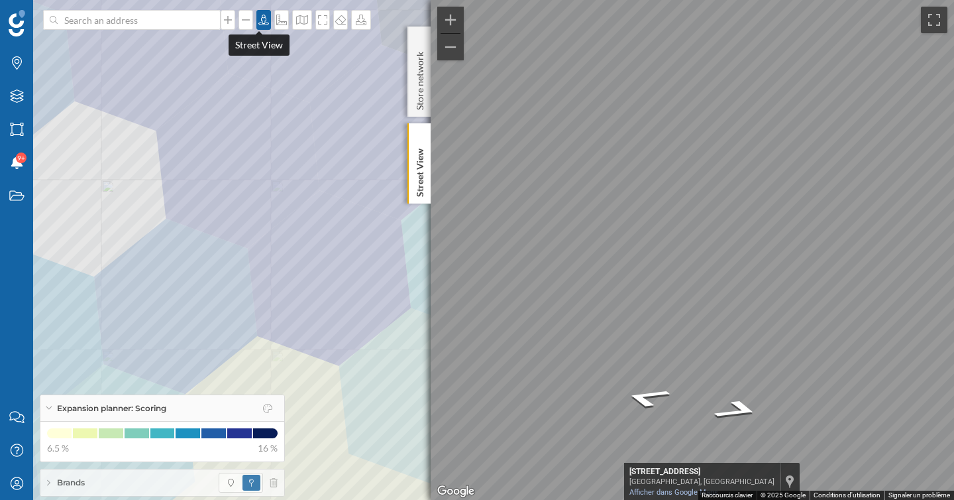
click at [259, 25] on icon at bounding box center [263, 20] width 11 height 11
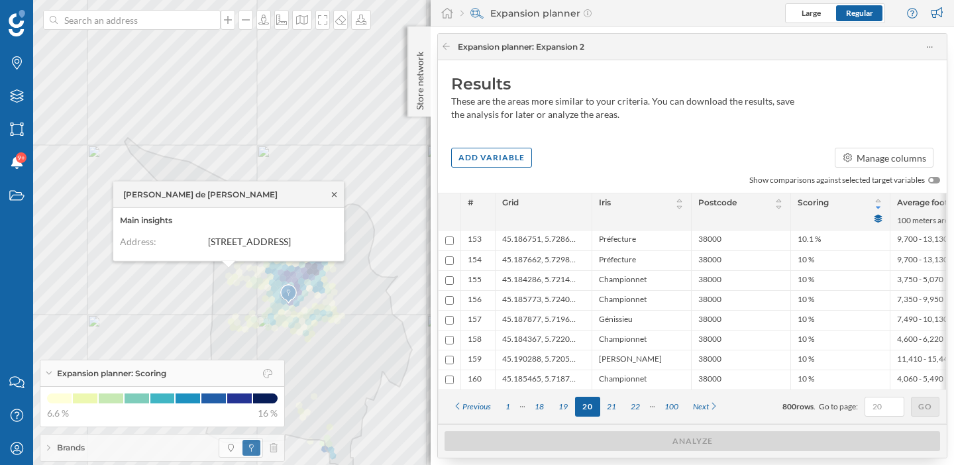
click at [335, 192] on icon at bounding box center [334, 194] width 5 height 5
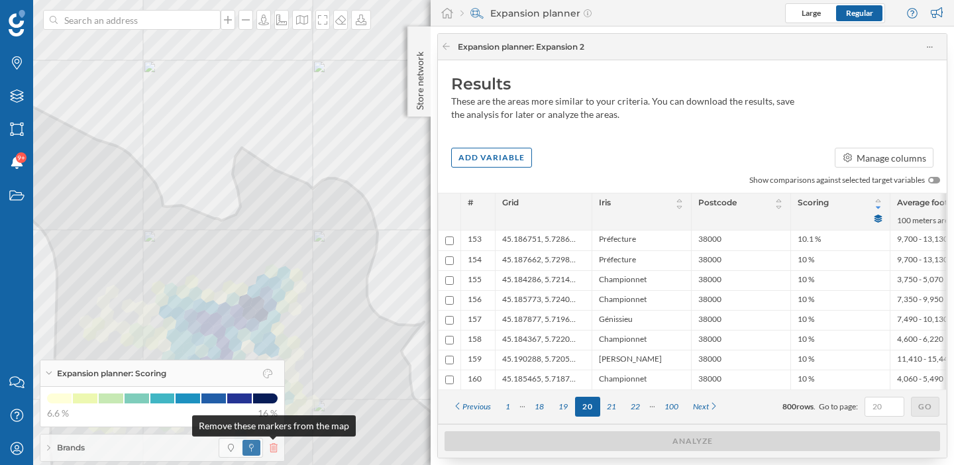
click at [276, 449] on icon at bounding box center [274, 447] width 8 height 9
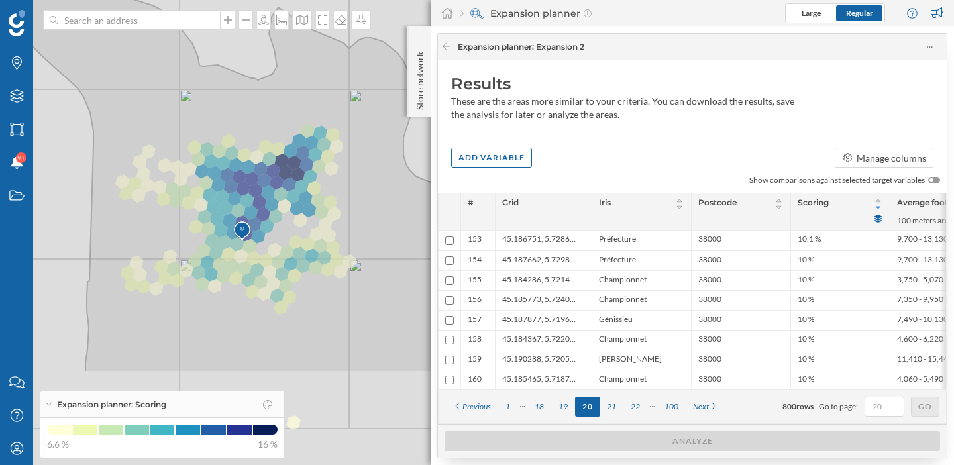
drag, startPoint x: 231, startPoint y: 244, endPoint x: 270, endPoint y: 91, distance: 157.2
click at [270, 91] on icon at bounding box center [213, 147] width 551 height 454
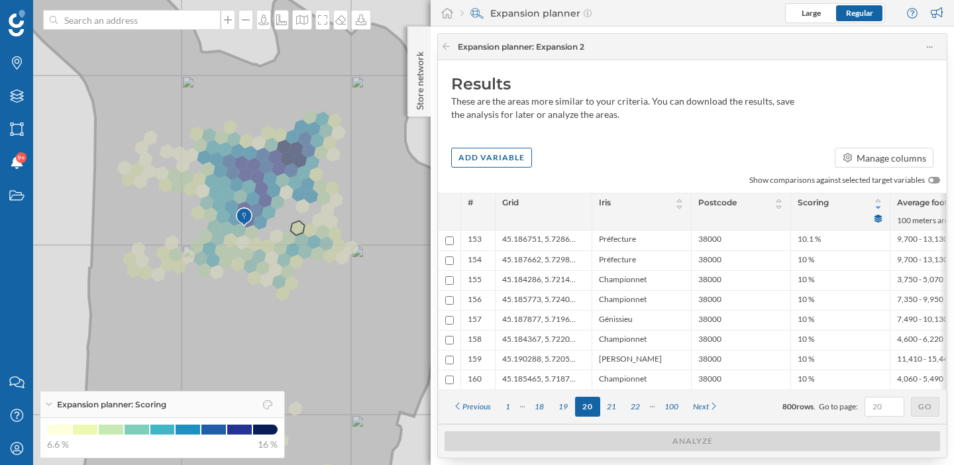
drag, startPoint x: 305, startPoint y: 231, endPoint x: 269, endPoint y: 231, distance: 35.8
click at [269, 231] on icon at bounding box center [225, 232] width 534 height 561
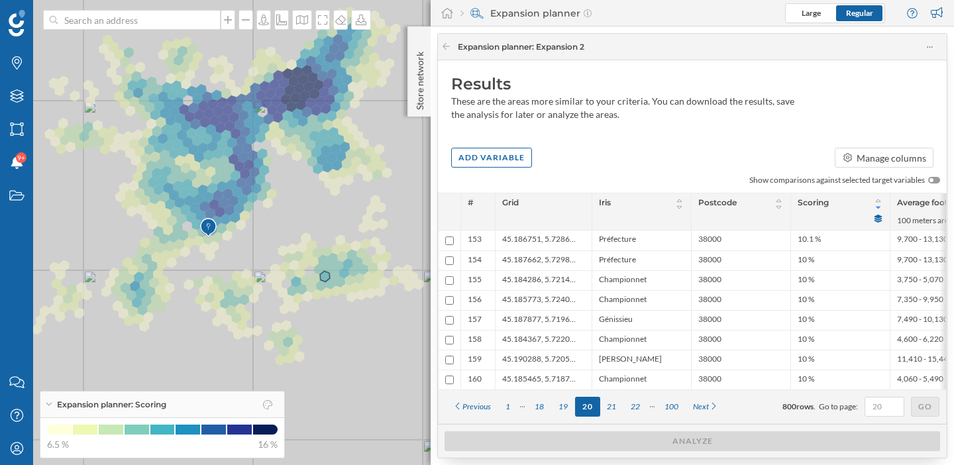
drag, startPoint x: 297, startPoint y: 243, endPoint x: 341, endPoint y: 299, distance: 71.2
click at [341, 299] on icon at bounding box center [316, 266] width 776 height 561
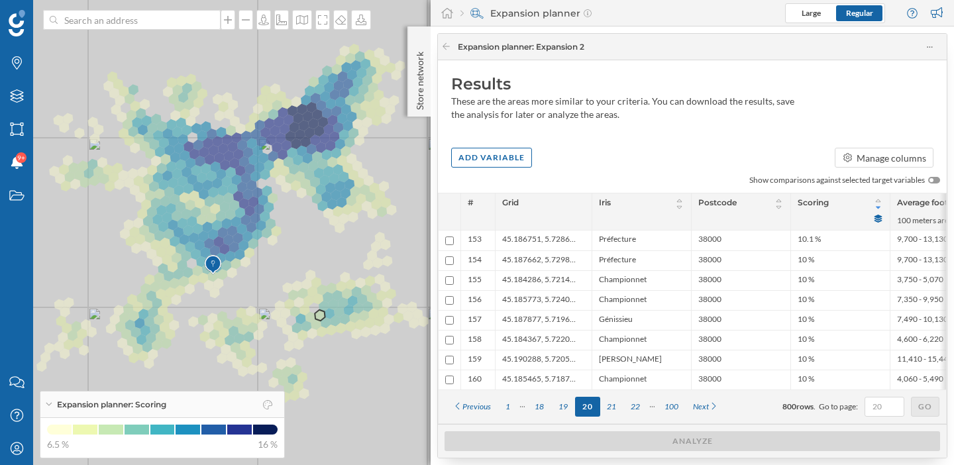
drag, startPoint x: 341, startPoint y: 299, endPoint x: 325, endPoint y: 313, distance: 21.6
click at [325, 313] on icon at bounding box center [297, 247] width 821 height 561
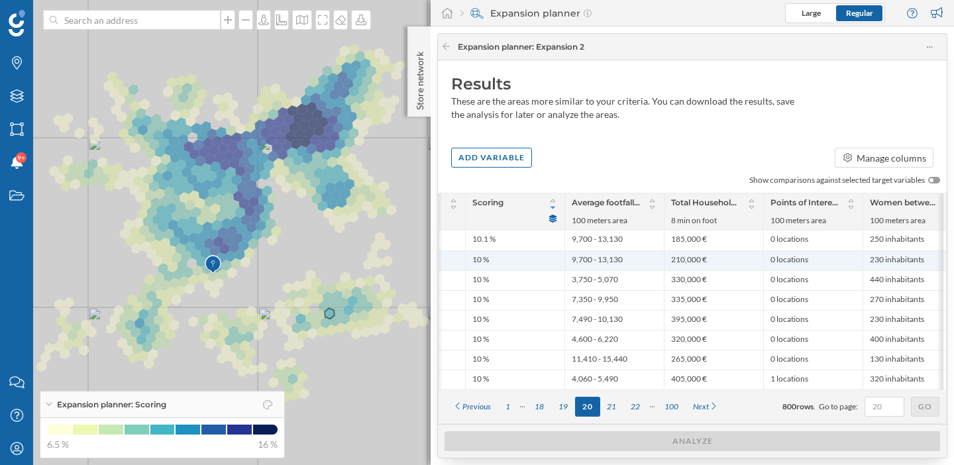
scroll to position [0, 345]
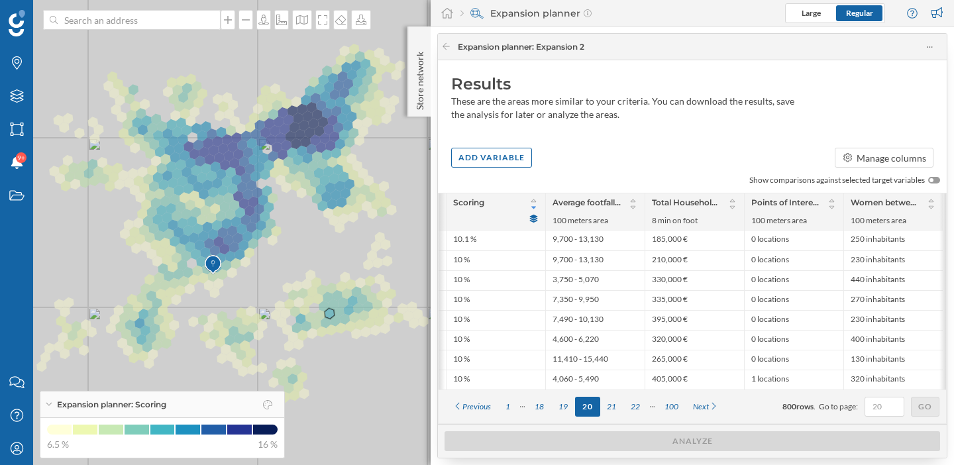
drag, startPoint x: 653, startPoint y: 223, endPoint x: 708, endPoint y: 221, distance: 55.0
click at [708, 221] on span "8 min on foot" at bounding box center [694, 221] width 85 height 12
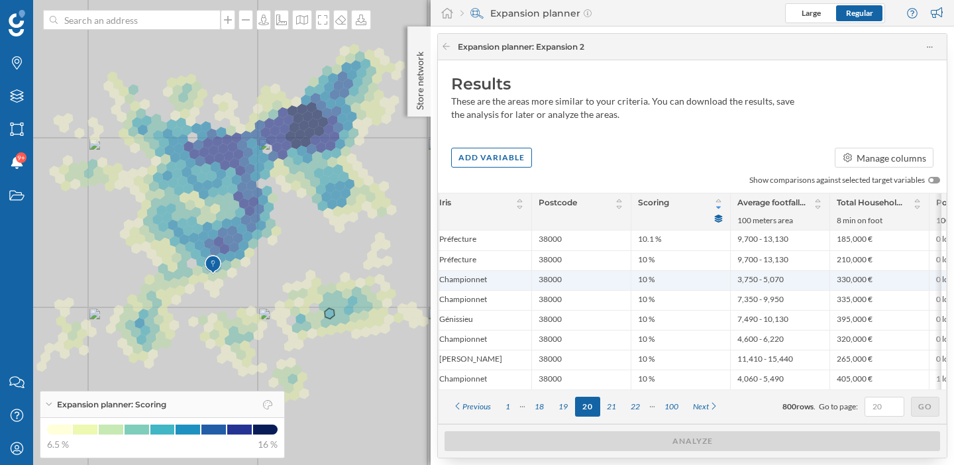
scroll to position [0, 153]
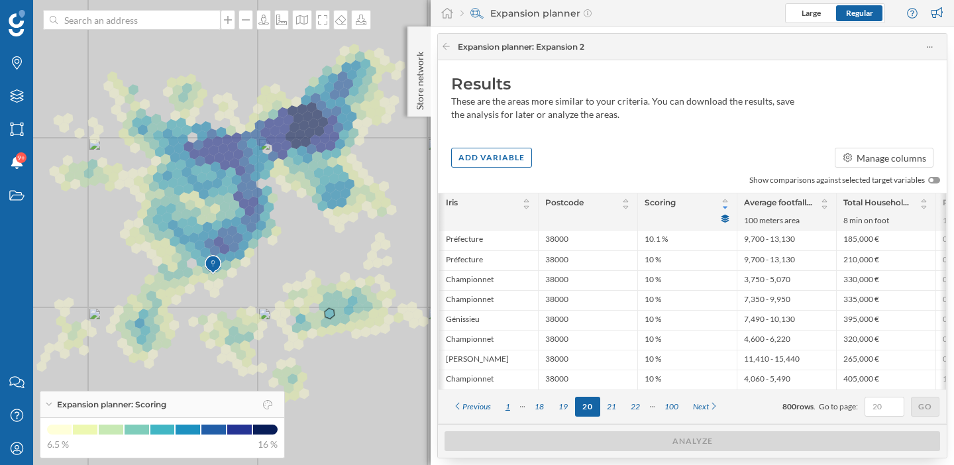
click at [507, 406] on div "1" at bounding box center [507, 407] width 19 height 20
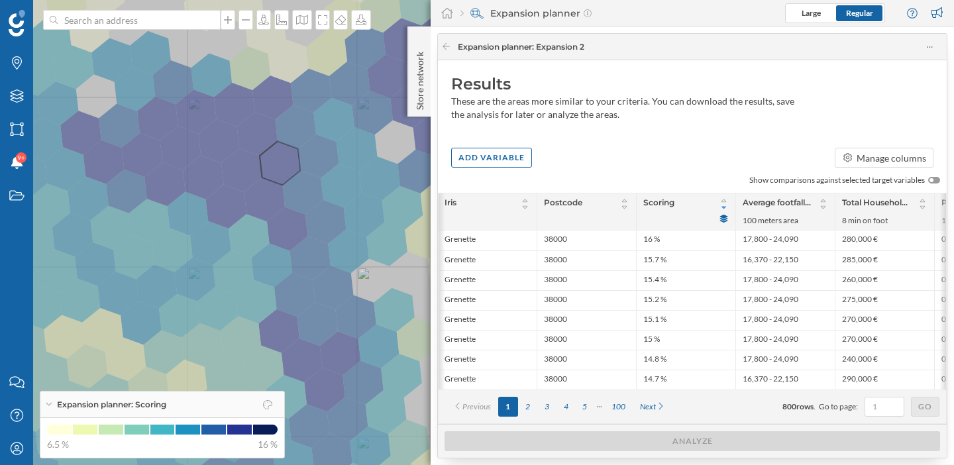
drag, startPoint x: 223, startPoint y: 143, endPoint x: 266, endPoint y: 166, distance: 48.9
click at [266, 166] on icon at bounding box center [521, 255] width 1150 height 563
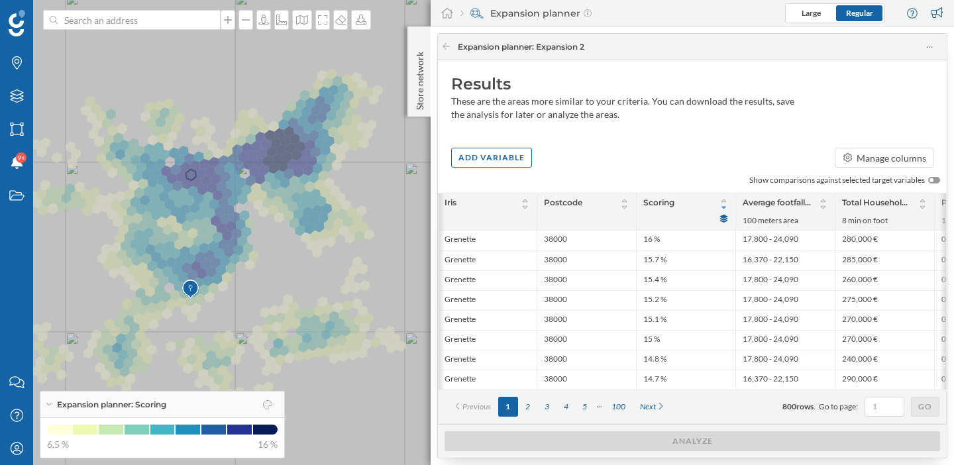
drag, startPoint x: 162, startPoint y: 151, endPoint x: 184, endPoint y: 184, distance: 39.3
click at [184, 184] on icon at bounding box center [306, 258] width 759 height 563
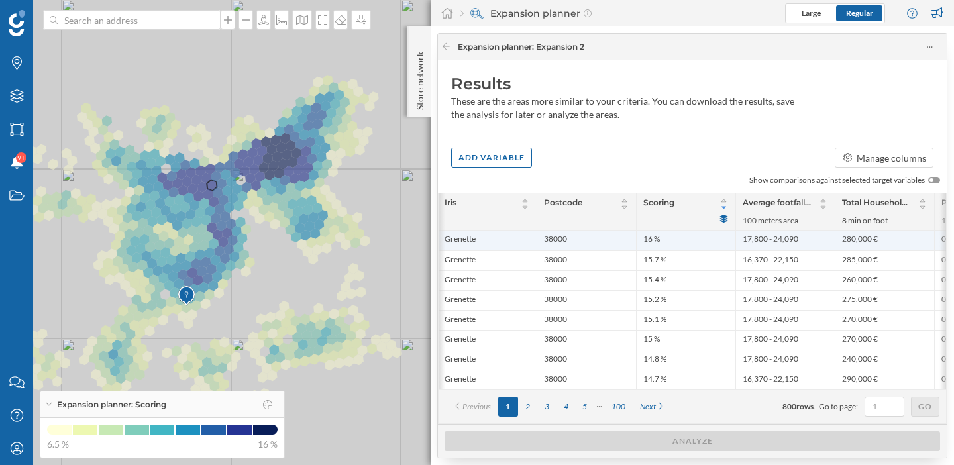
click at [669, 241] on li "16 %" at bounding box center [685, 240] width 85 height 13
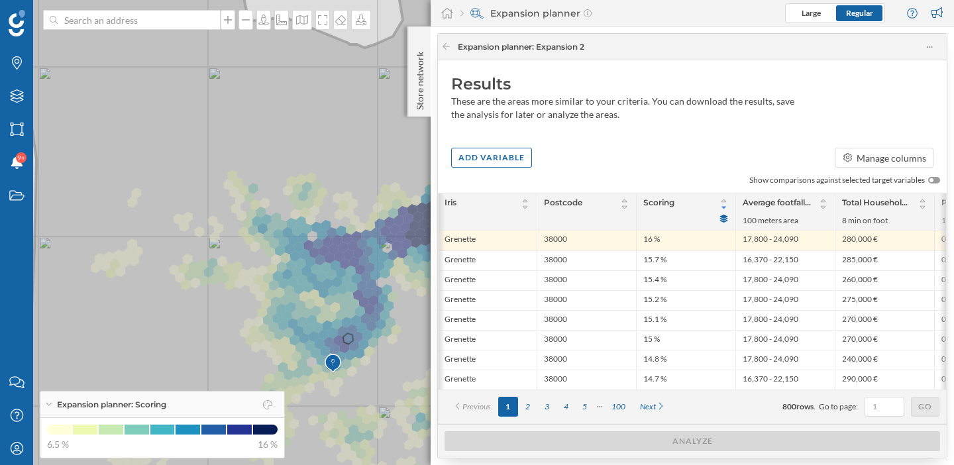
drag, startPoint x: 401, startPoint y: 337, endPoint x: 298, endPoint y: 335, distance: 102.7
click at [298, 335] on icon at bounding box center [349, 232] width 924 height 561
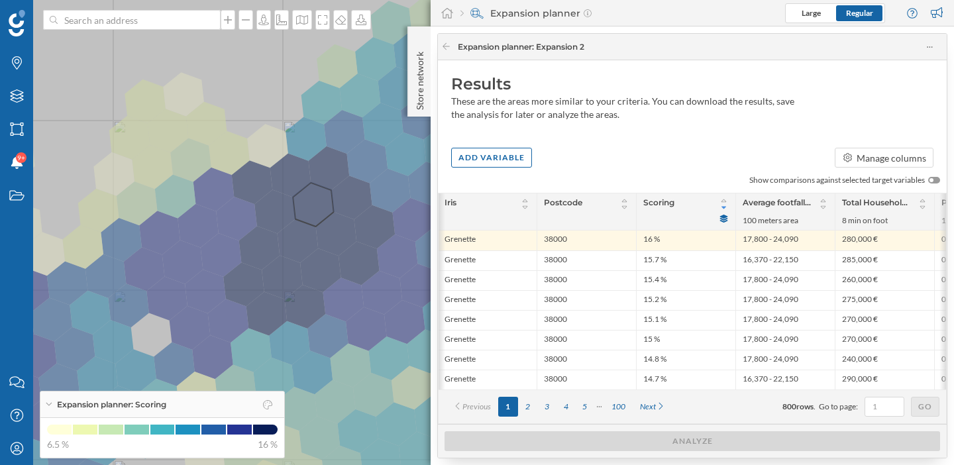
drag, startPoint x: 384, startPoint y: 217, endPoint x: 301, endPoint y: 216, distance: 83.5
click at [301, 216] on icon at bounding box center [405, 231] width 1150 height 563
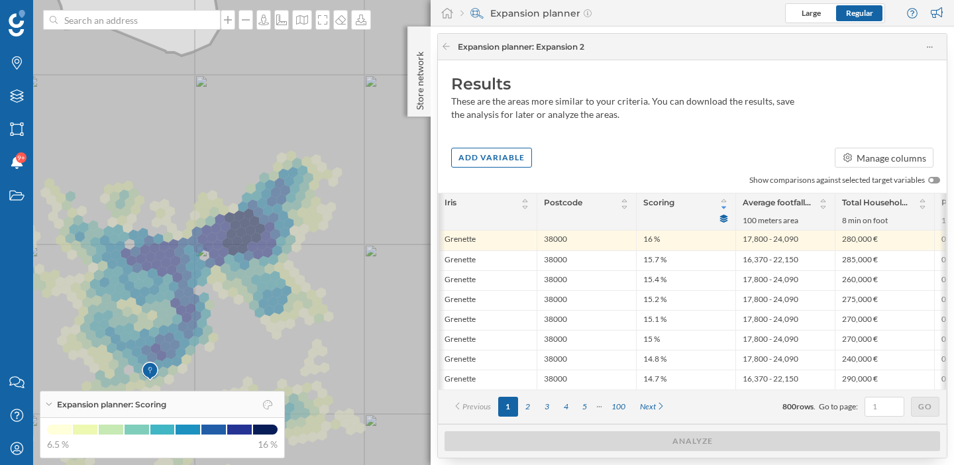
drag, startPoint x: 221, startPoint y: 305, endPoint x: 233, endPoint y: 304, distance: 11.3
click at [233, 304] on icon at bounding box center [269, 231] width 712 height 563
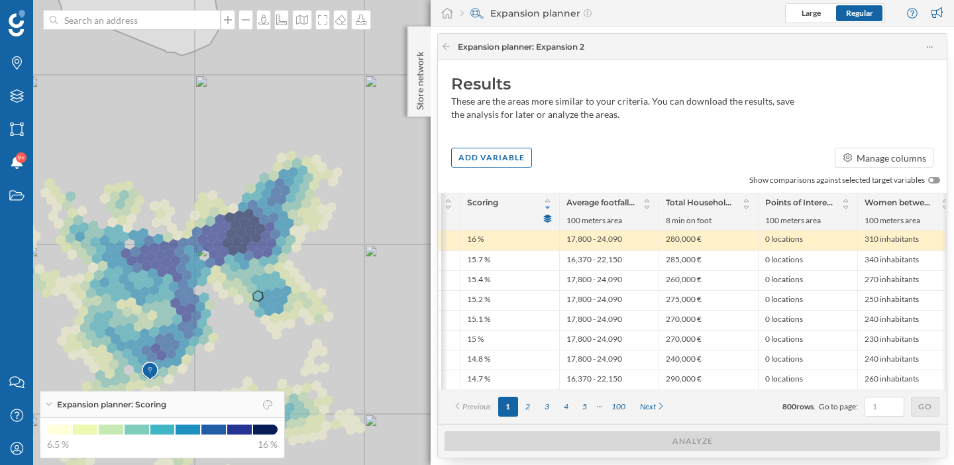
scroll to position [0, 343]
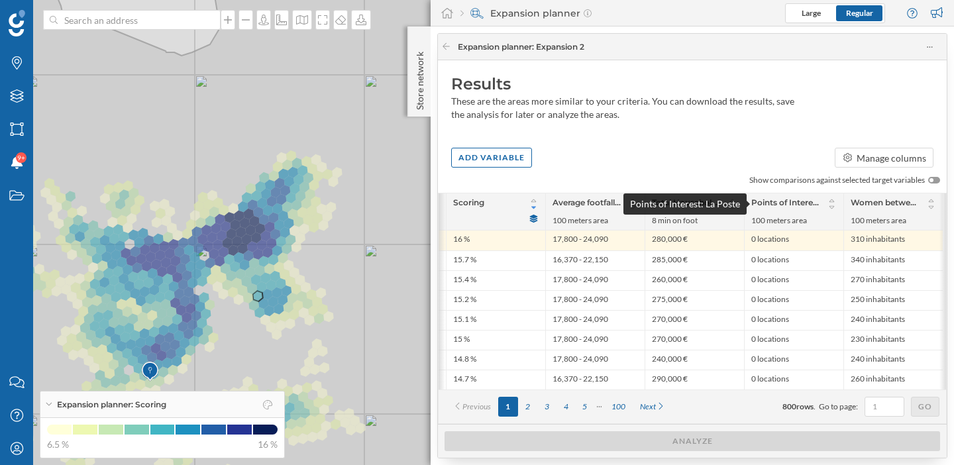
drag, startPoint x: 775, startPoint y: 199, endPoint x: 803, endPoint y: 199, distance: 28.5
click at [803, 199] on span "Points of Interest: La Poste" at bounding box center [785, 204] width 68 height 15
click at [709, 145] on div "Results These are the areas more similar to your criteria. You can download the…" at bounding box center [692, 242] width 509 height 364
click at [521, 158] on div "Add variable" at bounding box center [491, 157] width 81 height 20
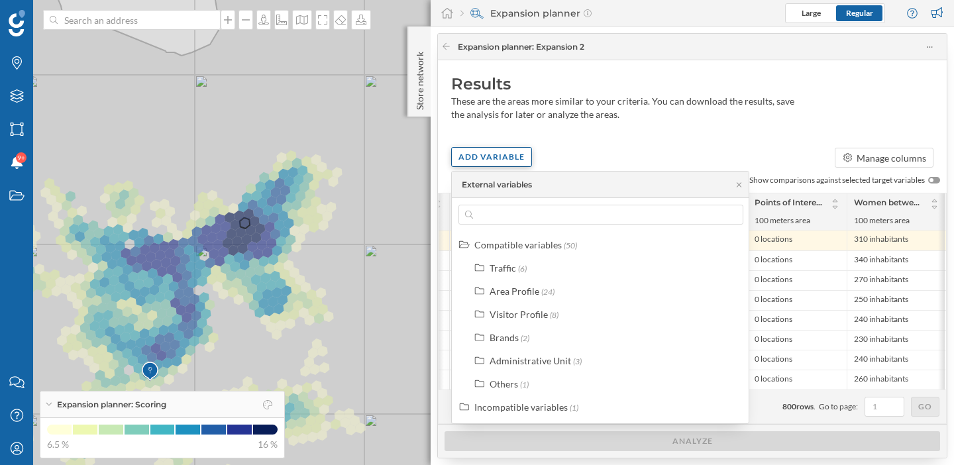
scroll to position [0, 339]
click at [508, 340] on div "Brands" at bounding box center [504, 337] width 29 height 11
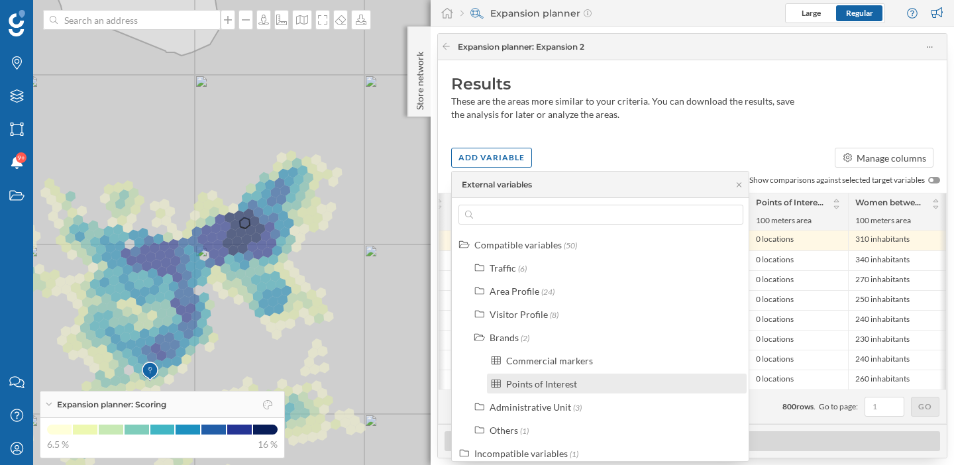
click at [531, 385] on div "Points of Interest" at bounding box center [541, 383] width 71 height 11
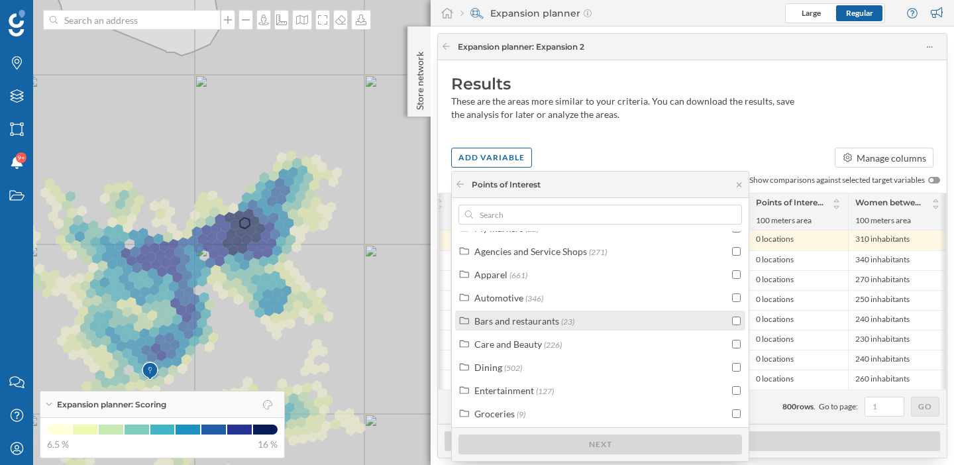
scroll to position [69, 0]
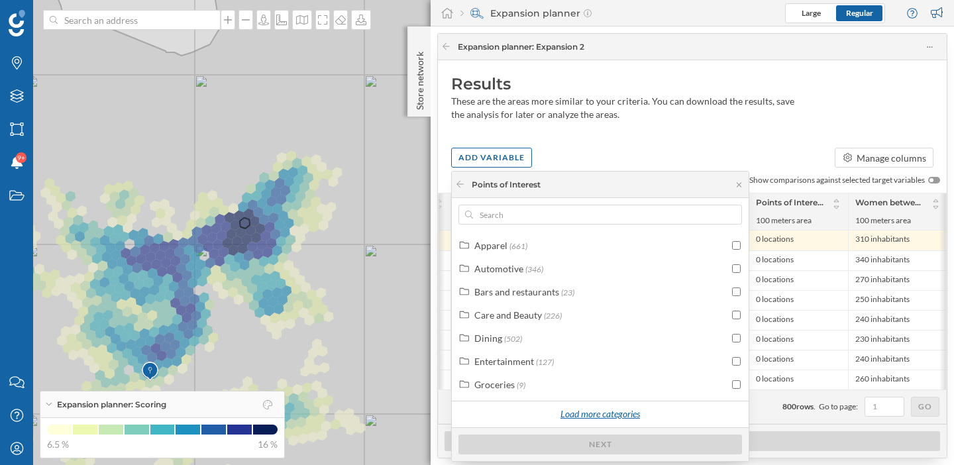
click at [592, 410] on div "Load more categories" at bounding box center [600, 415] width 96 height 20
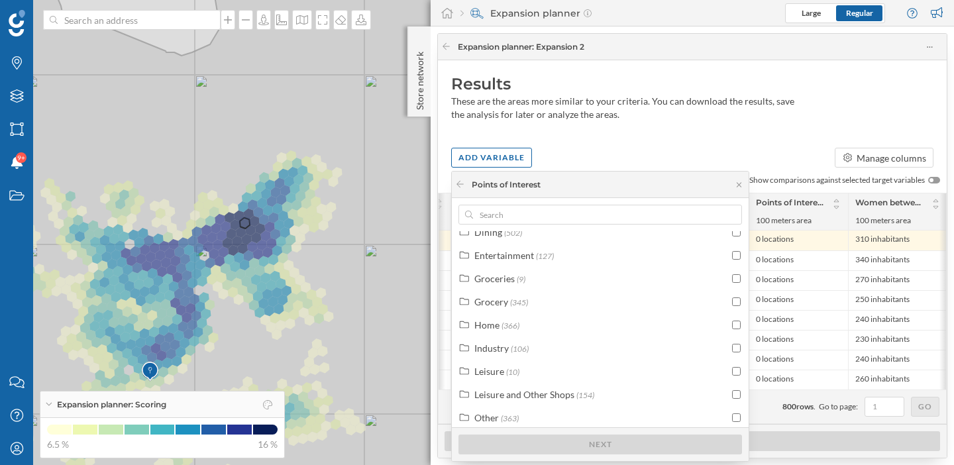
scroll to position [158, 0]
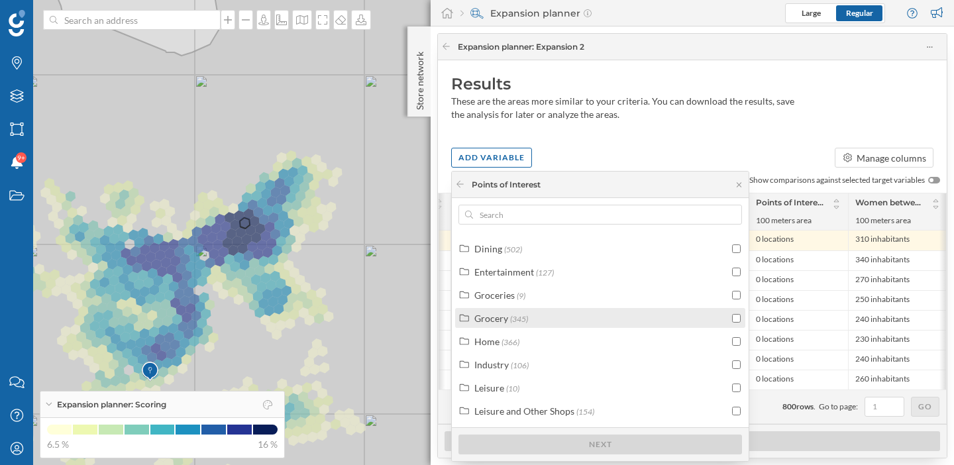
click at [508, 322] on label "Grocery (345)" at bounding box center [501, 318] width 54 height 14
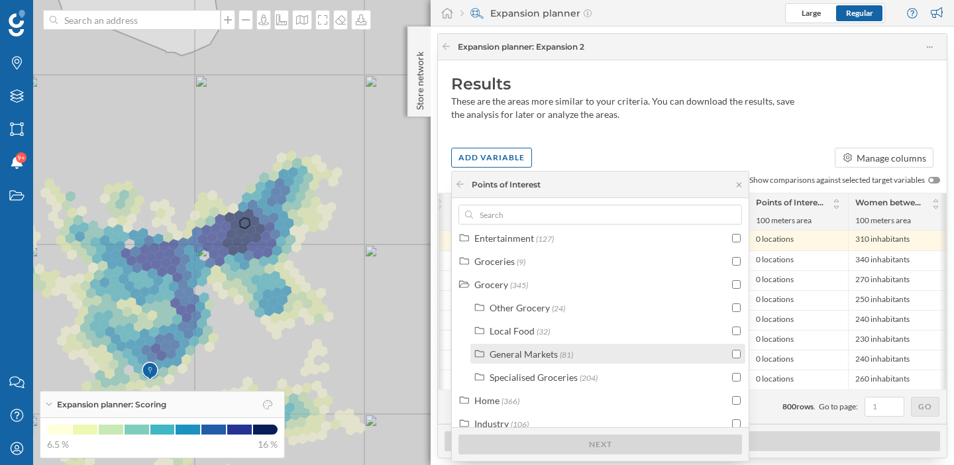
scroll to position [195, 0]
click at [524, 354] on div "General Markets" at bounding box center [524, 351] width 68 height 11
click at [524, 353] on div "General Markets" at bounding box center [524, 351] width 68 height 11
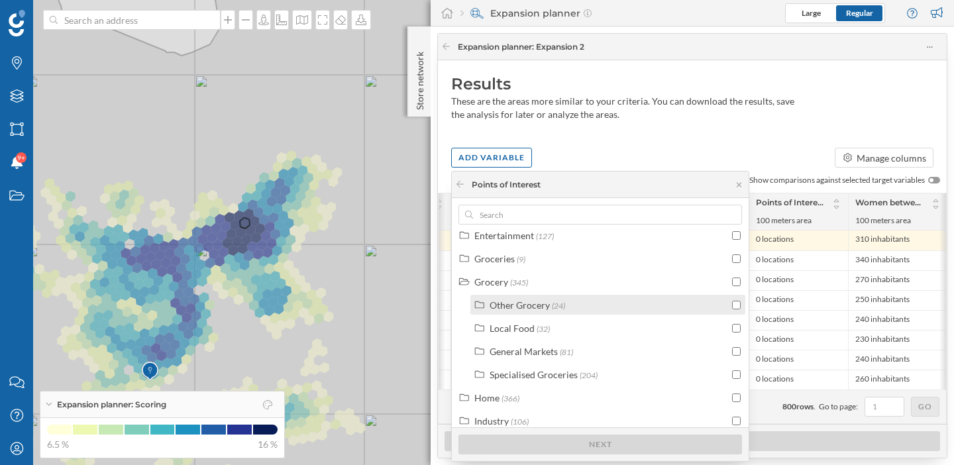
click at [528, 307] on div "Other Grocery" at bounding box center [520, 304] width 60 height 11
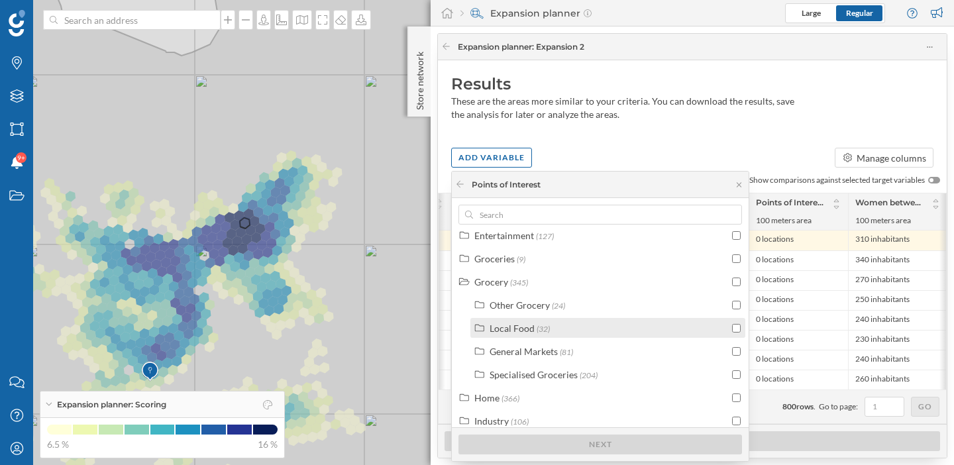
click at [526, 321] on label "Local Food (32)" at bounding box center [520, 328] width 60 height 14
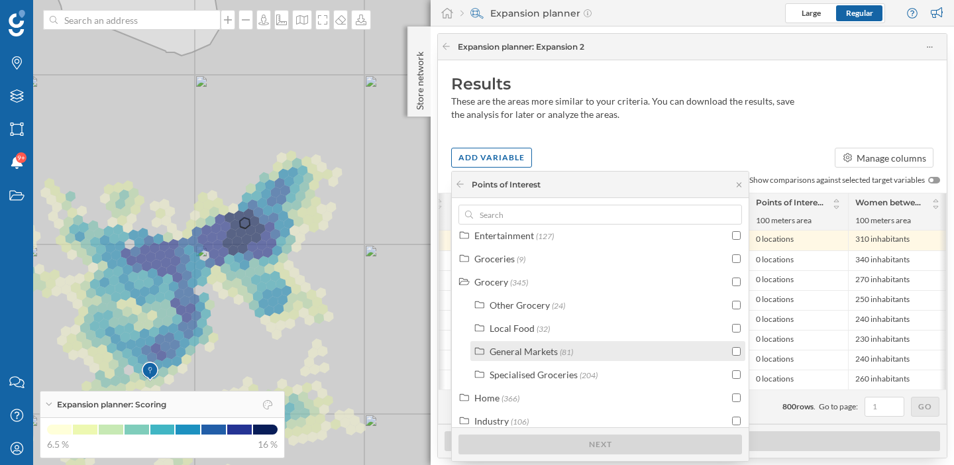
click at [526, 347] on div "General Markets" at bounding box center [524, 351] width 68 height 11
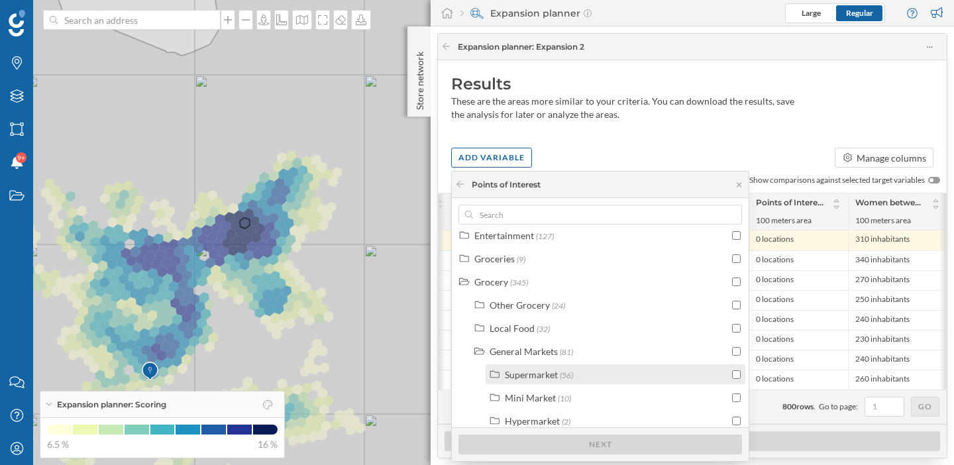
scroll to position [242, 0]
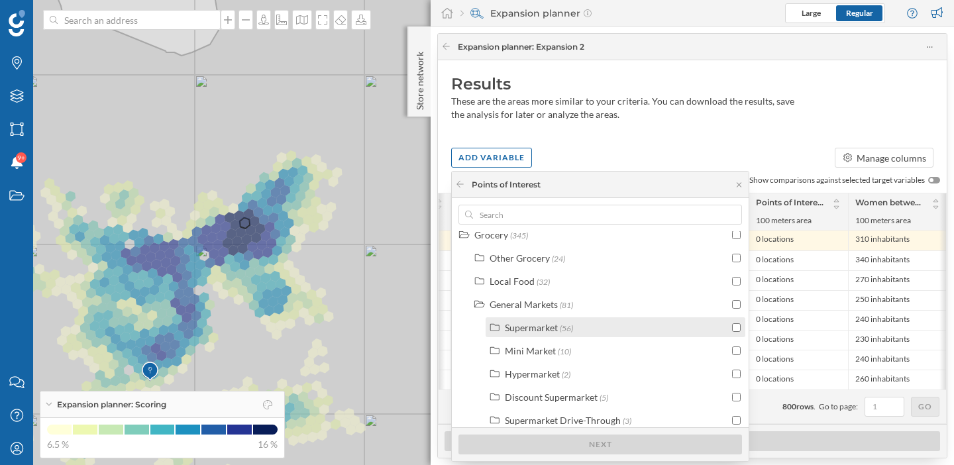
click at [540, 331] on div "Supermarket" at bounding box center [531, 327] width 53 height 11
click at [538, 319] on div "Supermarket (56)" at bounding box center [616, 327] width 260 height 20
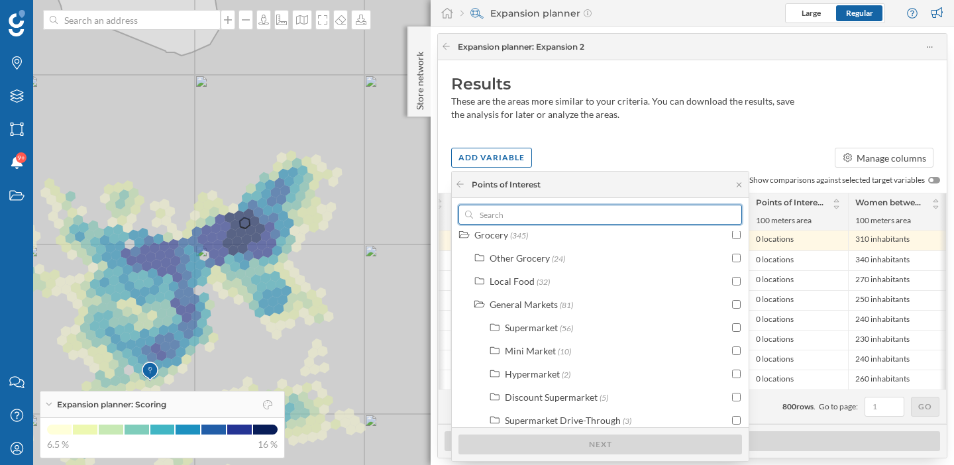
click at [543, 211] on input "text" at bounding box center [600, 215] width 254 height 20
click at [559, 217] on input "are" at bounding box center [600, 215] width 254 height 20
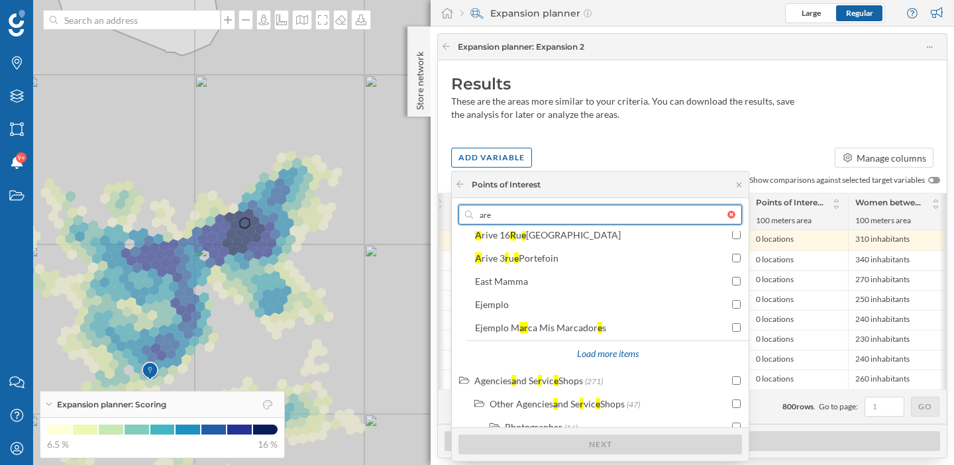
click at [559, 217] on input "are" at bounding box center [600, 215] width 254 height 20
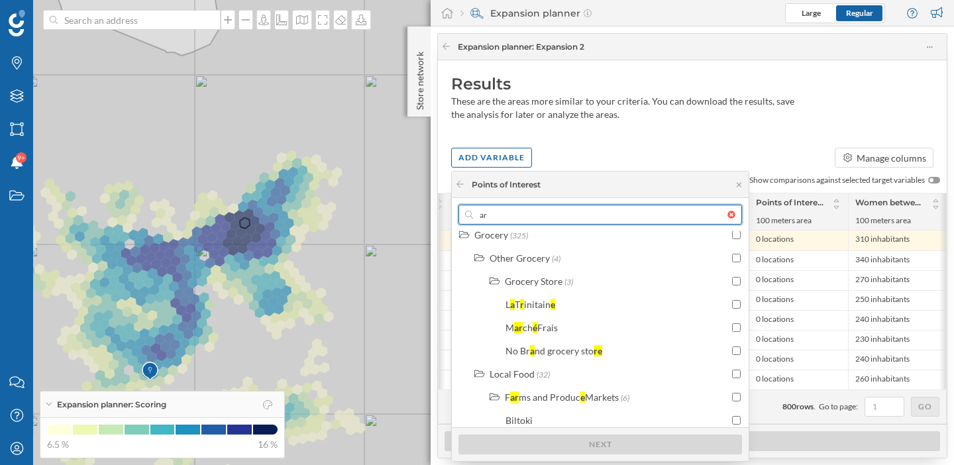
type input "a"
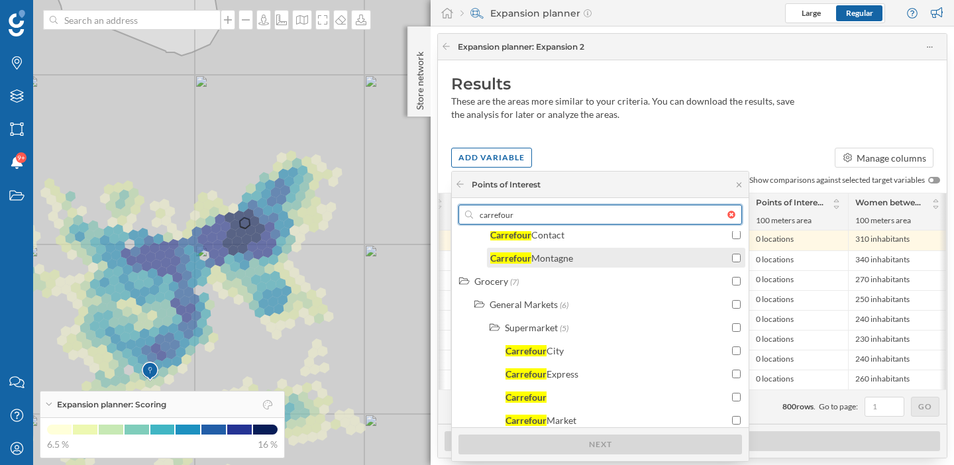
scroll to position [274, 0]
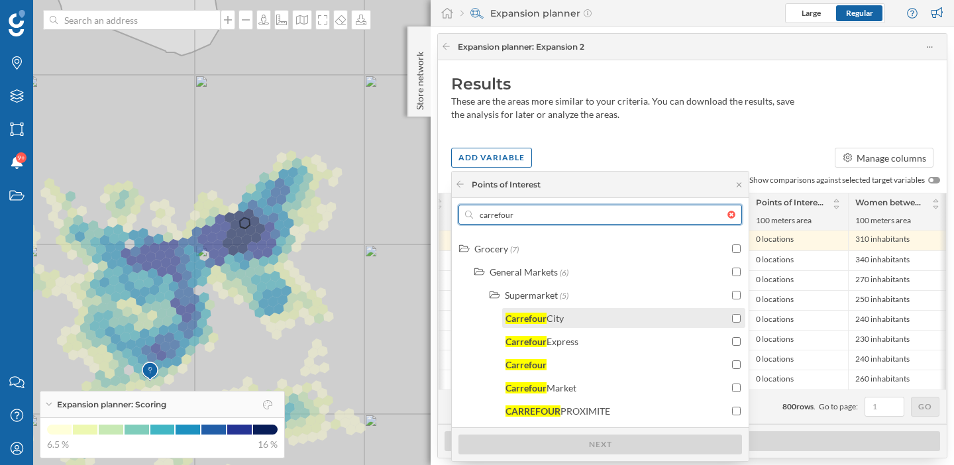
type input "carrefour"
click at [732, 314] on input "checkbox" at bounding box center [736, 318] width 9 height 9
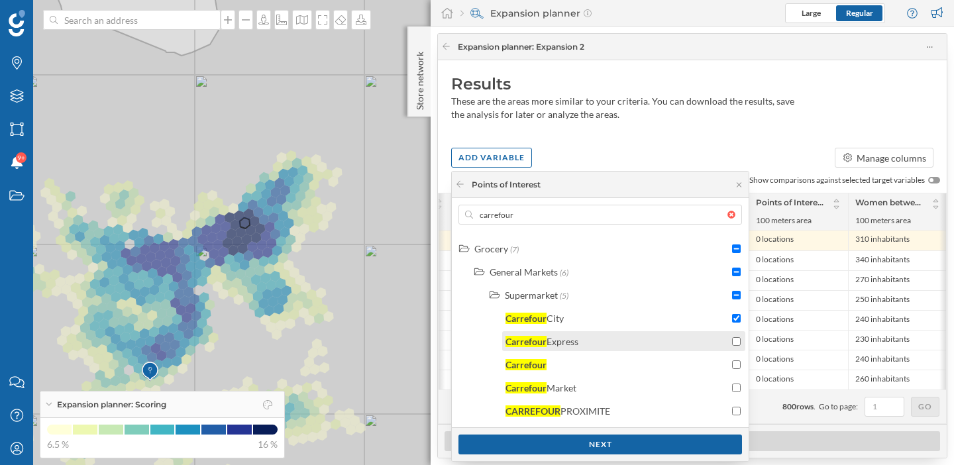
click at [735, 343] on input "checkbox" at bounding box center [736, 341] width 9 height 9
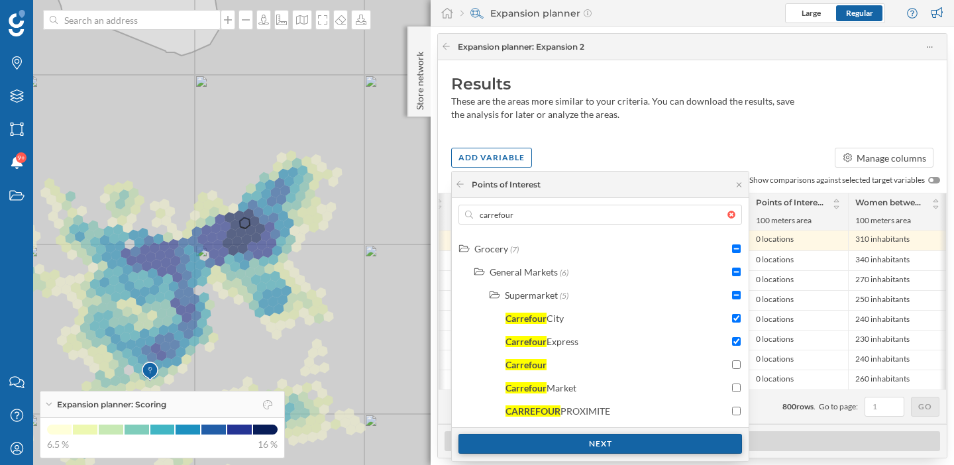
click at [651, 444] on div "Next" at bounding box center [601, 444] width 284 height 20
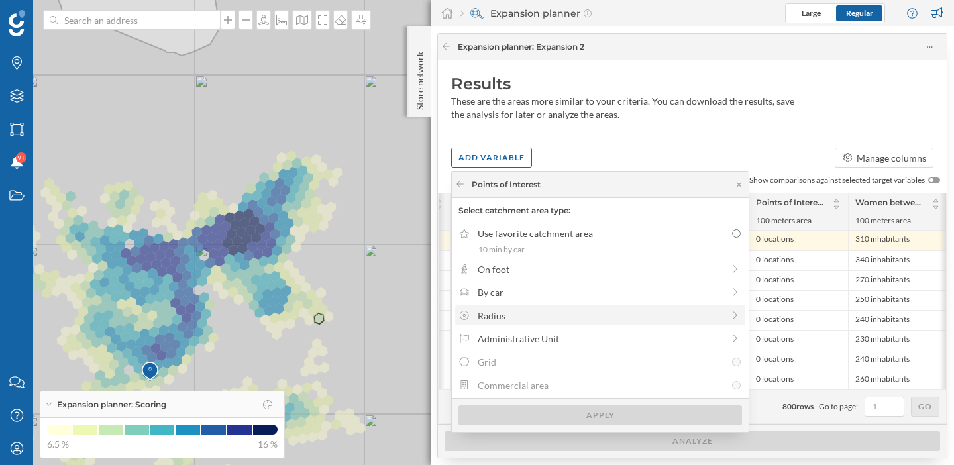
click at [524, 315] on div "Radius" at bounding box center [600, 316] width 245 height 14
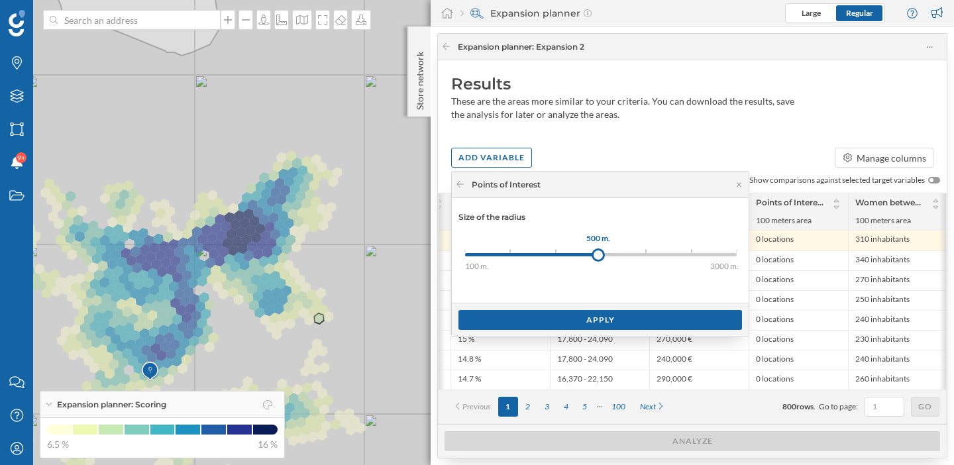
drag, startPoint x: 466, startPoint y: 257, endPoint x: 598, endPoint y: 260, distance: 131.9
click at [598, 260] on div at bounding box center [598, 254] width 13 height 13
click at [587, 319] on div "Apply" at bounding box center [601, 319] width 284 height 20
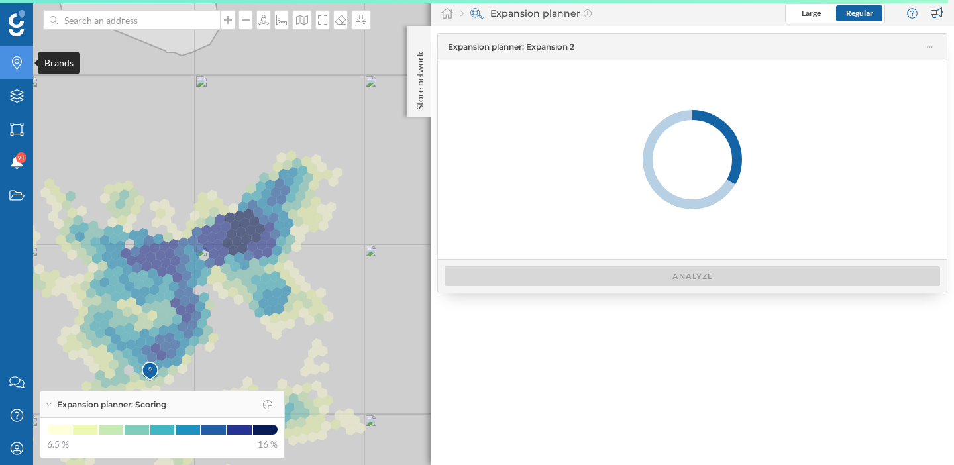
click at [18, 75] on div "Brands" at bounding box center [16, 62] width 33 height 33
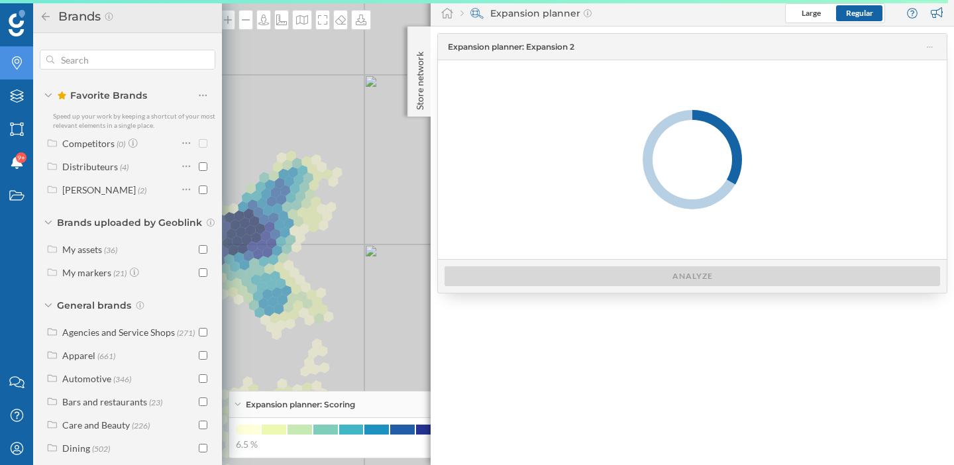
click at [17, 72] on div "Brands" at bounding box center [16, 62] width 33 height 33
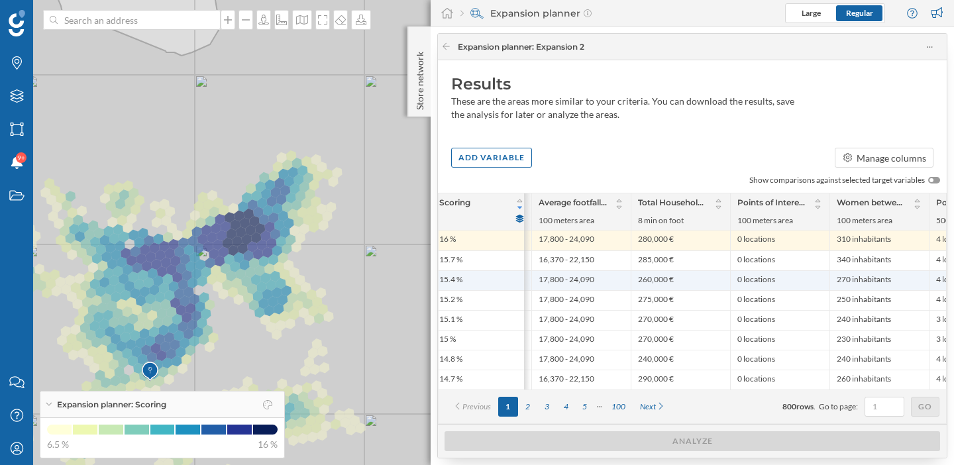
scroll to position [0, 443]
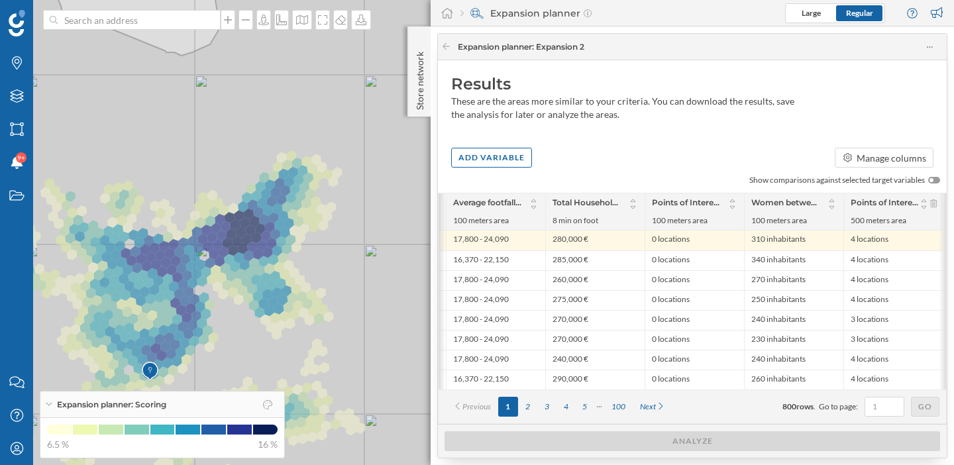
click at [940, 207] on div at bounding box center [943, 291] width 7 height 196
click at [933, 205] on icon at bounding box center [933, 203] width 7 height 8
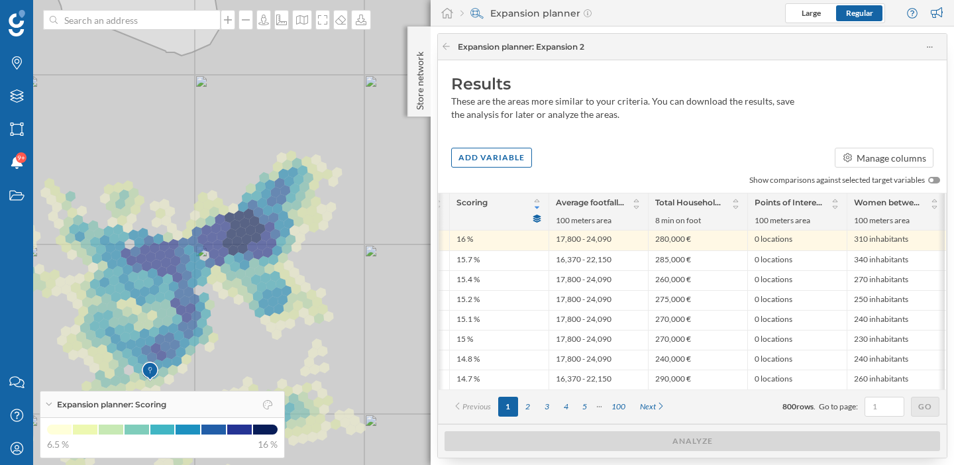
scroll to position [0, 339]
click at [451, 46] on div "Expansion planner : Expansion 2" at bounding box center [688, 47] width 494 height 19
click at [450, 46] on icon at bounding box center [446, 46] width 10 height 8
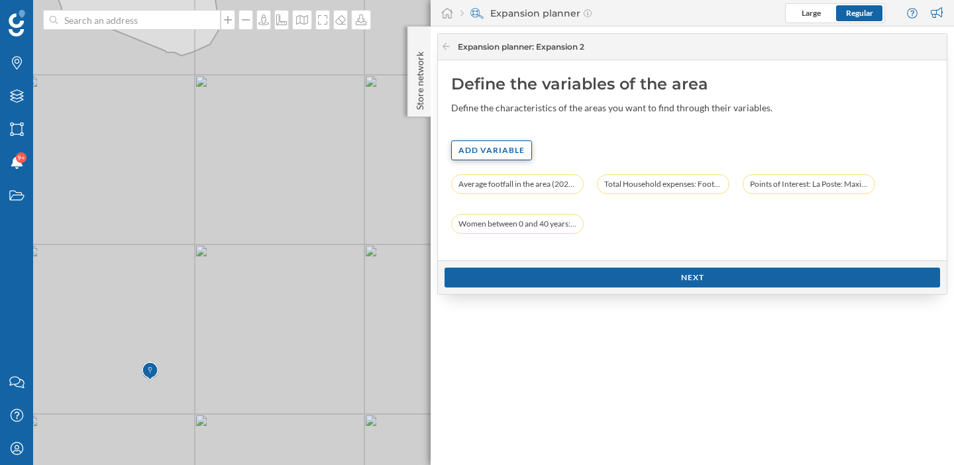
click at [506, 147] on div "Add variable" at bounding box center [491, 150] width 81 height 20
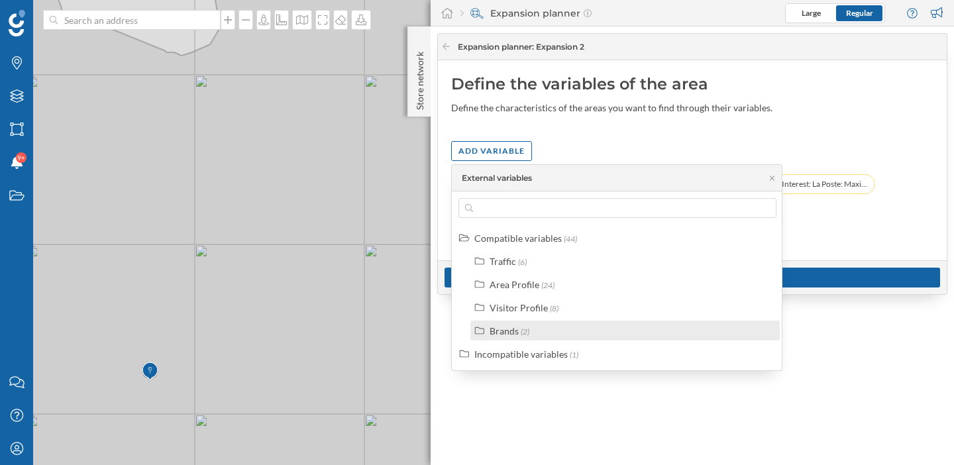
click at [506, 331] on div "Brands" at bounding box center [504, 330] width 29 height 11
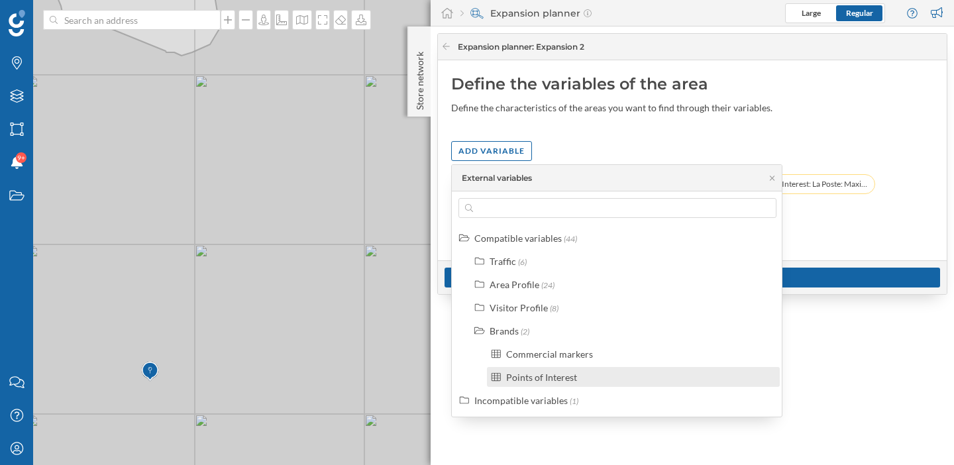
click at [535, 373] on div "Points of Interest" at bounding box center [541, 377] width 71 height 11
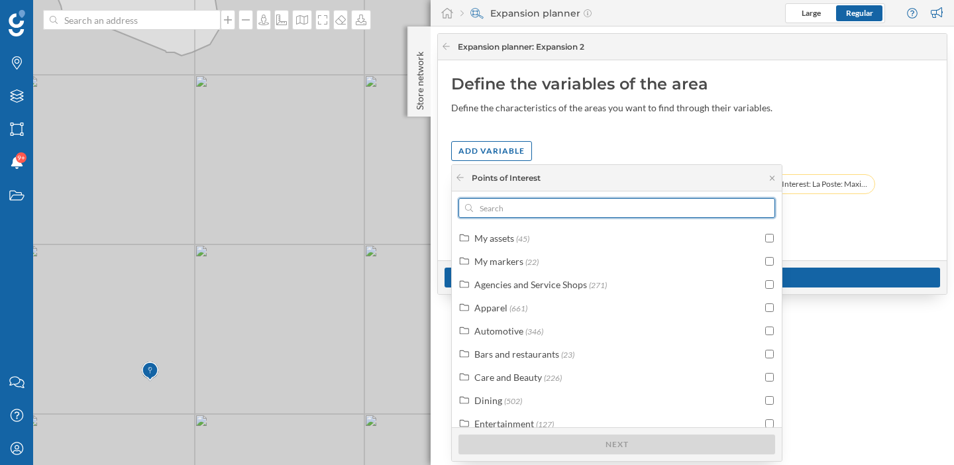
click at [533, 207] on input "text" at bounding box center [617, 208] width 288 height 20
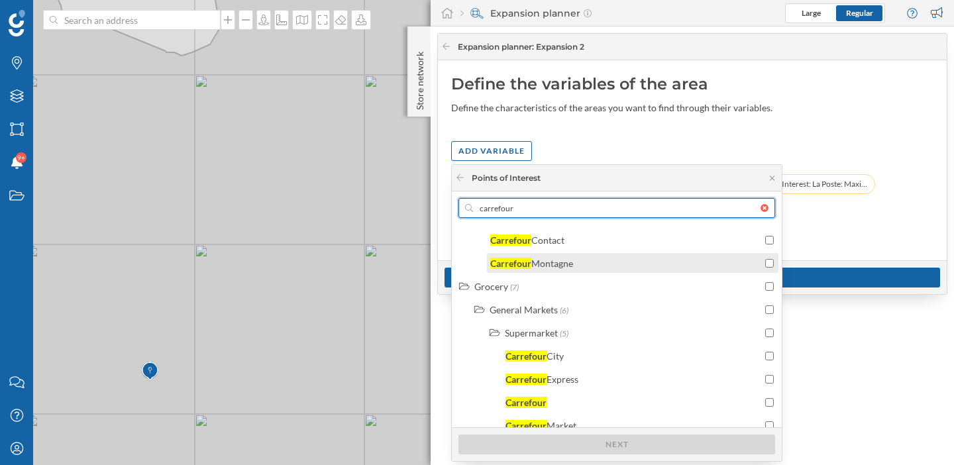
scroll to position [268, 0]
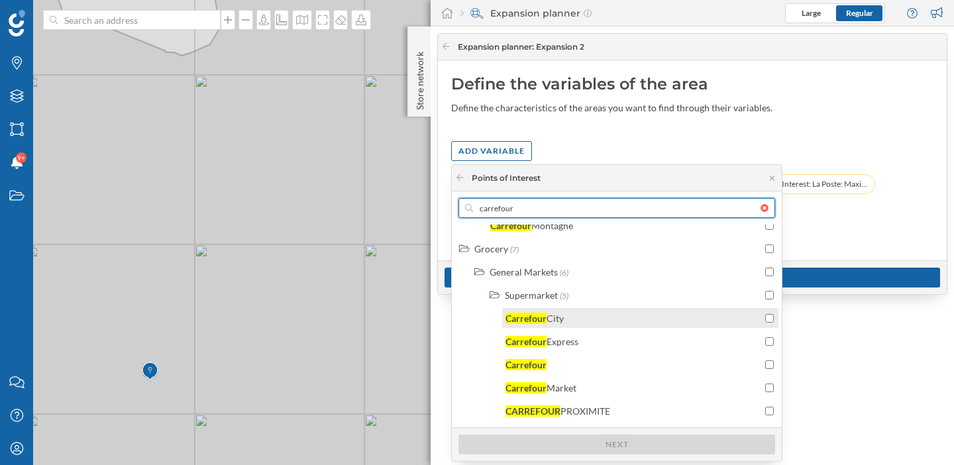
type input "carrefour"
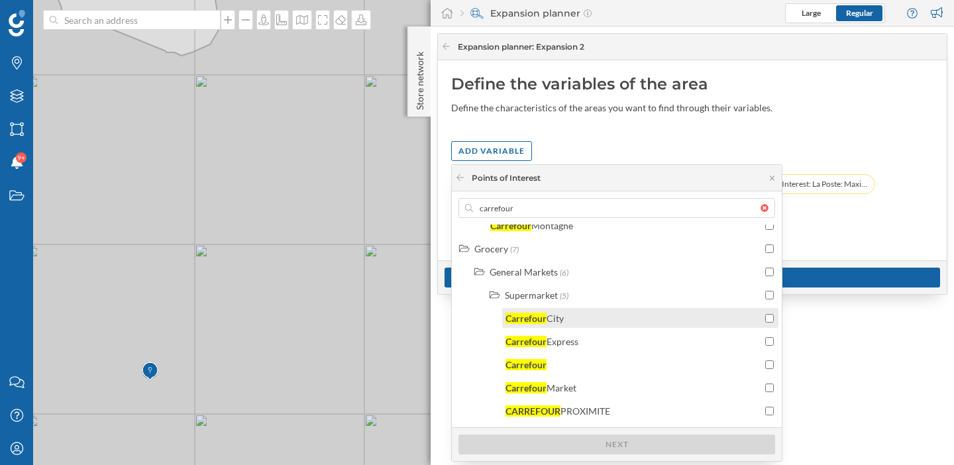
click at [767, 317] on input "checkbox" at bounding box center [769, 318] width 9 height 9
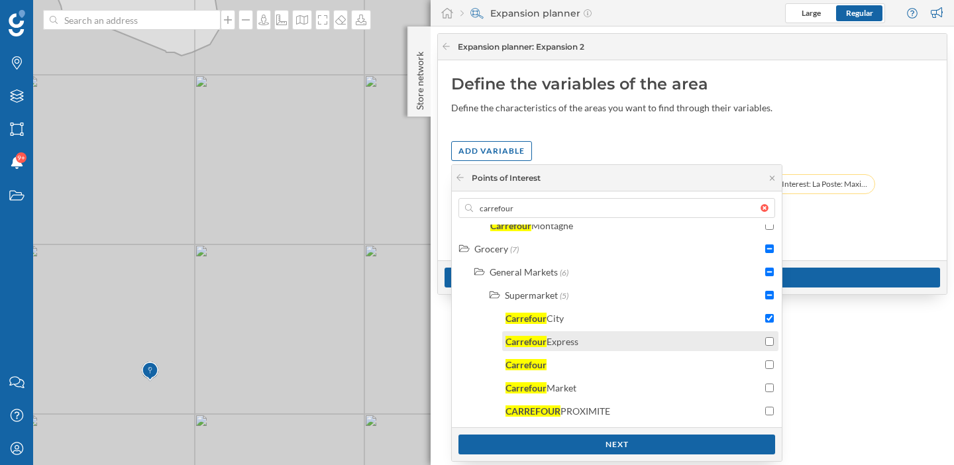
click at [767, 341] on input "checkbox" at bounding box center [769, 341] width 9 height 9
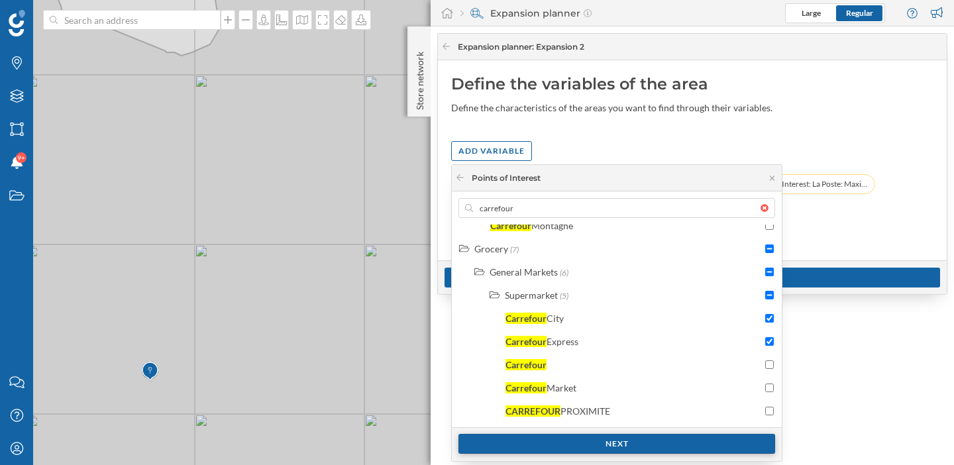
click at [696, 444] on div "Next" at bounding box center [617, 444] width 317 height 20
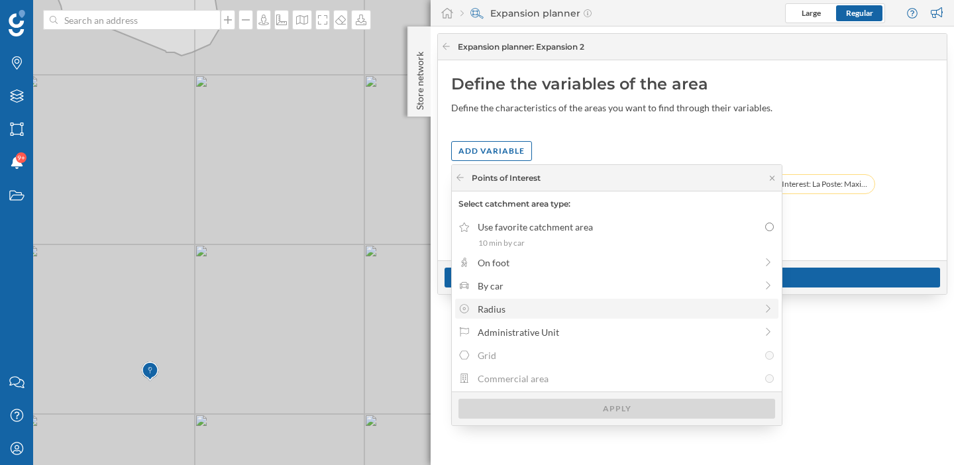
click at [565, 299] on div "Radius" at bounding box center [616, 309] width 323 height 20
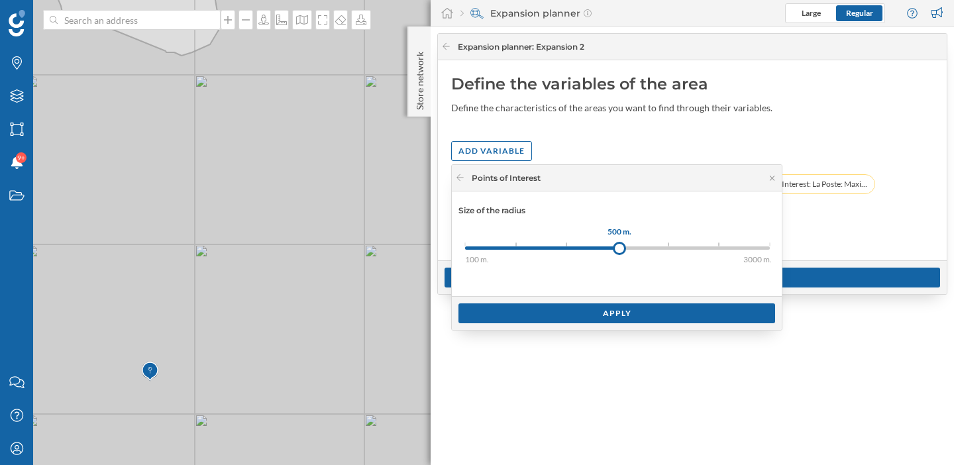
drag, startPoint x: 466, startPoint y: 248, endPoint x: 619, endPoint y: 248, distance: 153.1
click at [619, 248] on div at bounding box center [619, 248] width 13 height 13
click at [618, 312] on div "Apply" at bounding box center [617, 313] width 317 height 20
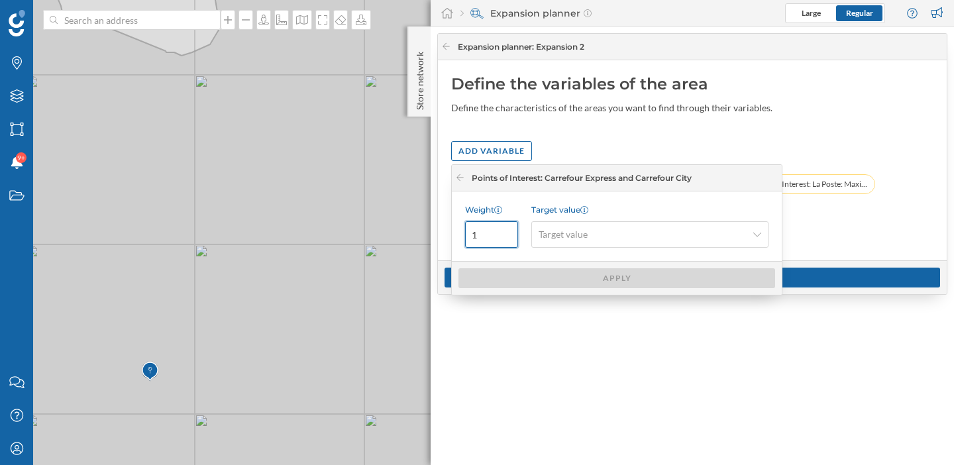
drag, startPoint x: 487, startPoint y: 233, endPoint x: 461, endPoint y: 233, distance: 26.5
click at [461, 233] on div "Weight 1 Target value Target value" at bounding box center [617, 226] width 330 height 70
type input "3"
click at [605, 230] on span "Target value" at bounding box center [643, 234] width 208 height 13
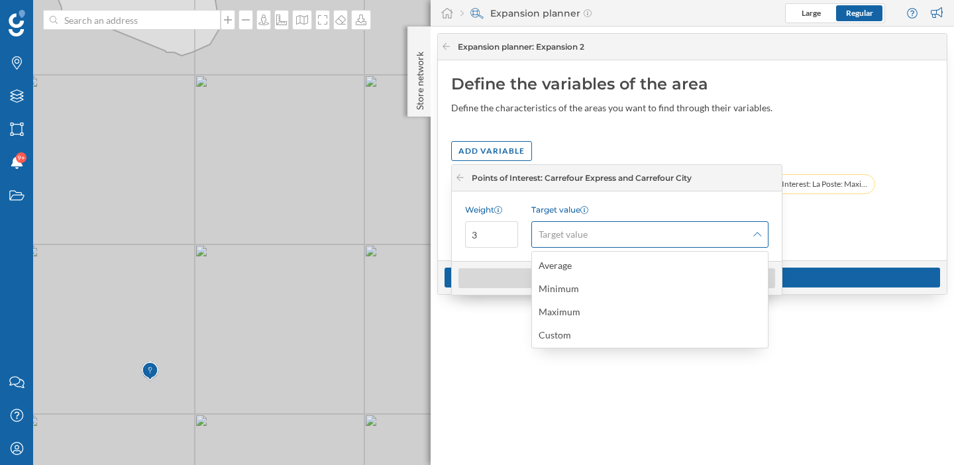
click at [582, 237] on span "Target value" at bounding box center [563, 234] width 49 height 13
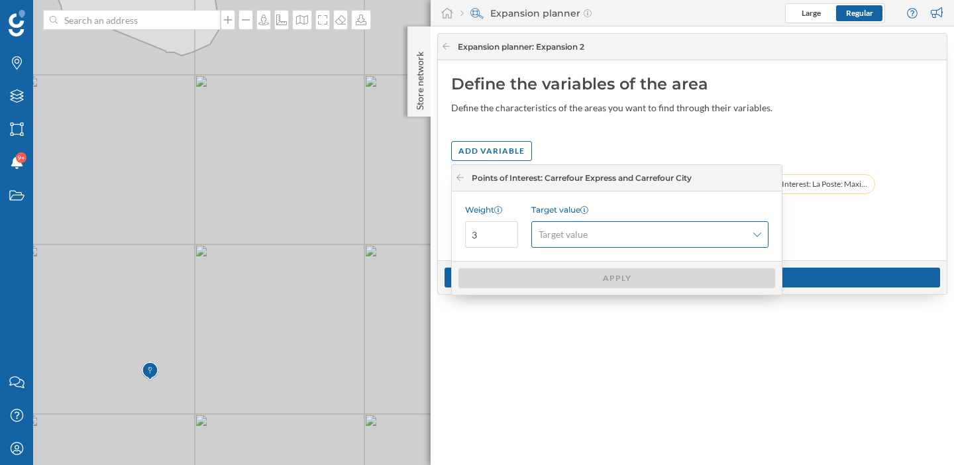
click at [643, 237] on span "Target value" at bounding box center [643, 234] width 208 height 13
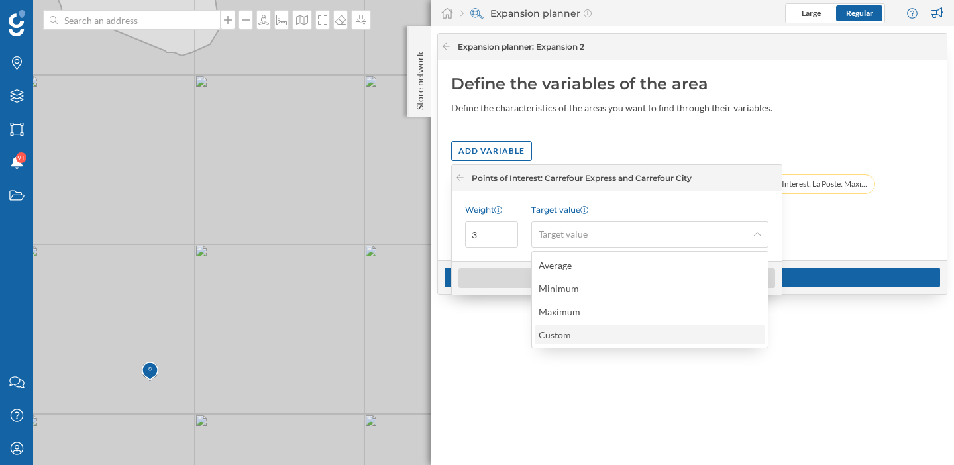
click at [590, 331] on div "Custom" at bounding box center [649, 335] width 221 height 14
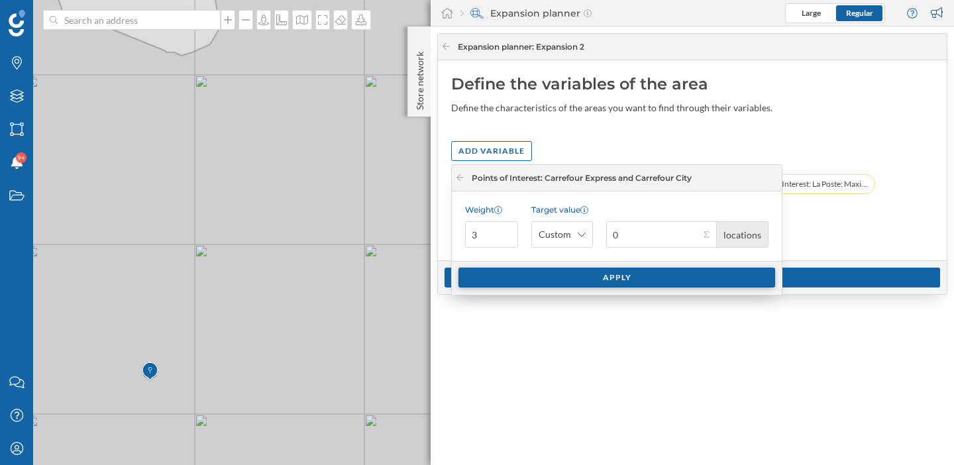
type input "0"
click at [616, 275] on div "Apply" at bounding box center [617, 278] width 317 height 20
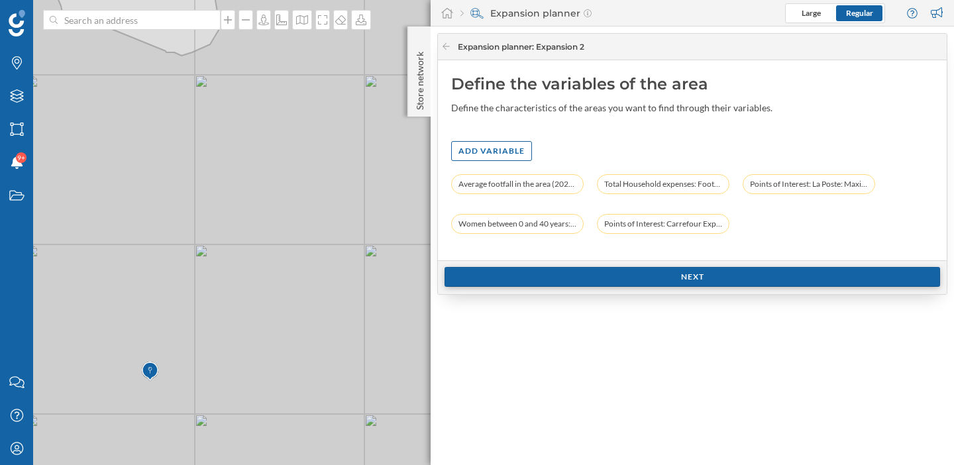
click at [657, 277] on div "Next" at bounding box center [693, 277] width 496 height 20
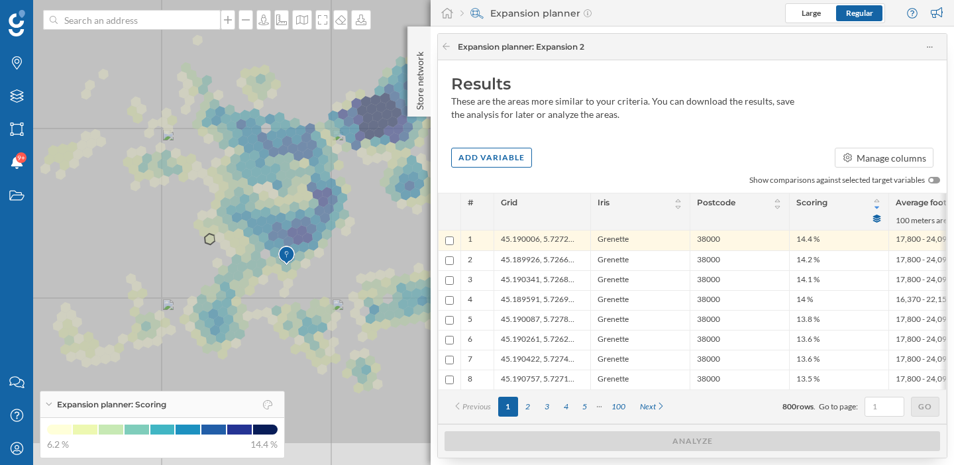
drag, startPoint x: 214, startPoint y: 309, endPoint x: 209, endPoint y: 241, distance: 68.4
click at [209, 241] on icon at bounding box center [339, 164] width 885 height 563
drag, startPoint x: 209, startPoint y: 241, endPoint x: 197, endPoint y: 148, distance: 93.5
click at [207, 229] on icon at bounding box center [367, 232] width 830 height 563
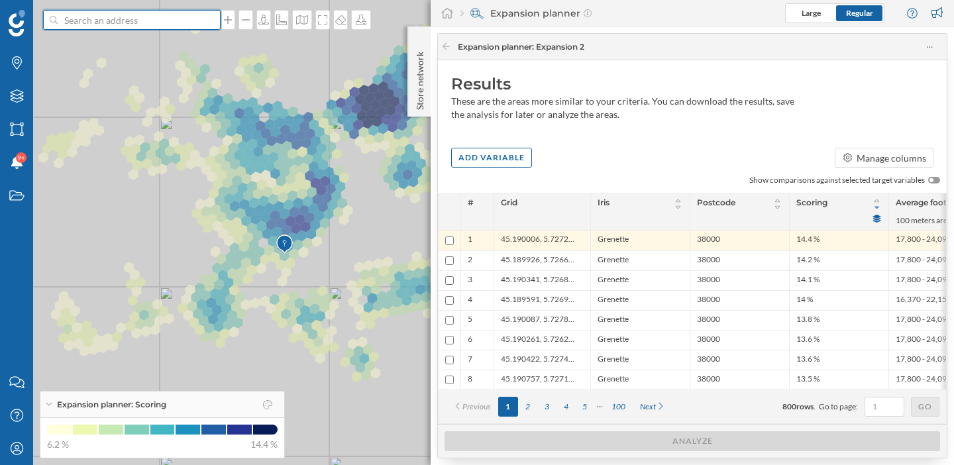
click at [160, 17] on input at bounding box center [132, 20] width 148 height 20
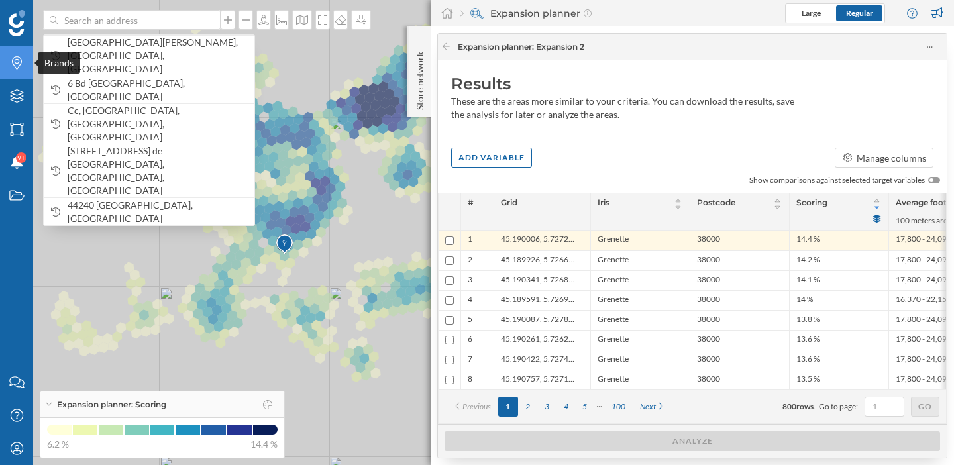
click at [15, 59] on icon "Brands" at bounding box center [17, 62] width 17 height 13
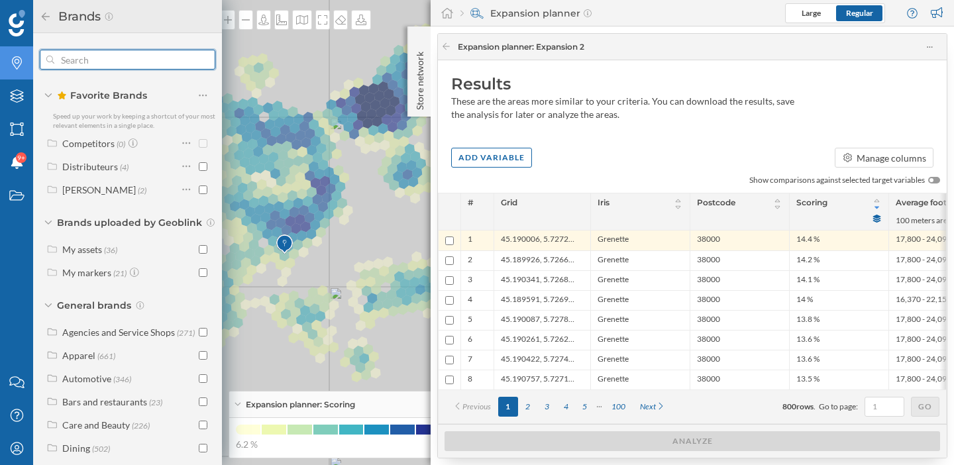
click at [92, 64] on input "text" at bounding box center [127, 59] width 146 height 27
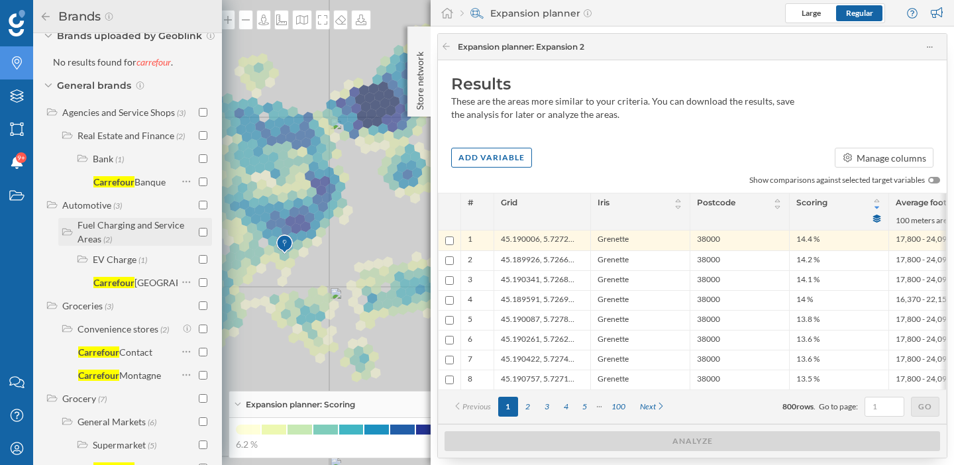
scroll to position [250, 0]
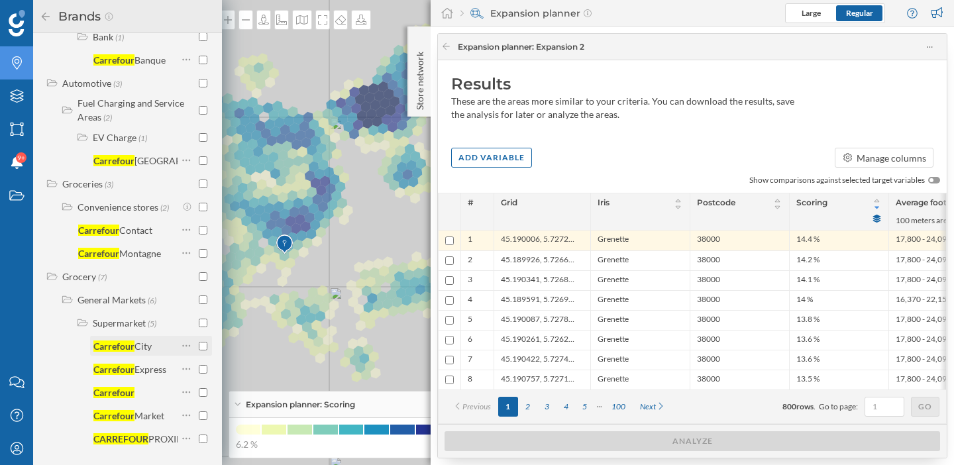
type input "carrefour"
click at [201, 342] on input "checkbox" at bounding box center [203, 346] width 9 height 9
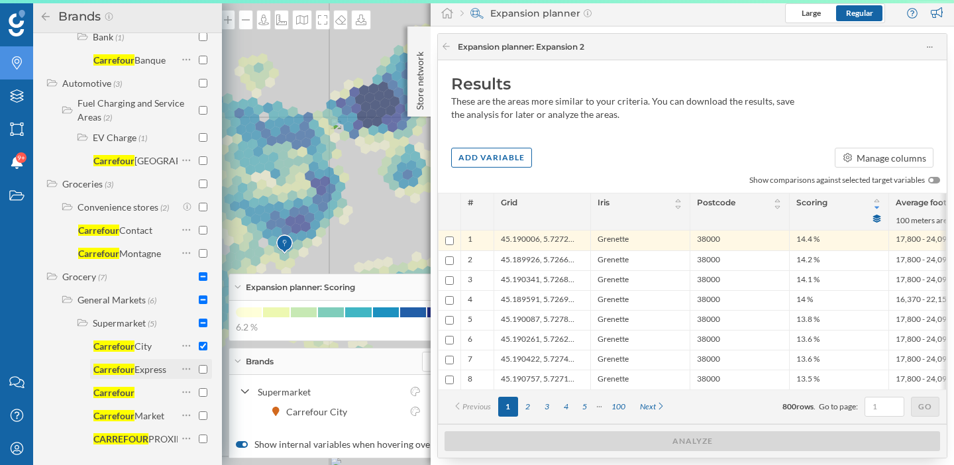
click at [201, 365] on input "checkbox" at bounding box center [203, 369] width 9 height 9
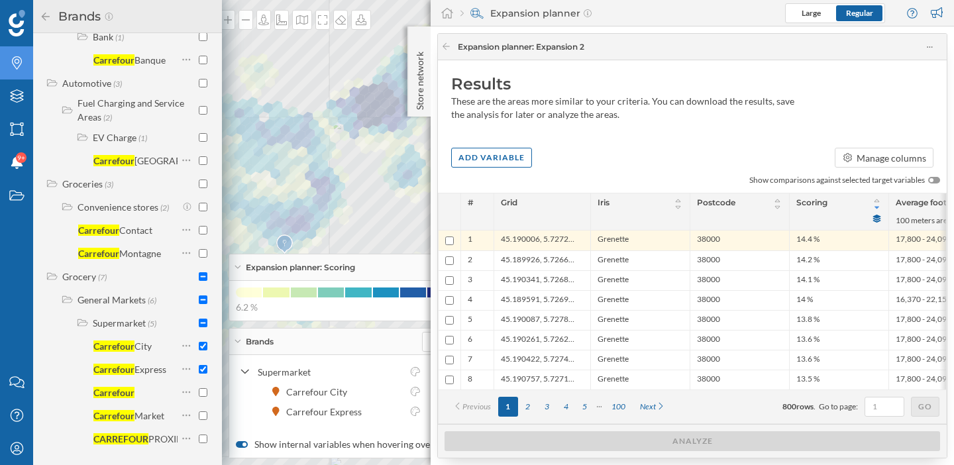
click at [45, 13] on icon at bounding box center [46, 16] width 12 height 9
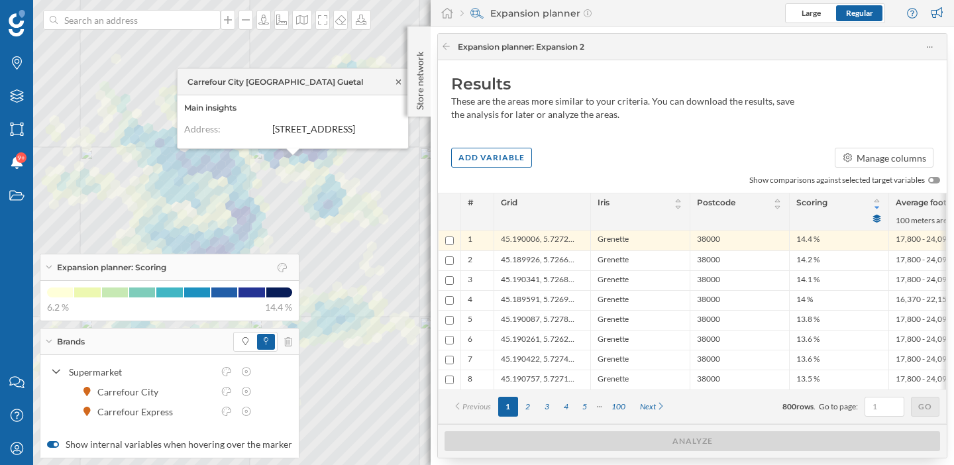
click at [400, 78] on icon at bounding box center [399, 82] width 10 height 8
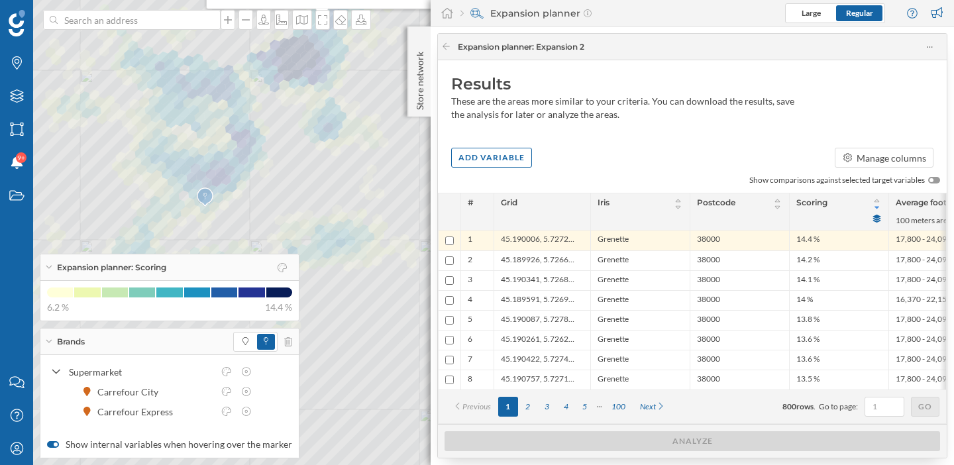
click at [48, 346] on div "Brands" at bounding box center [169, 342] width 258 height 27
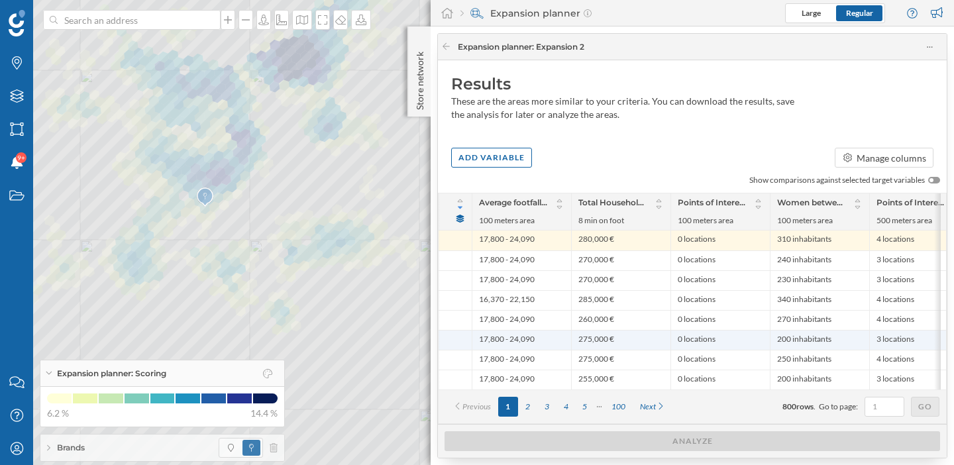
scroll to position [0, 419]
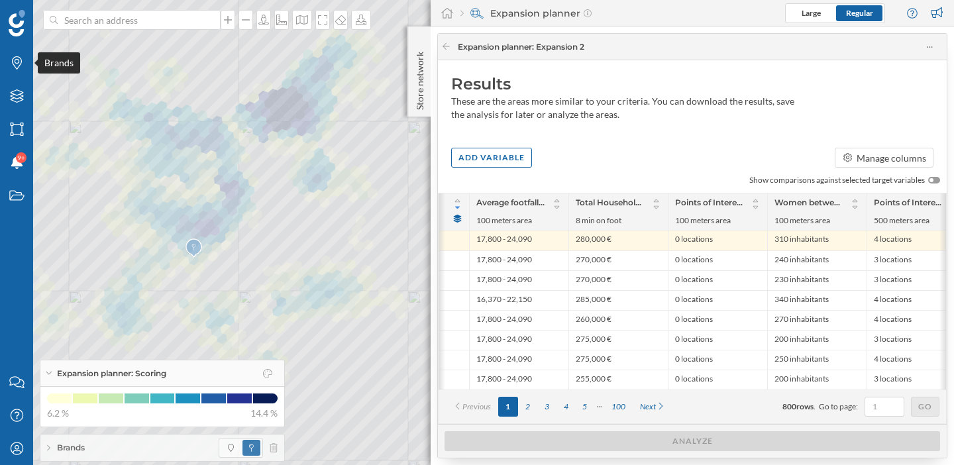
click at [17, 61] on icon "Brands" at bounding box center [17, 62] width 17 height 13
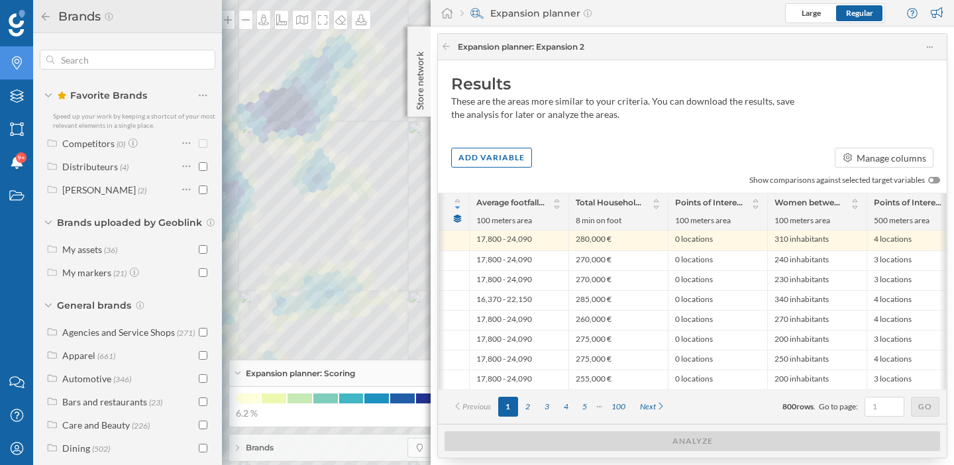
click at [52, 17] on h2 "Brands" at bounding box center [78, 16] width 52 height 21
click at [43, 17] on icon at bounding box center [46, 16] width 8 height 8
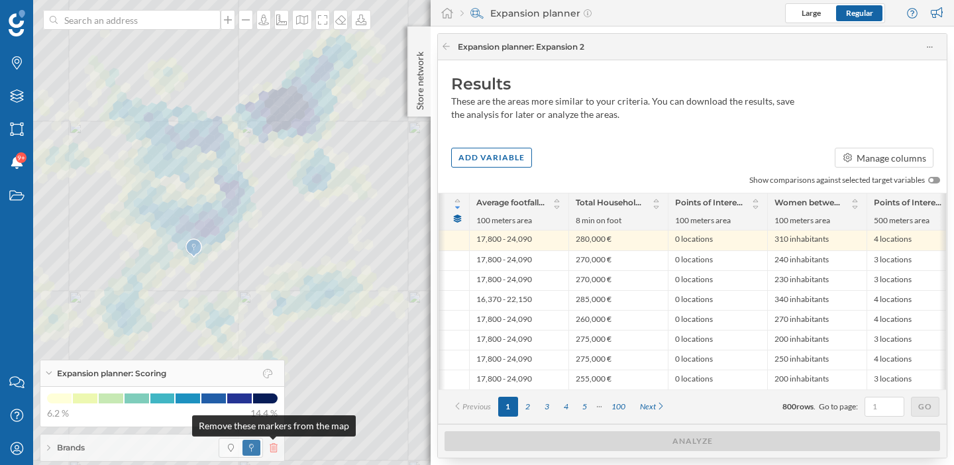
click at [276, 445] on icon at bounding box center [274, 447] width 8 height 9
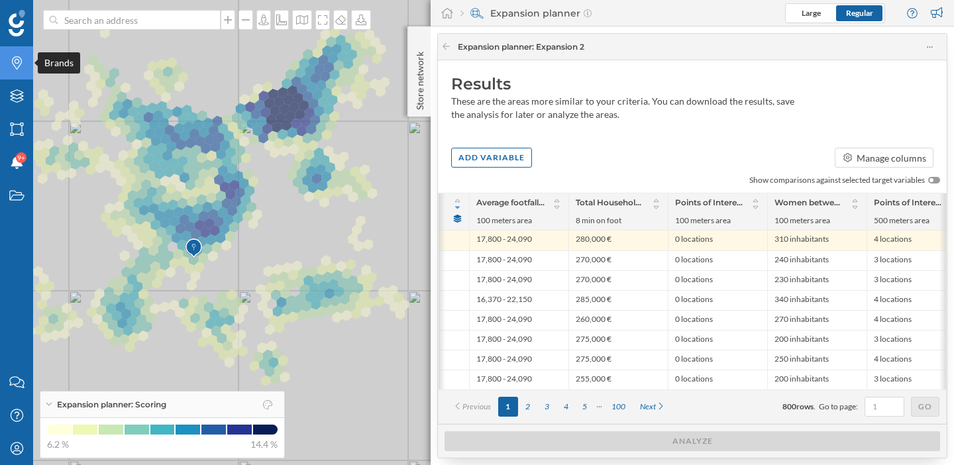
click at [21, 56] on div "Brands" at bounding box center [16, 62] width 33 height 33
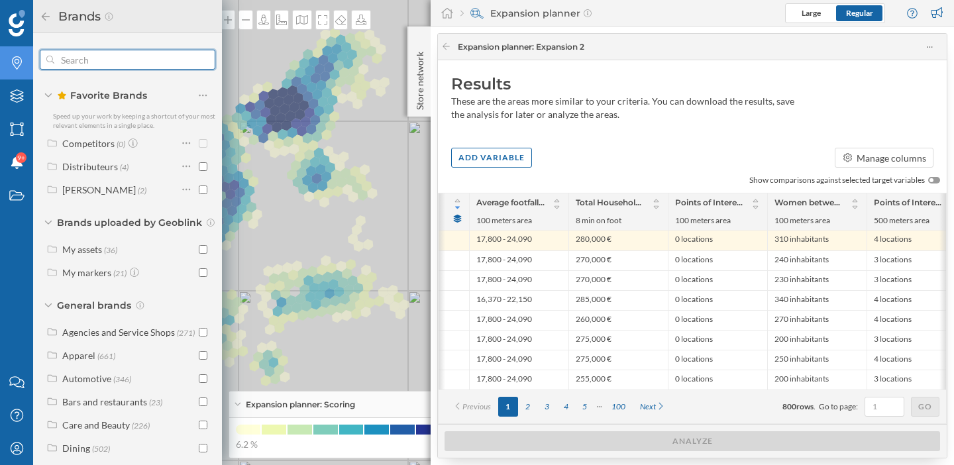
click at [122, 50] on input "text" at bounding box center [127, 59] width 146 height 27
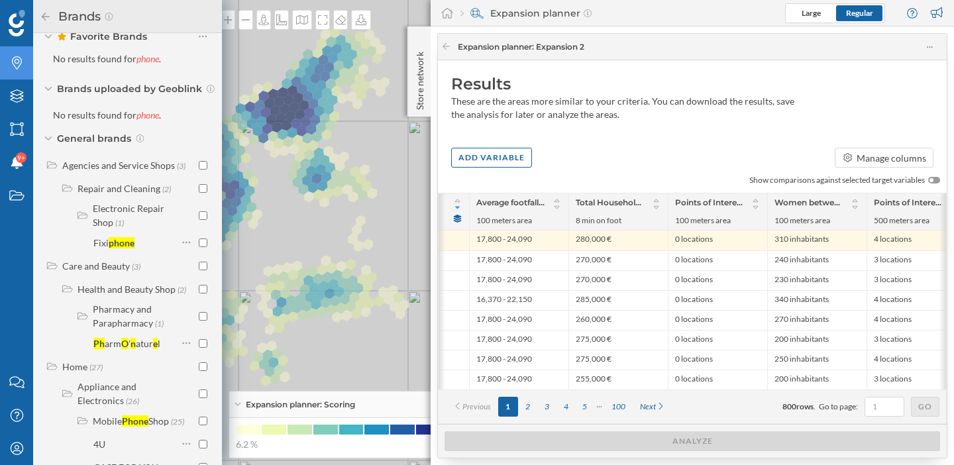
scroll to position [101, 0]
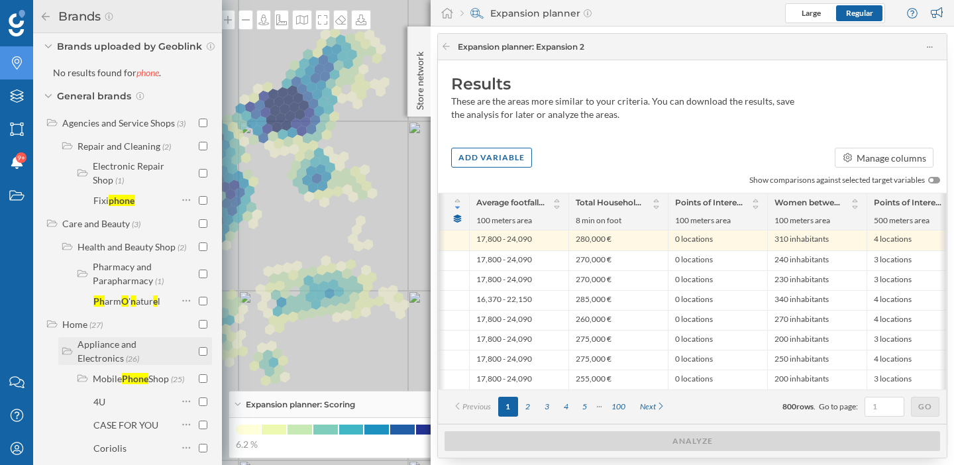
type input "phone"
click at [200, 351] on input "checkbox" at bounding box center [203, 351] width 9 height 9
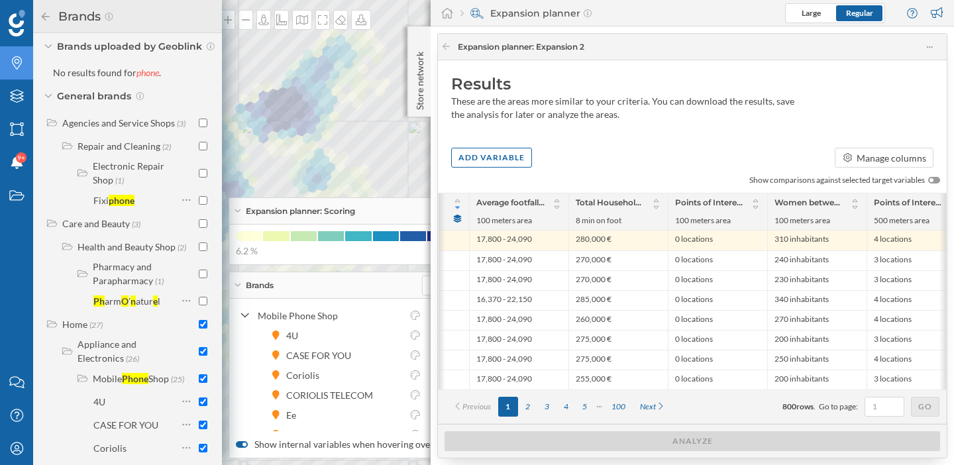
click at [50, 17] on icon at bounding box center [46, 16] width 12 height 9
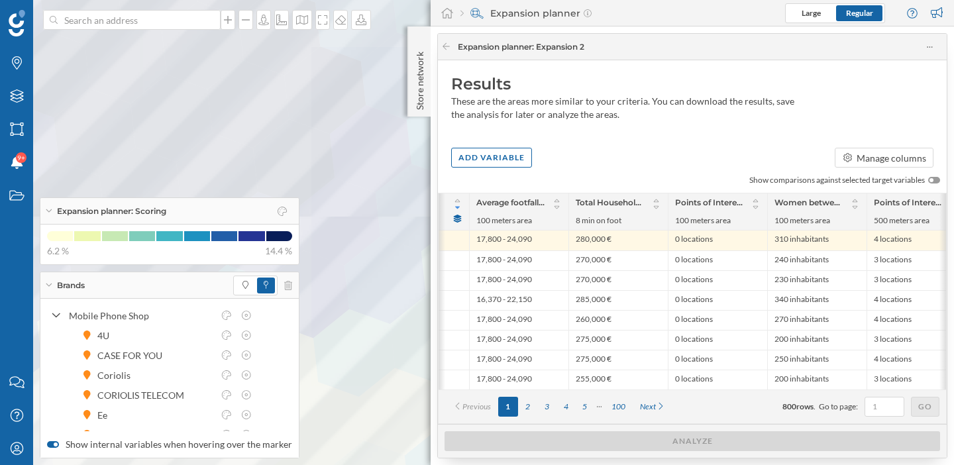
click at [47, 212] on icon at bounding box center [48, 210] width 7 height 3
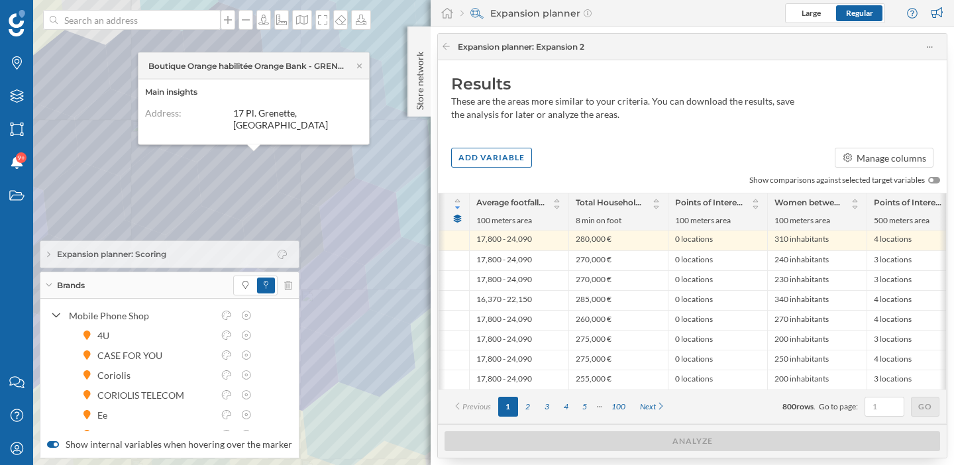
click at [50, 281] on div "Brands" at bounding box center [169, 285] width 258 height 27
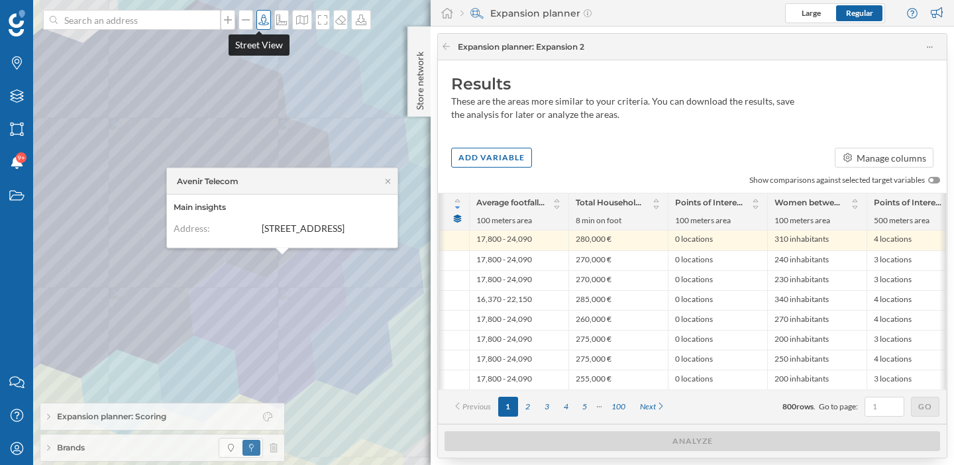
click at [258, 22] on icon at bounding box center [263, 20] width 11 height 11
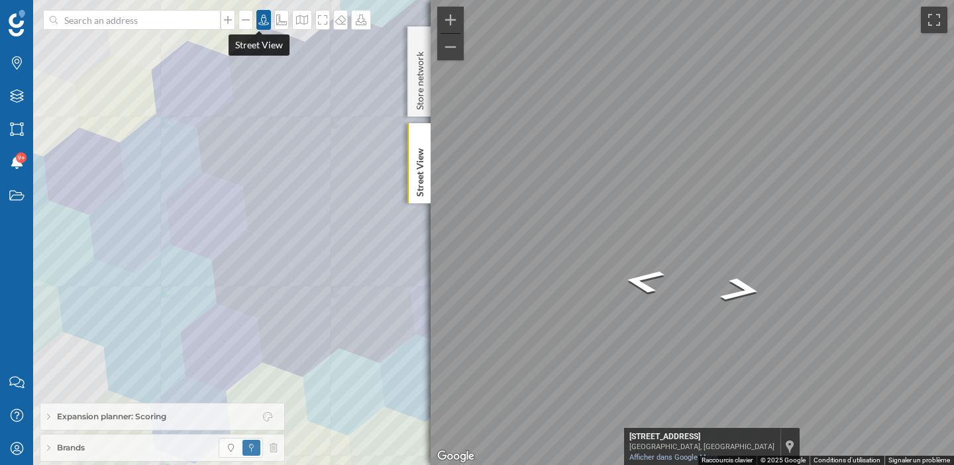
click at [262, 19] on icon at bounding box center [263, 20] width 13 height 11
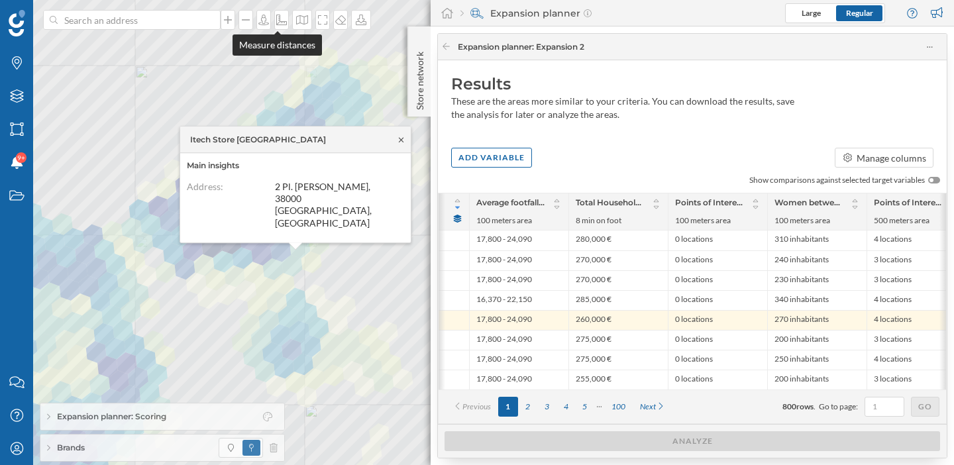
click at [400, 142] on icon at bounding box center [401, 139] width 5 height 5
